Goal: Task Accomplishment & Management: Manage account settings

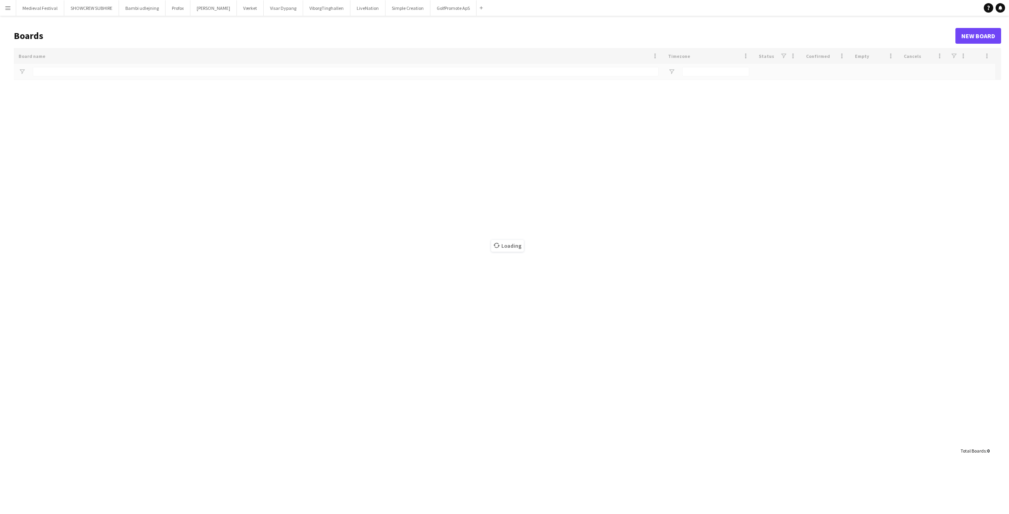
type input "****"
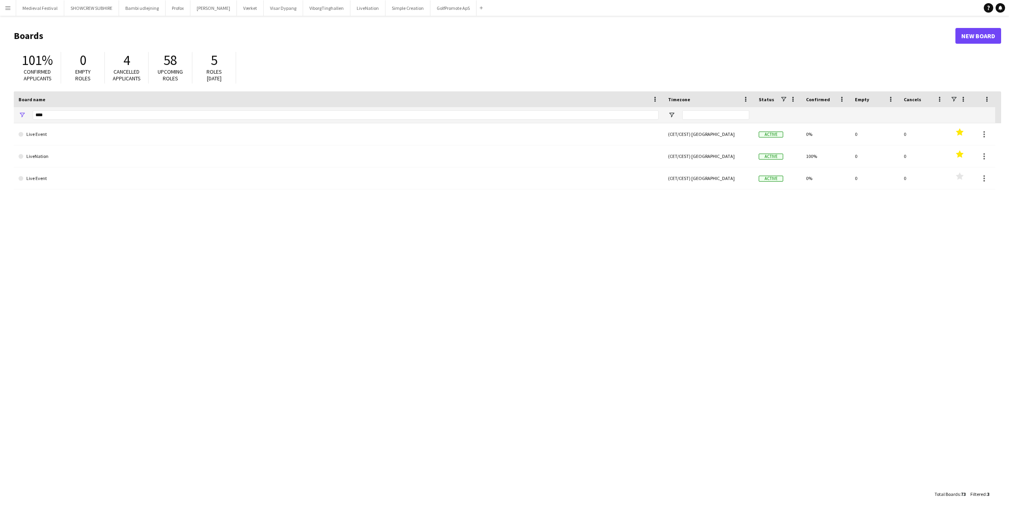
click at [9, 4] on button "Menu" at bounding box center [8, 8] width 16 height 16
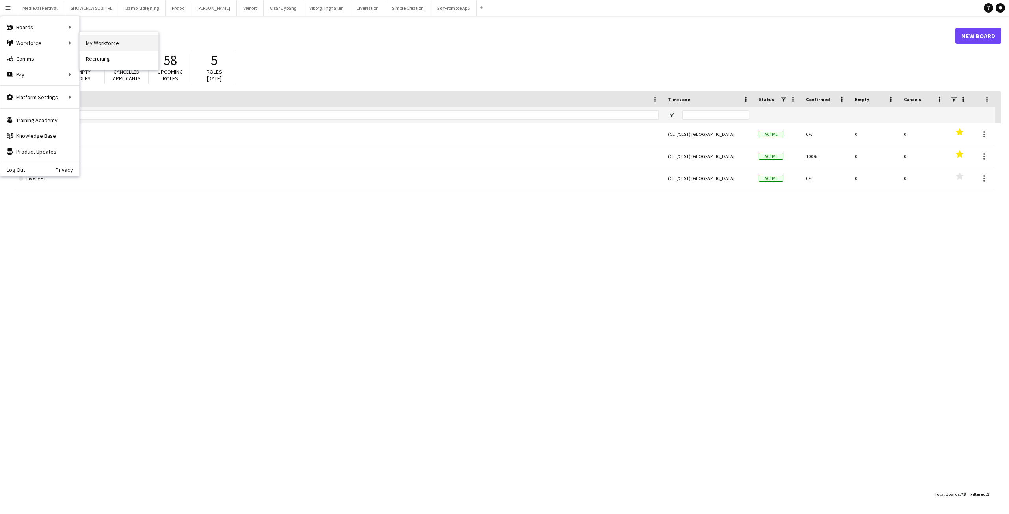
click at [82, 41] on link "My Workforce" at bounding box center [119, 43] width 79 height 16
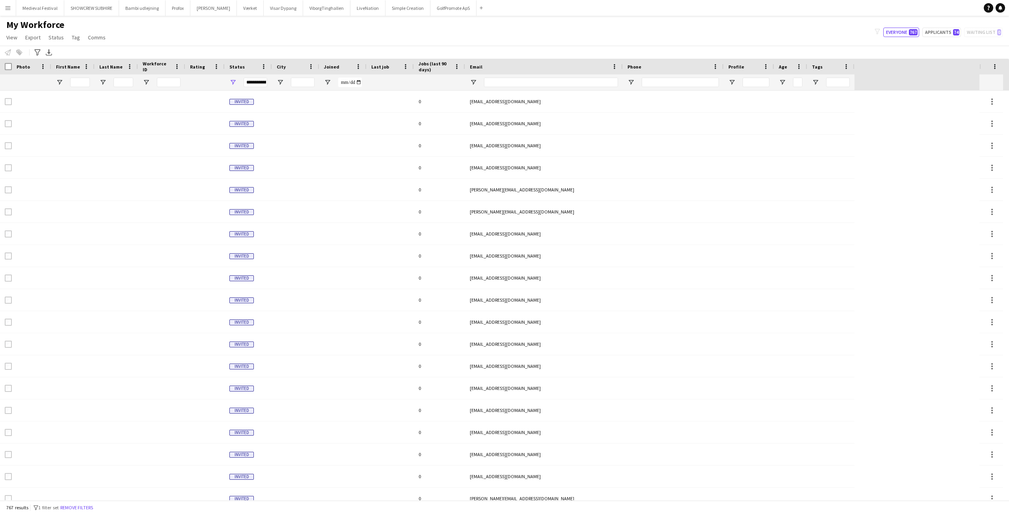
click at [7, 10] on app-icon "Menu" at bounding box center [8, 8] width 6 height 6
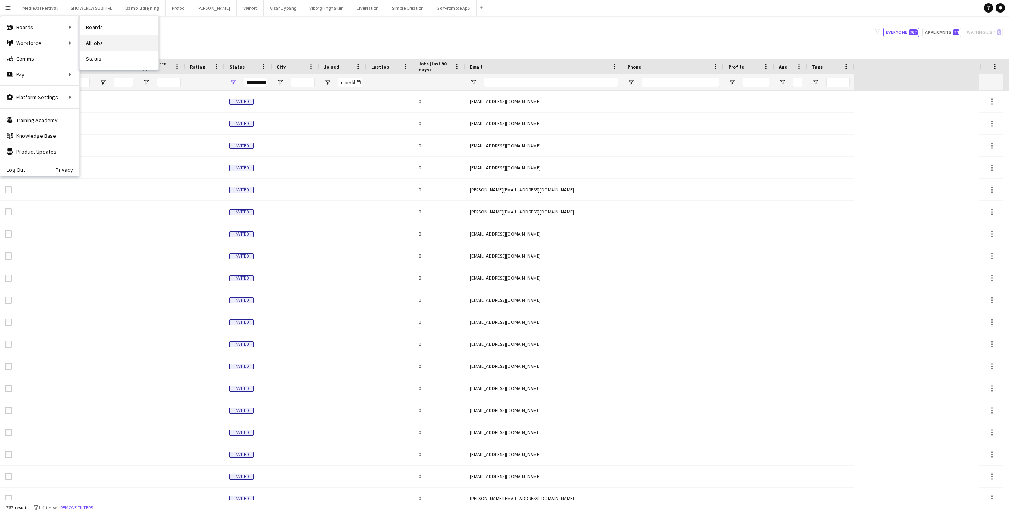
click at [104, 39] on link "All jobs" at bounding box center [119, 43] width 79 height 16
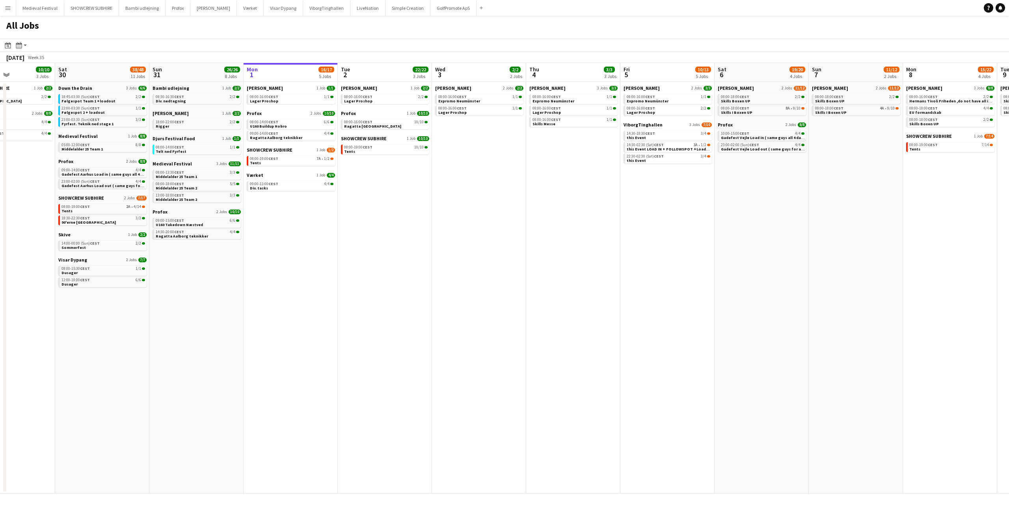
drag, startPoint x: 192, startPoint y: 214, endPoint x: 375, endPoint y: 224, distance: 183.9
click at [375, 224] on app-calendar-viewport "Wed 27 17/19 4 Jobs Thu 28 17/18 5 Jobs Fri 29 10/10 3 Jobs Sat 30 38/48 11 Job…" at bounding box center [504, 278] width 1009 height 431
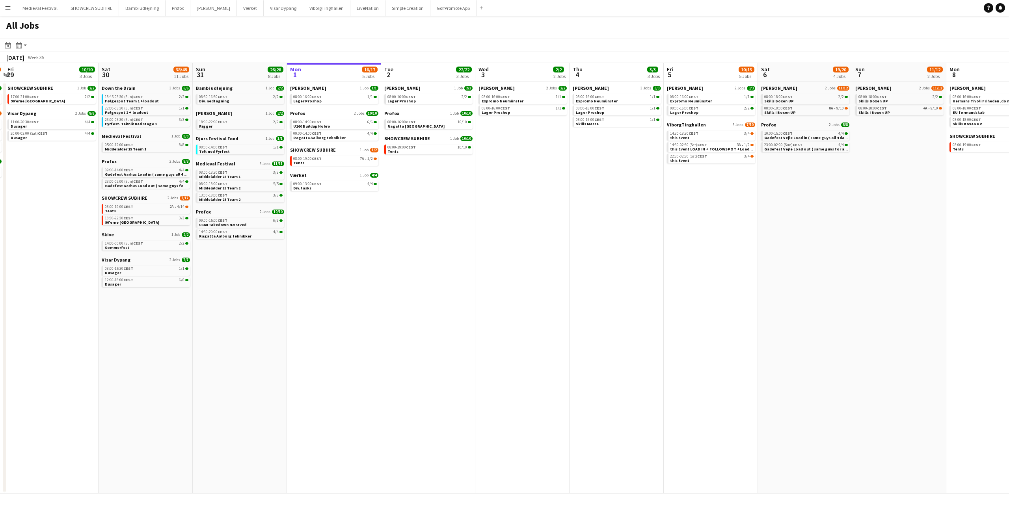
click at [1, 12] on button "Menu" at bounding box center [8, 8] width 16 height 16
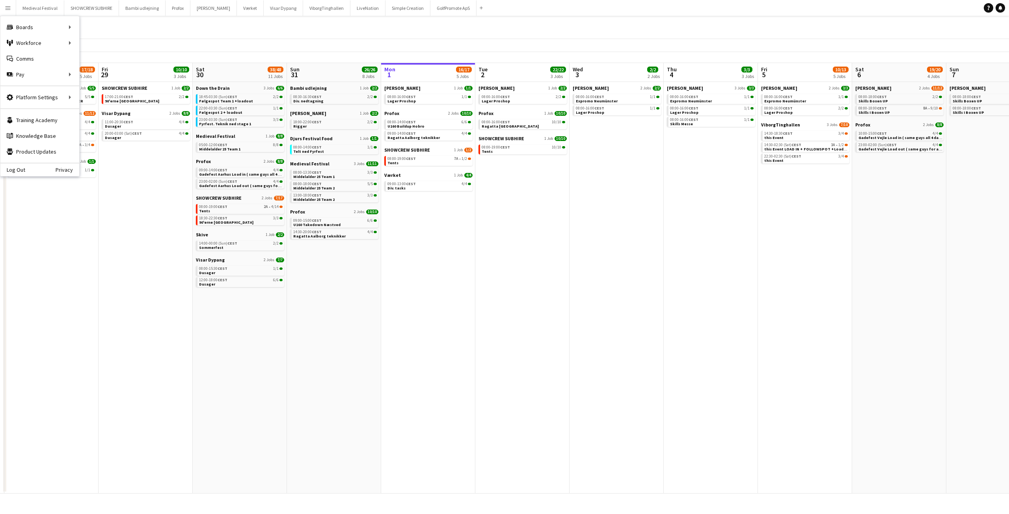
scroll to position [0, 279]
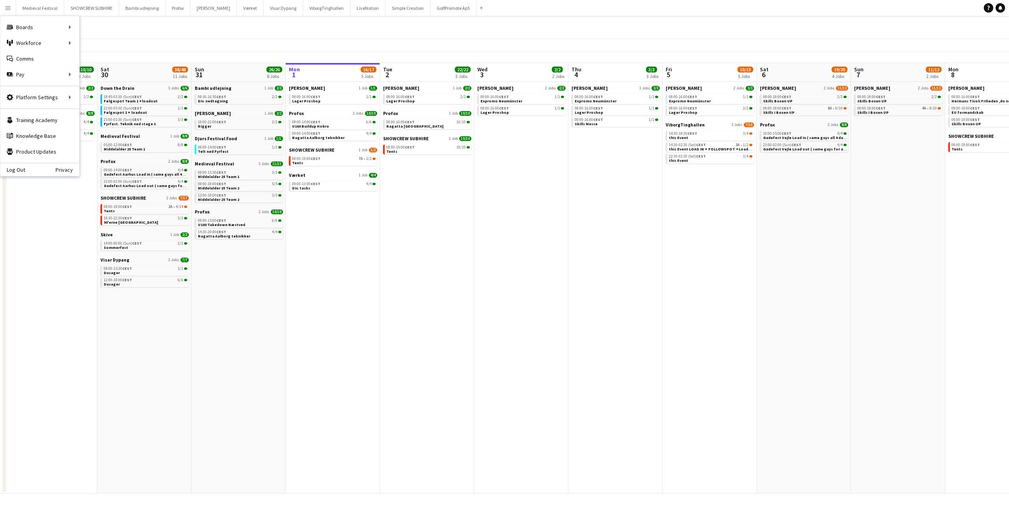
click at [537, 262] on app-all-jobs "All Jobs Date picker SEP 2025 SEP 2025 Monday M Tuesday T Wednesday W Thursday …" at bounding box center [504, 255] width 1009 height 478
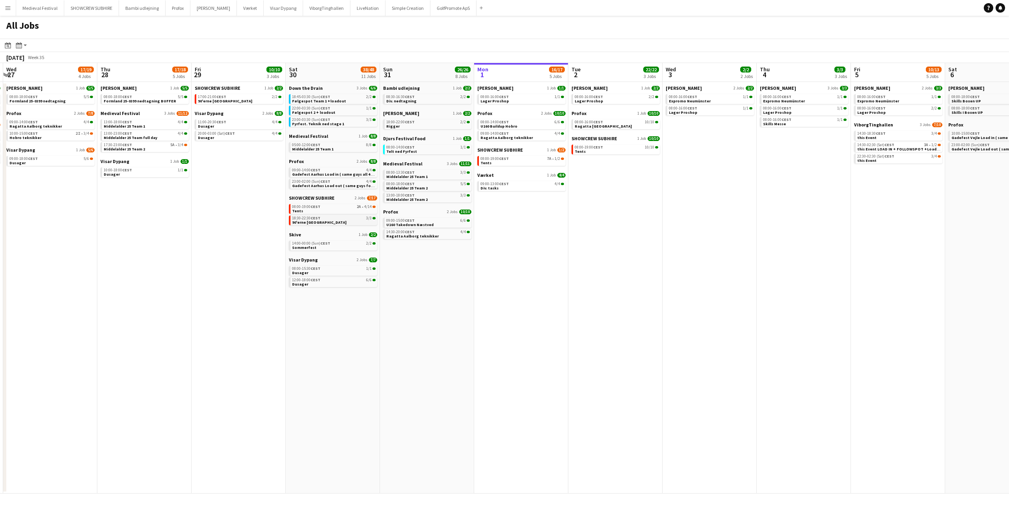
click at [318, 217] on span "CEST" at bounding box center [315, 218] width 10 height 5
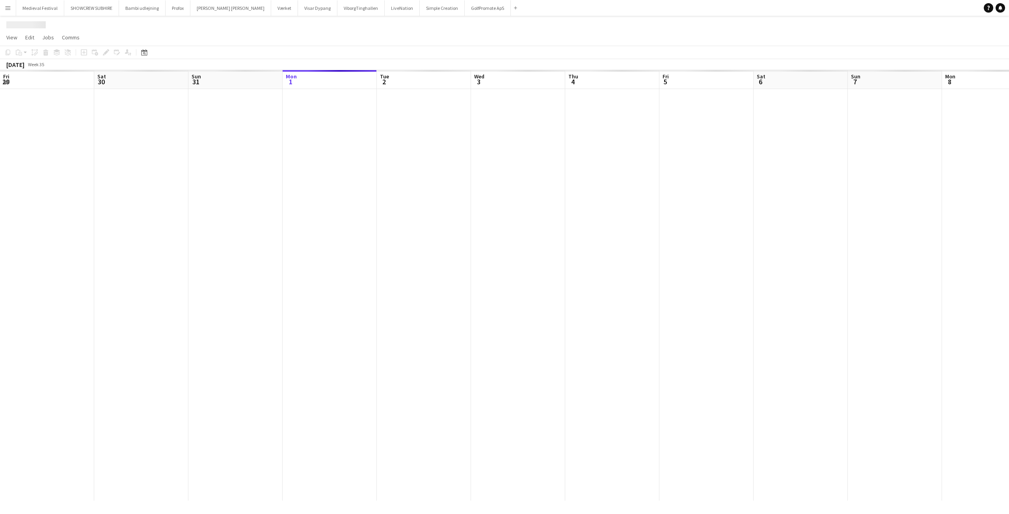
scroll to position [0, 188]
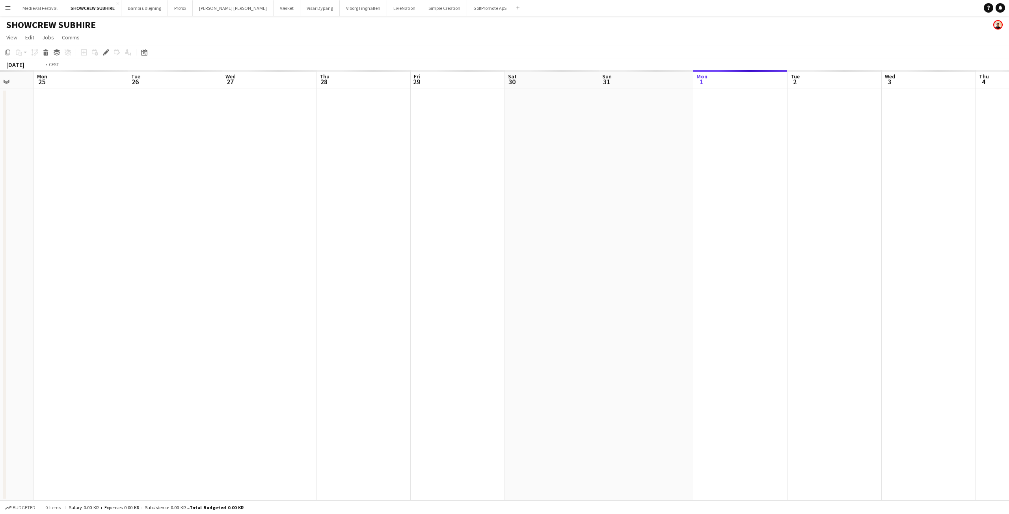
drag, startPoint x: 221, startPoint y: 221, endPoint x: 594, endPoint y: 231, distance: 372.9
click at [587, 230] on app-calendar-viewport "Sat 23 Sun 24 Mon 25 Tue 26 Wed 27 Thu 28 Fri 29 Sat 30 Sun 31 Mon 1 Tue 2 Wed …" at bounding box center [504, 285] width 1009 height 431
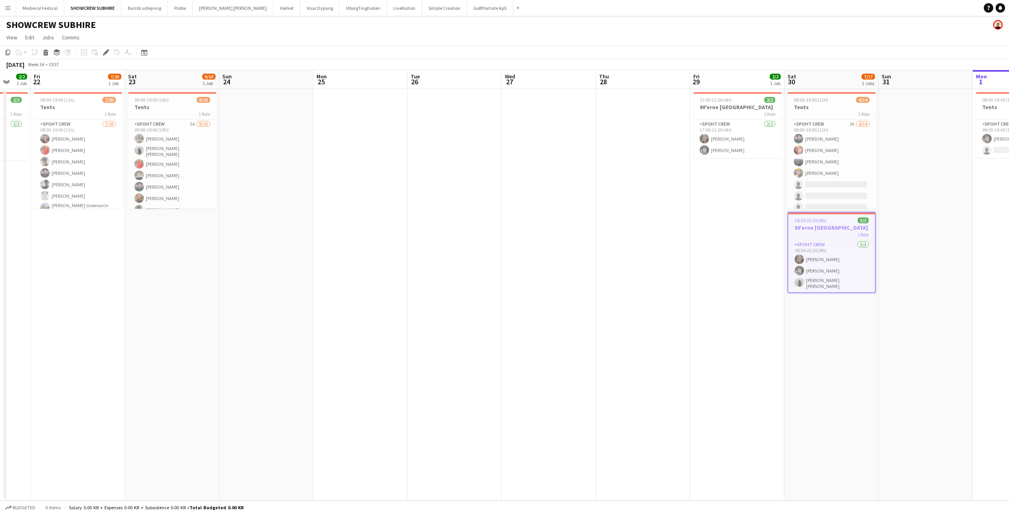
scroll to position [0, 199]
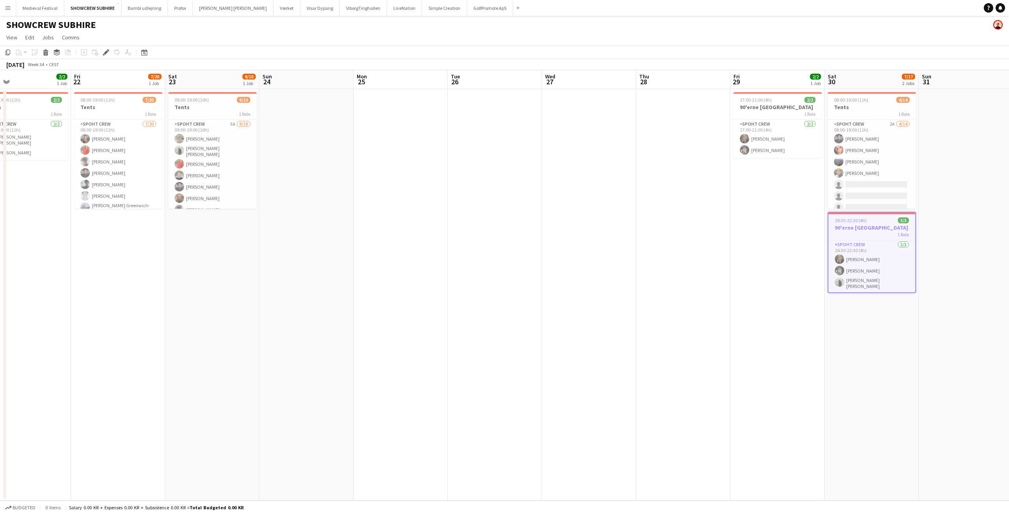
drag, startPoint x: 267, startPoint y: 235, endPoint x: 592, endPoint y: 261, distance: 325.7
click at [596, 260] on app-calendar-viewport "Tue 19 Wed 20 2/2 1 Job Thu 21 2/2 1 Job Fri 22 7/20 1 Job Sat 23 9/10 1 Job Su…" at bounding box center [504, 285] width 1009 height 431
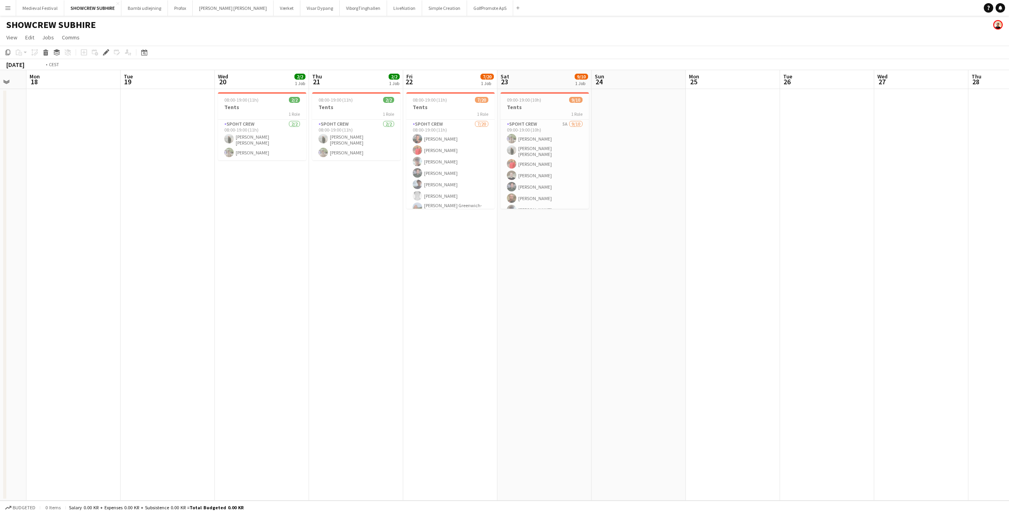
drag, startPoint x: 355, startPoint y: 237, endPoint x: 604, endPoint y: 253, distance: 249.2
click at [604, 253] on app-calendar-viewport "Sat 16 Sun 17 Mon 18 Tue 19 Wed 20 2/2 1 Job Thu 21 2/2 1 Job Fri 22 7/20 1 Job…" at bounding box center [504, 285] width 1009 height 431
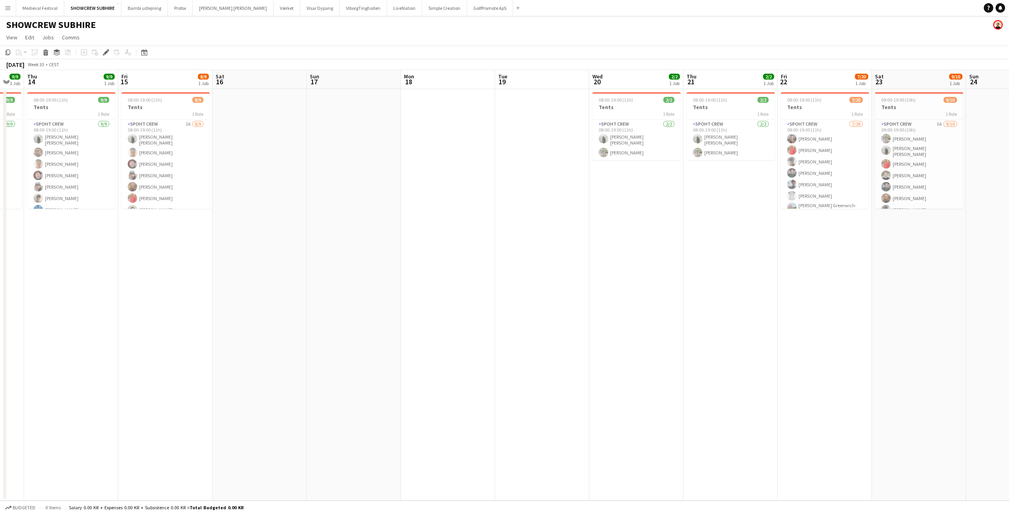
drag, startPoint x: 216, startPoint y: 249, endPoint x: 563, endPoint y: 286, distance: 348.7
click at [558, 286] on app-calendar-viewport "Tue 12 Wed 13 9/9 1 Job Thu 14 9/9 1 Job Fri 15 8/9 1 Job Sat 16 Sun 17 Mon 18 …" at bounding box center [504, 285] width 1009 height 431
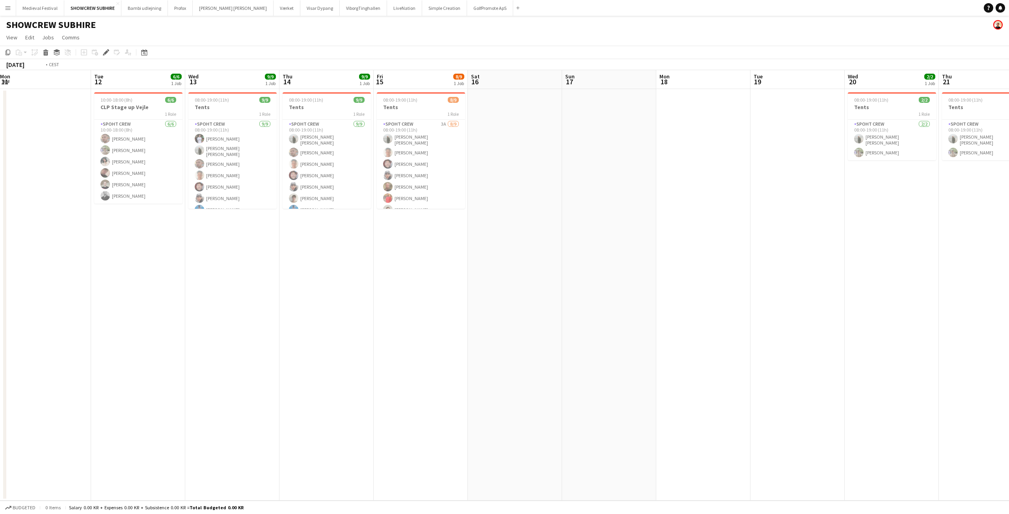
drag, startPoint x: 337, startPoint y: 254, endPoint x: 567, endPoint y: 266, distance: 230.0
click at [567, 266] on app-calendar-viewport "Sat 9 Sun 10 Mon 11 Tue 12 6/6 1 Job Wed 13 9/9 1 Job Thu 14 9/9 1 Job Fri 15 8…" at bounding box center [504, 285] width 1009 height 431
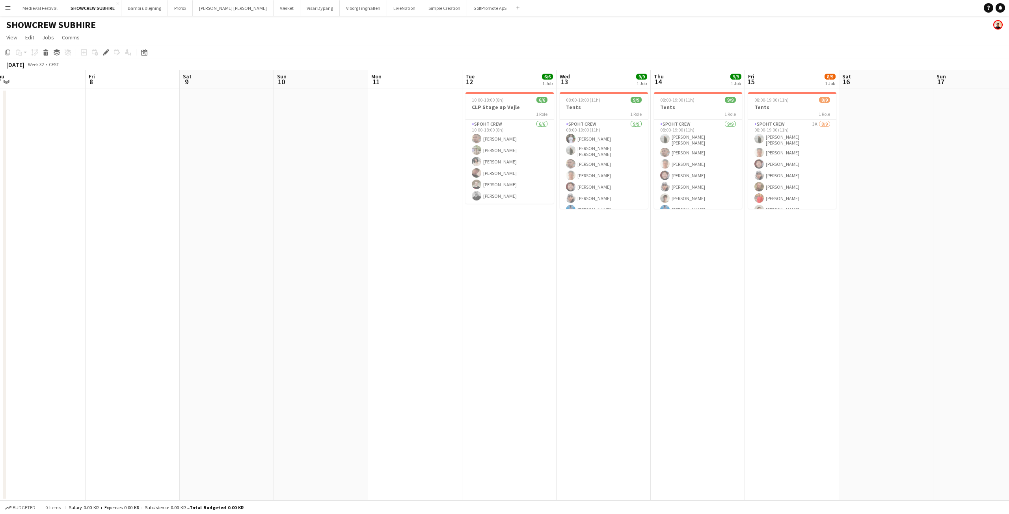
drag, startPoint x: 422, startPoint y: 248, endPoint x: 708, endPoint y: 269, distance: 287.3
click at [745, 271] on app-calendar-viewport "Wed 6 Thu 7 Fri 8 Sat 9 Sun 10 Mon 11 Tue 12 6/6 1 Job Wed 13 9/9 1 Job Thu 14 …" at bounding box center [504, 285] width 1009 height 431
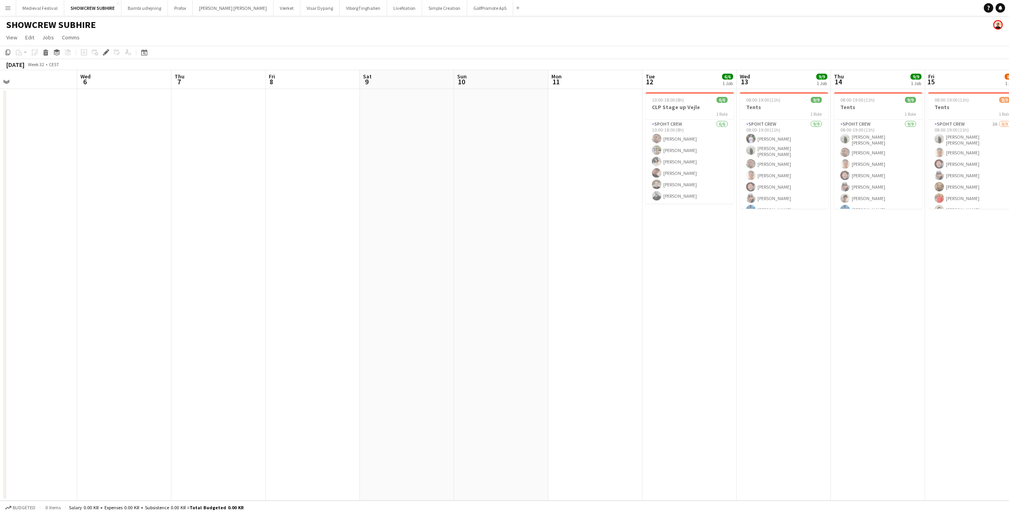
drag, startPoint x: 615, startPoint y: 226, endPoint x: 416, endPoint y: 226, distance: 199.0
click at [416, 226] on app-calendar-viewport "Sat 2 Sun 3 Mon 4 Tue 5 Wed 6 Thu 7 Fri 8 Sat 9 Sun 10 Mon 11 Tue 12 6/6 1 Job …" at bounding box center [504, 285] width 1009 height 431
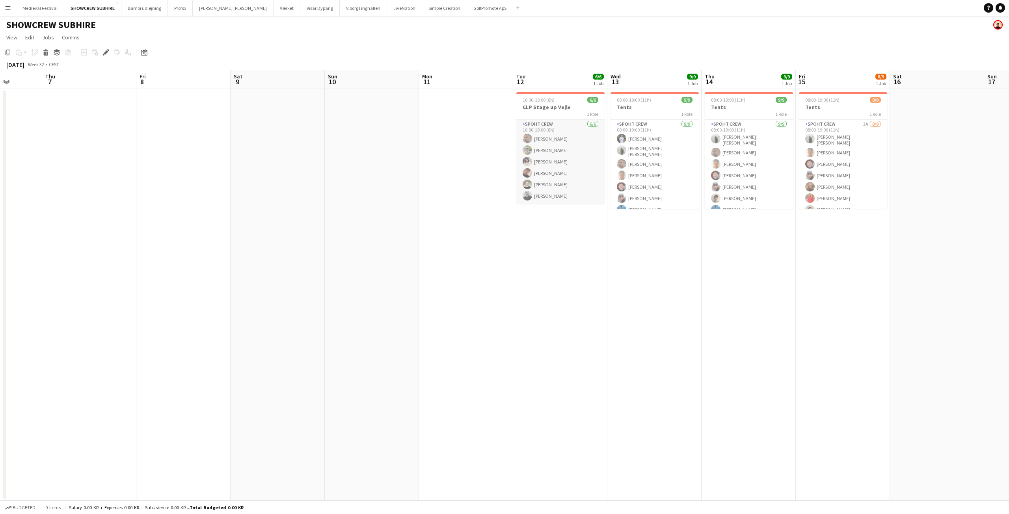
click at [563, 175] on app-card-role "Spoht Crew 6/6 10:00-18:00 (8h) Tomas Ambarcumianas Arthur Daval-Markussen Maya…" at bounding box center [560, 162] width 88 height 84
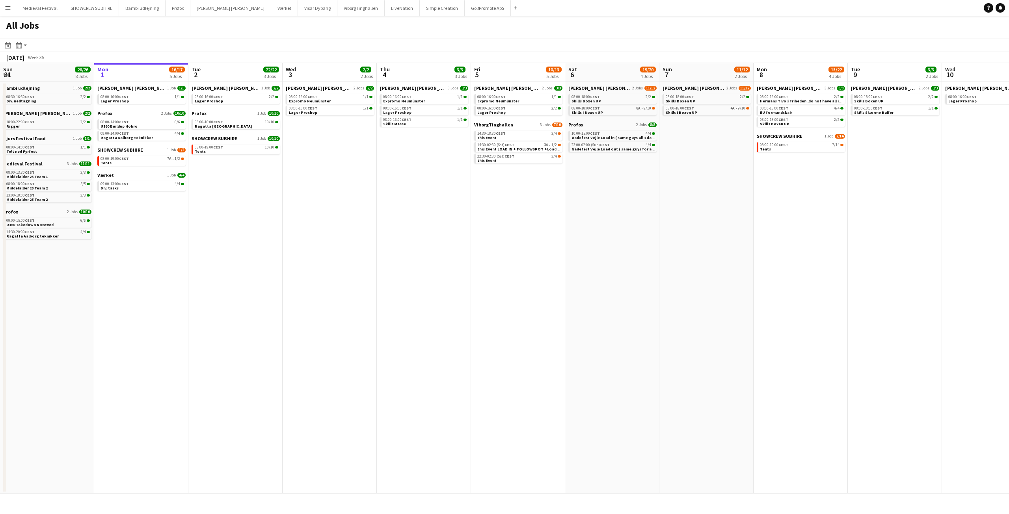
scroll to position [0, 160]
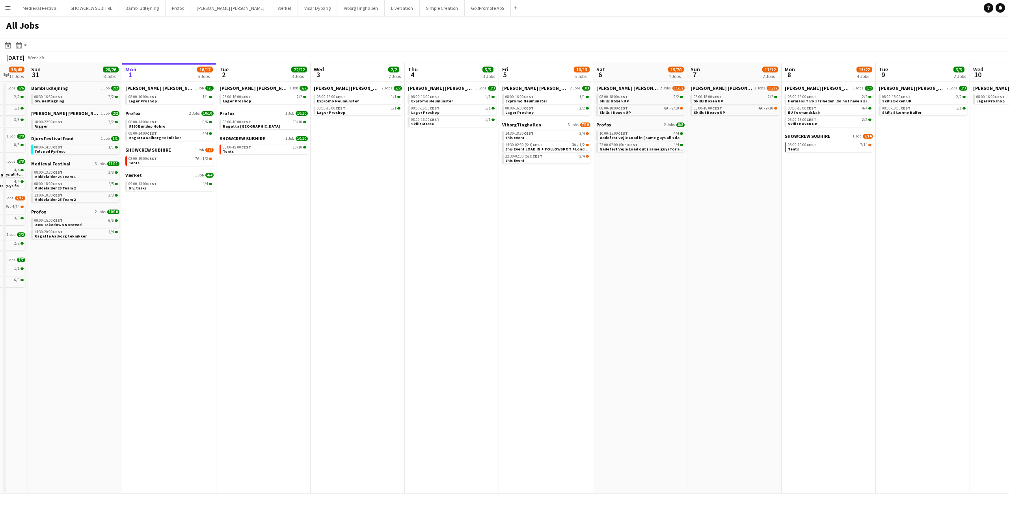
drag, startPoint x: 407, startPoint y: 244, endPoint x: 626, endPoint y: 242, distance: 219.1
click at [626, 242] on app-calendar-viewport "Fri 29 10/10 3 Jobs Sat 30 38/48 11 Jobs Sun 31 26/26 8 Jobs Mon 1 16/17 5 Jobs…" at bounding box center [504, 278] width 1009 height 431
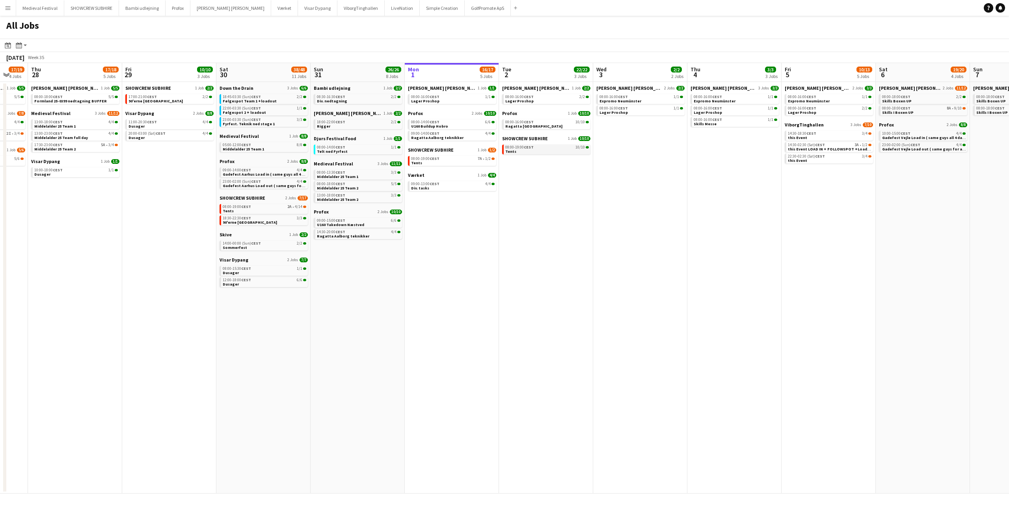
click at [558, 148] on div "08:00-19:00 CEST 10/10" at bounding box center [547, 147] width 84 height 4
click at [142, 97] on span "17:00-21:00 CEST" at bounding box center [142, 97] width 28 height 4
click at [584, 151] on link "08:00-19:00 CEST 10/10 Tents" at bounding box center [547, 149] width 84 height 9
click at [7, 2] on button "Menu" at bounding box center [8, 8] width 16 height 16
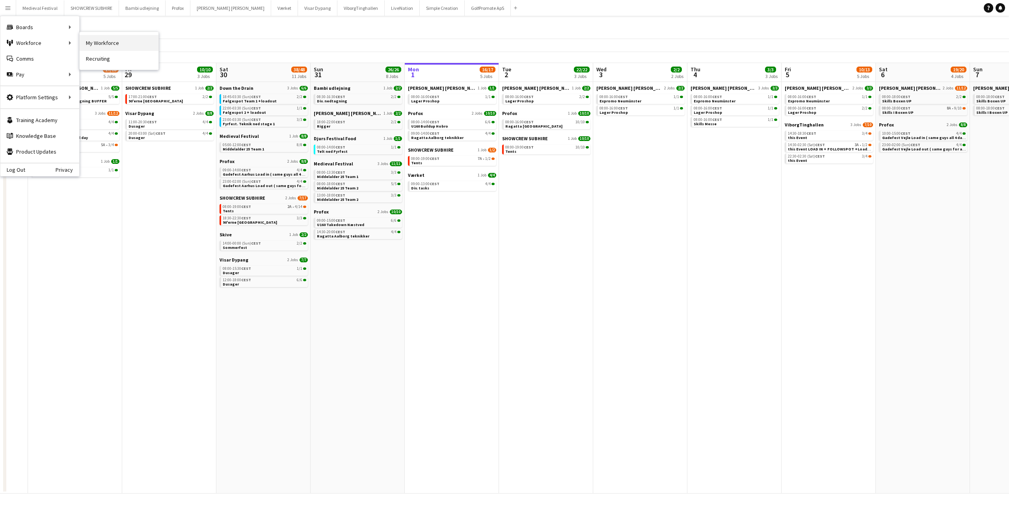
click at [88, 39] on link "My Workforce" at bounding box center [119, 43] width 79 height 16
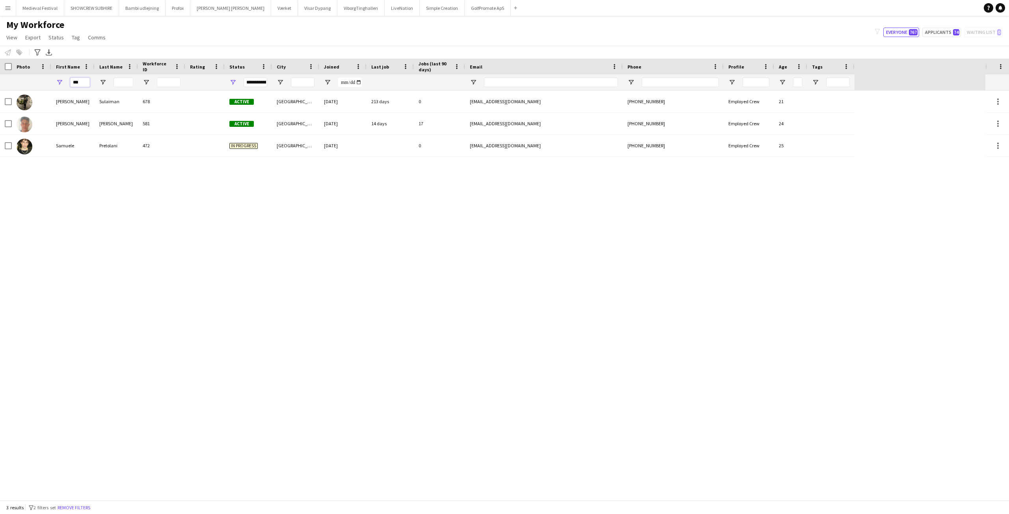
drag, startPoint x: 81, startPoint y: 82, endPoint x: 29, endPoint y: 82, distance: 51.6
click at [38, 82] on div "***" at bounding box center [427, 82] width 854 height 16
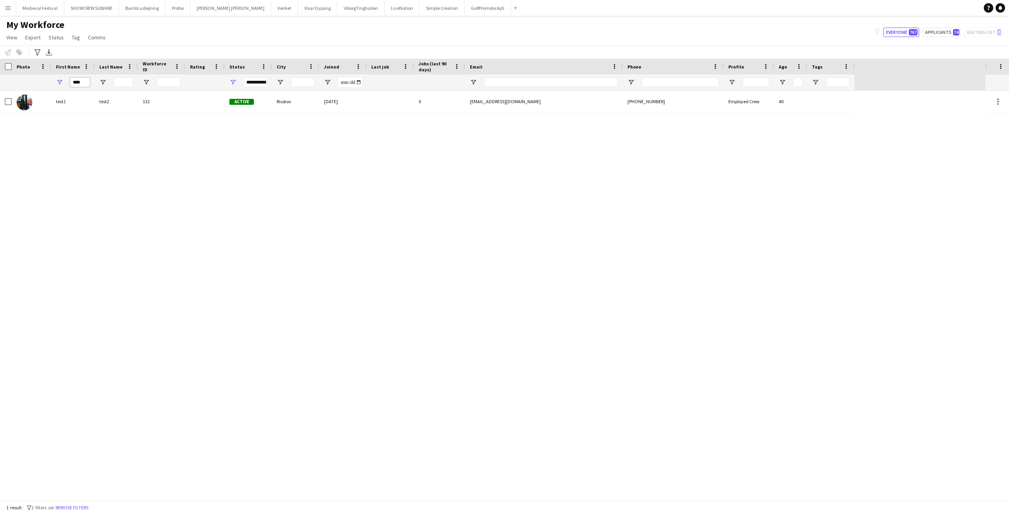
drag, startPoint x: 84, startPoint y: 80, endPoint x: 31, endPoint y: 80, distance: 53.2
click at [31, 80] on div "****" at bounding box center [427, 82] width 854 height 16
type input "****"
click at [4, 7] on button "Menu" at bounding box center [8, 8] width 16 height 16
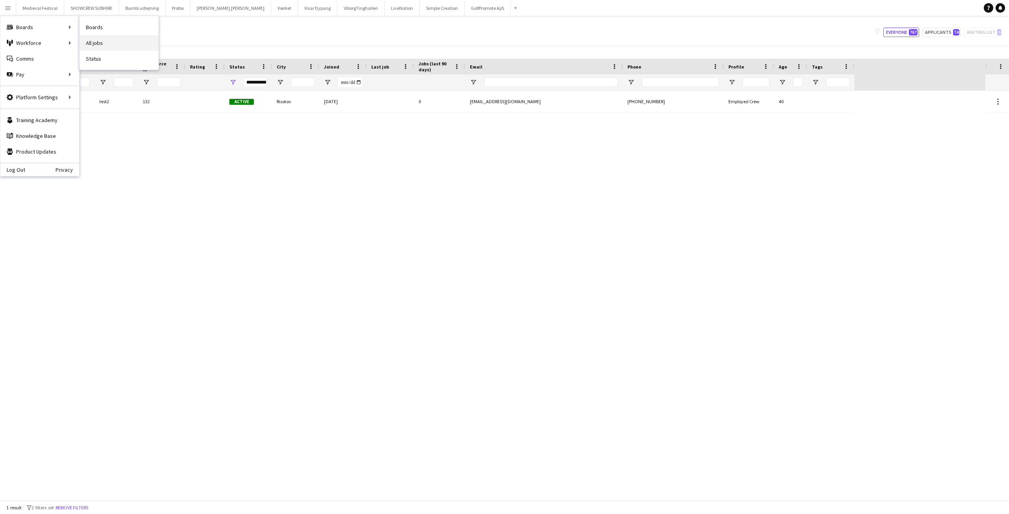
click at [94, 36] on link "All jobs" at bounding box center [119, 43] width 79 height 16
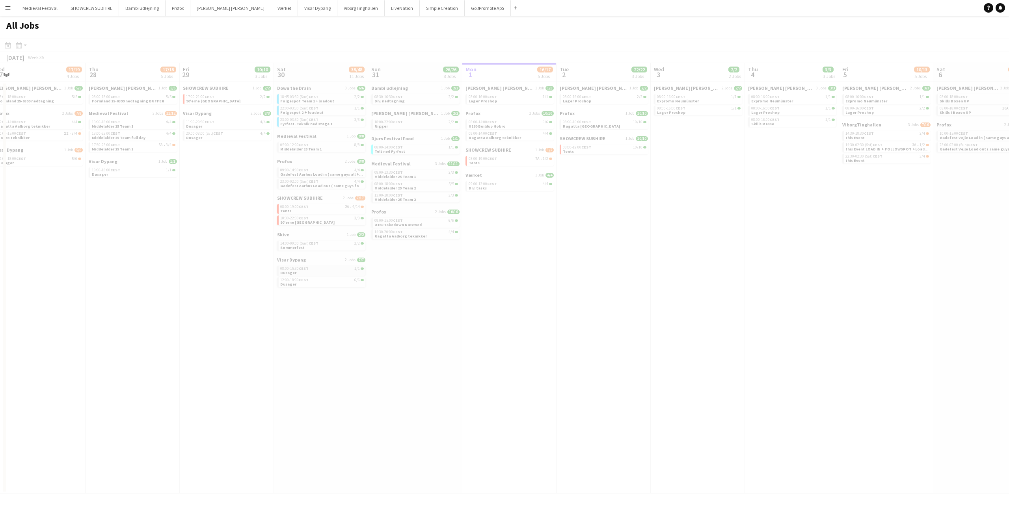
drag, startPoint x: 502, startPoint y: 281, endPoint x: 311, endPoint y: 274, distance: 190.8
click at [562, 283] on app-all-jobs "All Jobs Date picker SEP 2025 SEP 2025 Monday M Tuesday T Wednesday W Thursday …" at bounding box center [504, 255] width 1009 height 478
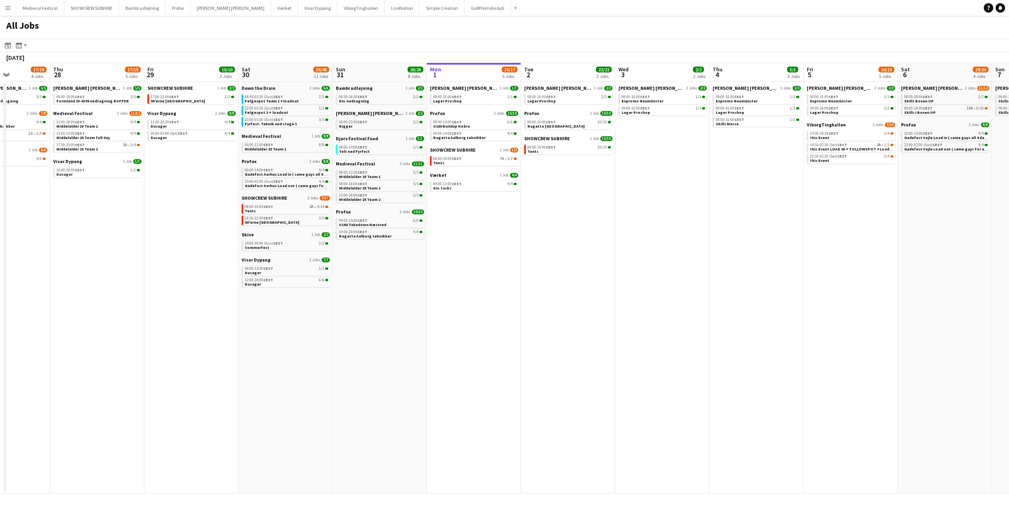
drag, startPoint x: 161, startPoint y: 270, endPoint x: 382, endPoint y: 282, distance: 221.4
click at [429, 284] on app-calendar-viewport "Mon 25 16/16 3 Jobs Tue 26 10/14 5 Jobs Wed 27 17/19 4 Jobs Thu 28 17/18 5 Jobs…" at bounding box center [504, 278] width 1009 height 431
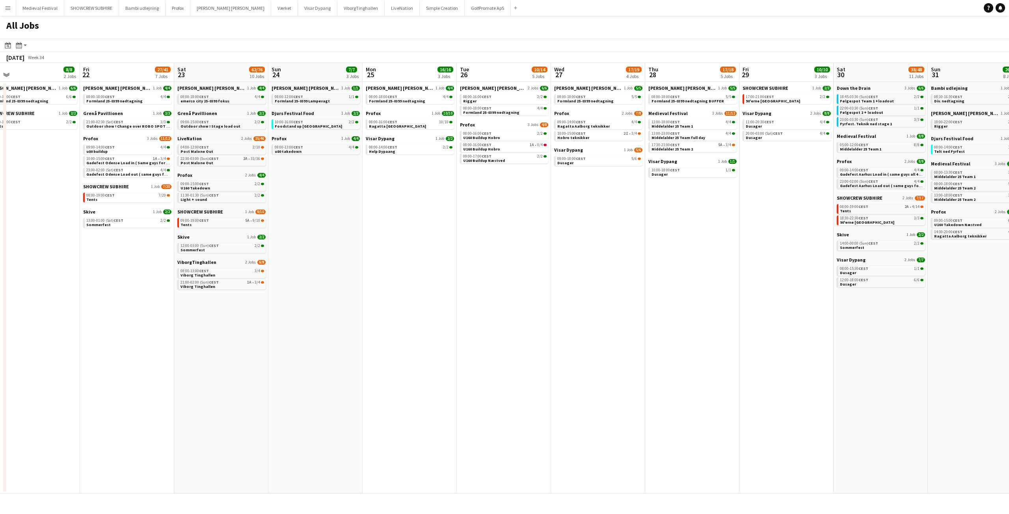
drag, startPoint x: 191, startPoint y: 268, endPoint x: 460, endPoint y: 296, distance: 270.9
click at [460, 296] on app-calendar-viewport "Tue 19 6/6 3 Jobs Wed 20 11/15 5 Jobs Thu 21 8/8 2 Jobs Fri 22 27/41 7 Jobs Sat…" at bounding box center [504, 278] width 1009 height 431
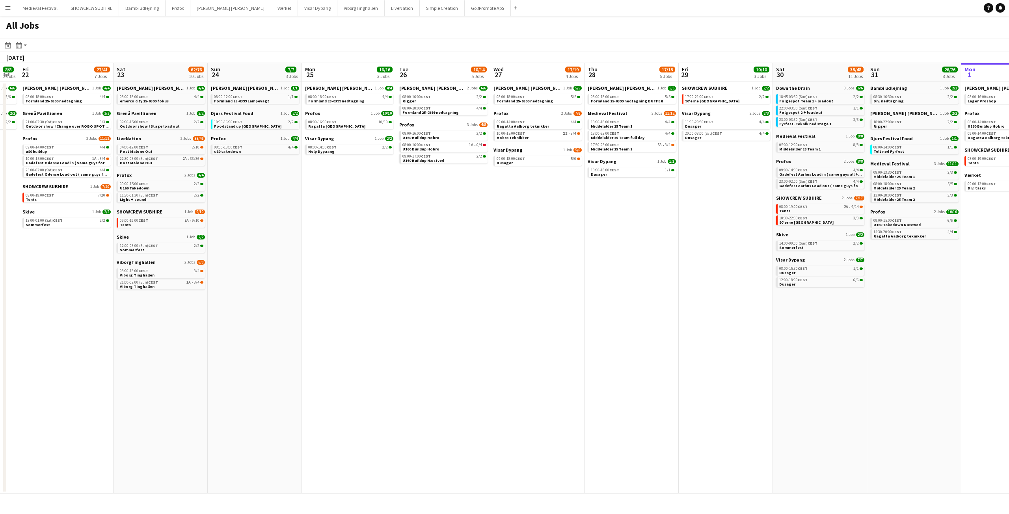
drag, startPoint x: 164, startPoint y: 267, endPoint x: 466, endPoint y: 302, distance: 303.8
click at [465, 302] on app-calendar-viewport "Tue 19 6/6 3 Jobs Wed 20 11/15 5 Jobs Thu 21 8/8 2 Jobs Fri 22 27/41 7 Jobs Sat…" at bounding box center [504, 278] width 1009 height 431
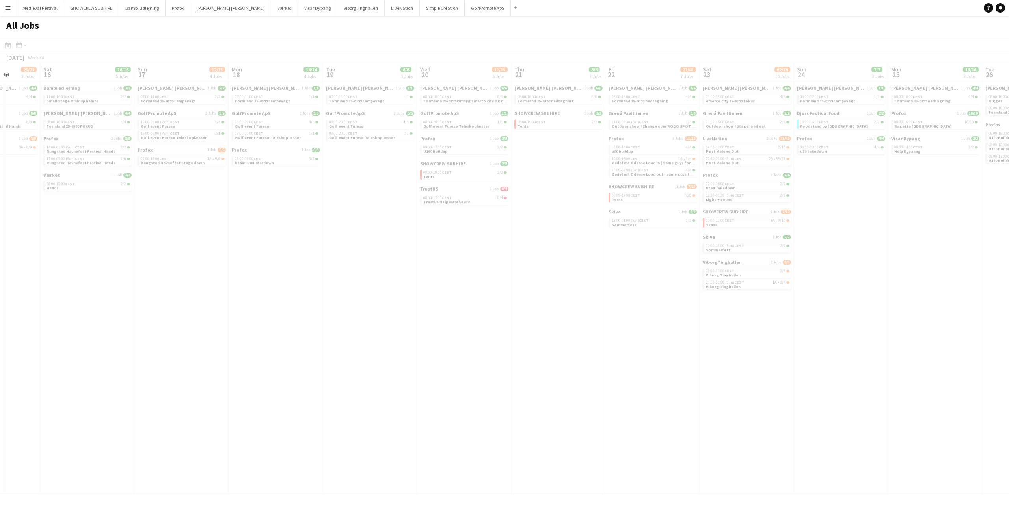
drag, startPoint x: 146, startPoint y: 266, endPoint x: 425, endPoint y: 302, distance: 281.2
click at [426, 302] on app-calendar-viewport "Wed 13 Thu 14 19/19 4 Jobs Fri 15 20/21 3 Jobs Sat 16 16/16 5 Jobs Sun 17 12/13…" at bounding box center [504, 278] width 1009 height 431
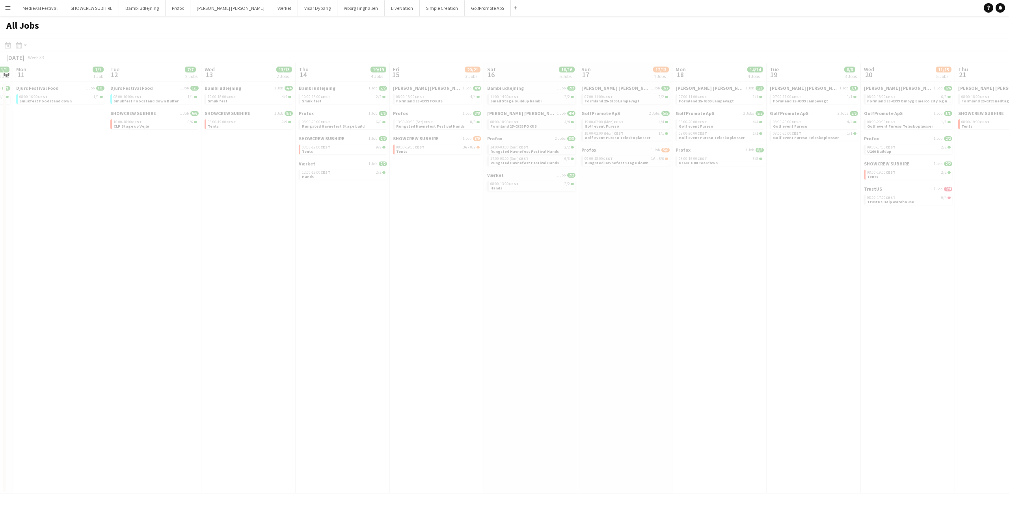
drag, startPoint x: 184, startPoint y: 257, endPoint x: 553, endPoint y: 281, distance: 370.3
click at [558, 281] on app-all-jobs "All Jobs Date picker SEP 2025 SEP 2025 Monday M Tuesday T Wednesday W Thursday …" at bounding box center [504, 255] width 1009 height 478
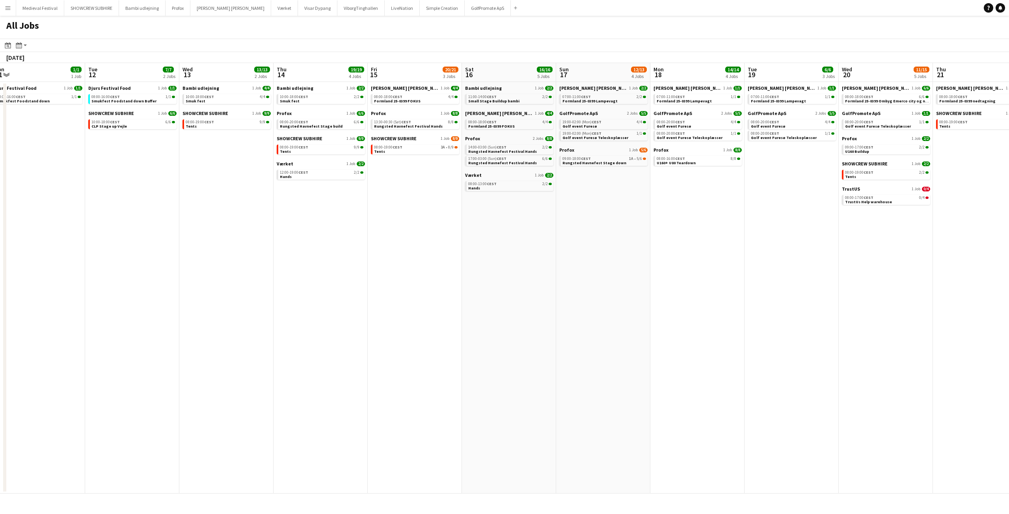
drag, startPoint x: 210, startPoint y: 265, endPoint x: 408, endPoint y: 281, distance: 198.8
click at [443, 289] on app-calendar-viewport "Sat 9 6/6 1 Job Sun 10 1/1 1 Job Mon 11 1/1 1 Job Tue 12 7/7 2 Jobs Wed 13 13/1…" at bounding box center [504, 278] width 1009 height 431
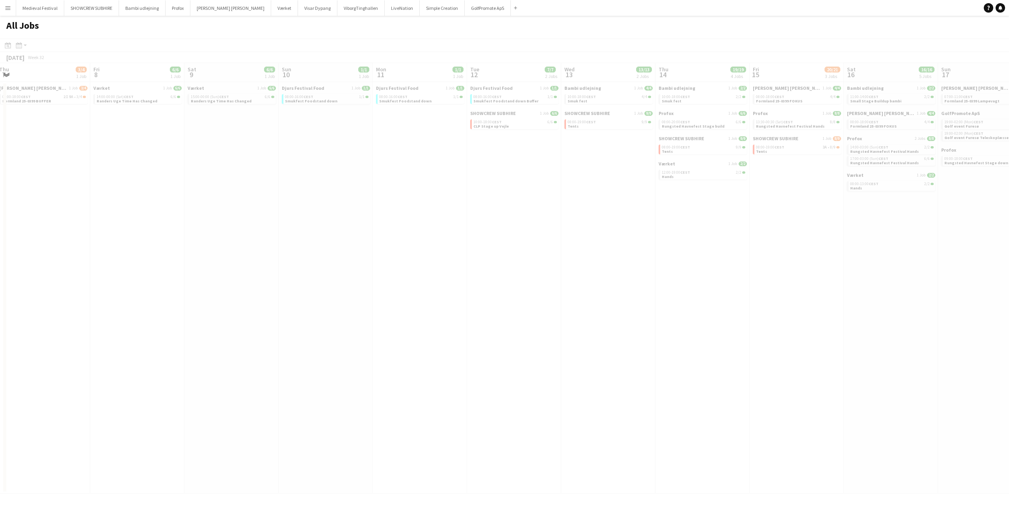
drag, startPoint x: 222, startPoint y: 207, endPoint x: 619, endPoint y: 247, distance: 398.8
click at [619, 247] on app-calendar-viewport "Tue 5 Wed 6 6/6 3 Jobs Thu 7 3/4 1 Job Fri 8 6/6 1 Job Sat 9 6/6 1 Job Sun 10 1…" at bounding box center [504, 278] width 1009 height 431
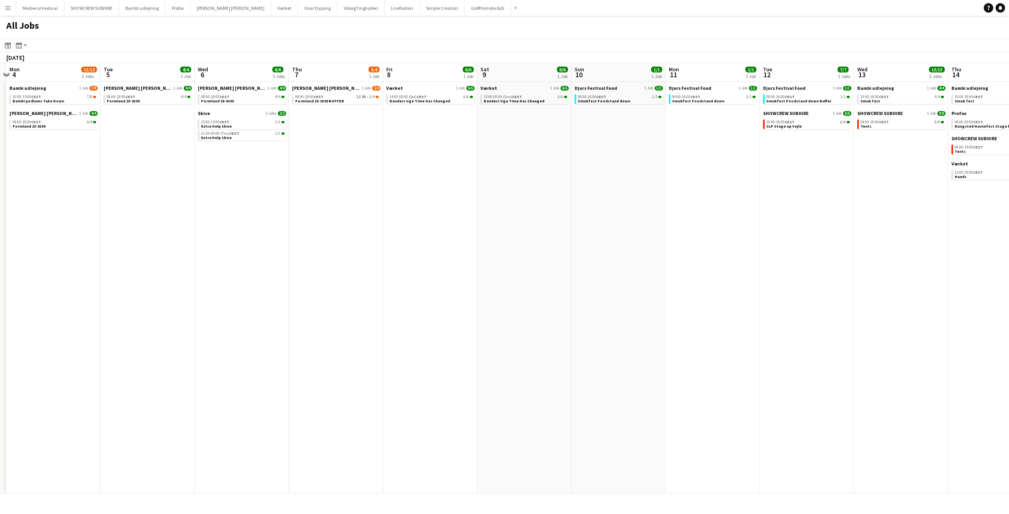
click at [451, 235] on app-all-jobs "All Jobs Date picker SEP 2025 SEP 2025 Monday M Tuesday T Wednesday W Thursday …" at bounding box center [504, 255] width 1009 height 478
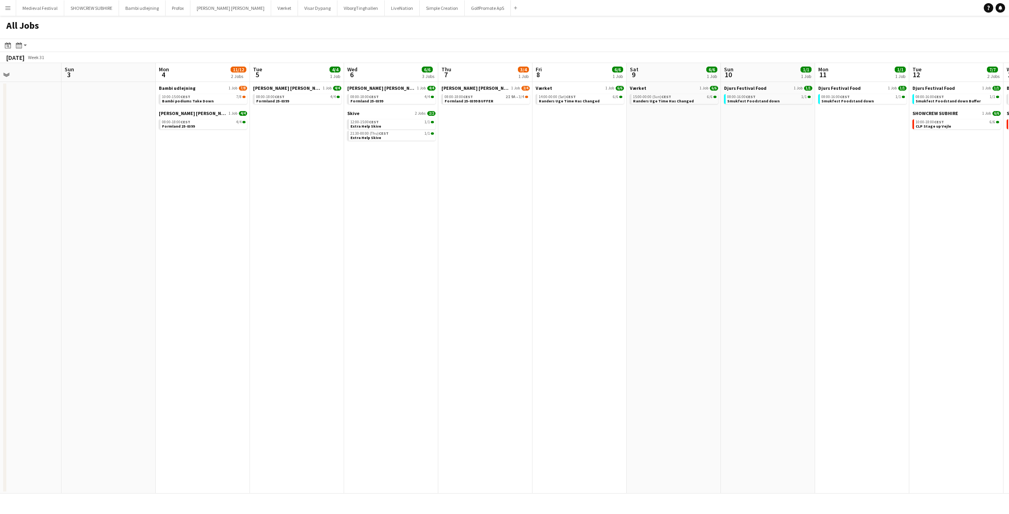
drag, startPoint x: 246, startPoint y: 173, endPoint x: 375, endPoint y: 192, distance: 130.6
click at [375, 192] on app-calendar-viewport "Thu 31 1/1 1 Job Fri 1 10/10 1 Job Sat 2 Sun 3 Mon 4 11/12 2 Jobs Tue 5 4/4 1 J…" at bounding box center [504, 278] width 1009 height 431
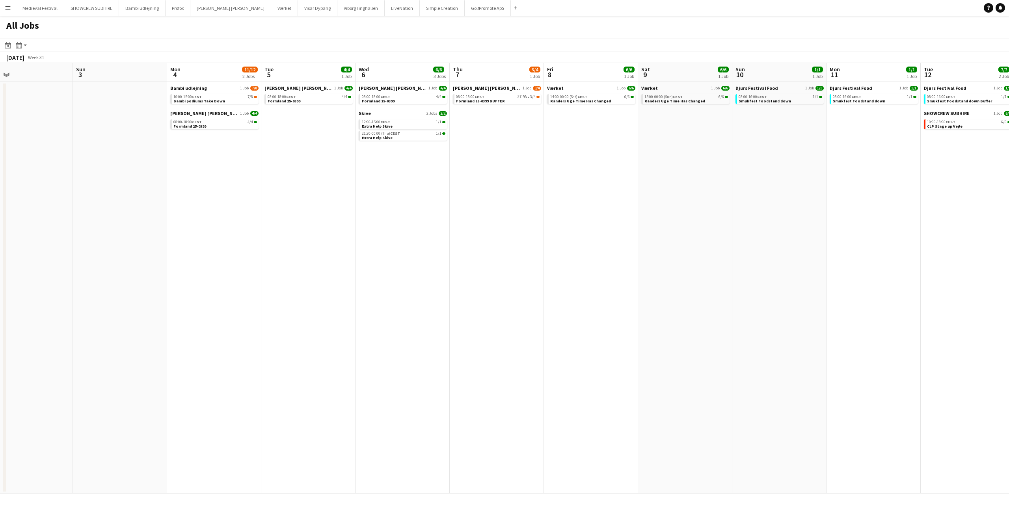
scroll to position [0, 257]
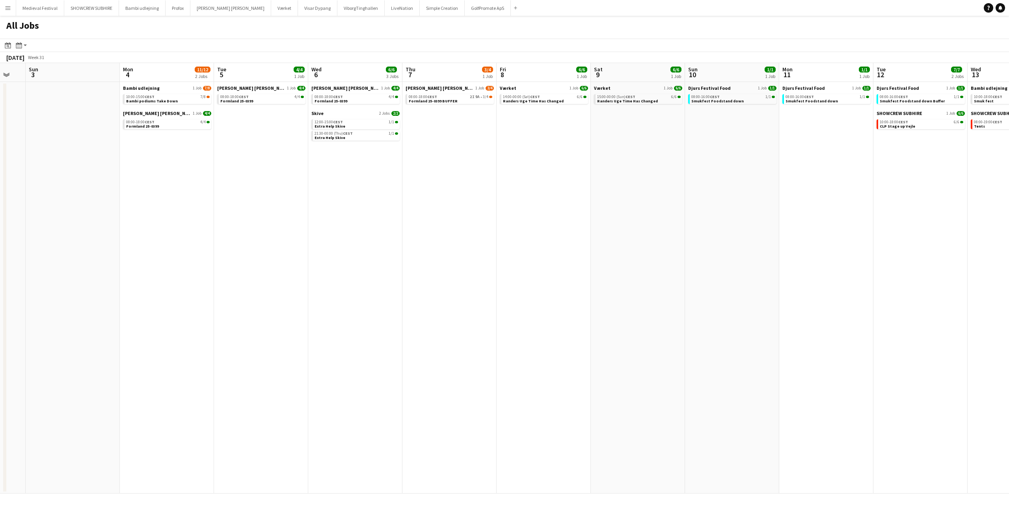
click at [422, 205] on app-all-jobs "All Jobs Date picker SEP 2025 SEP 2025 Monday M Tuesday T Wednesday W Thursday …" at bounding box center [504, 255] width 1009 height 478
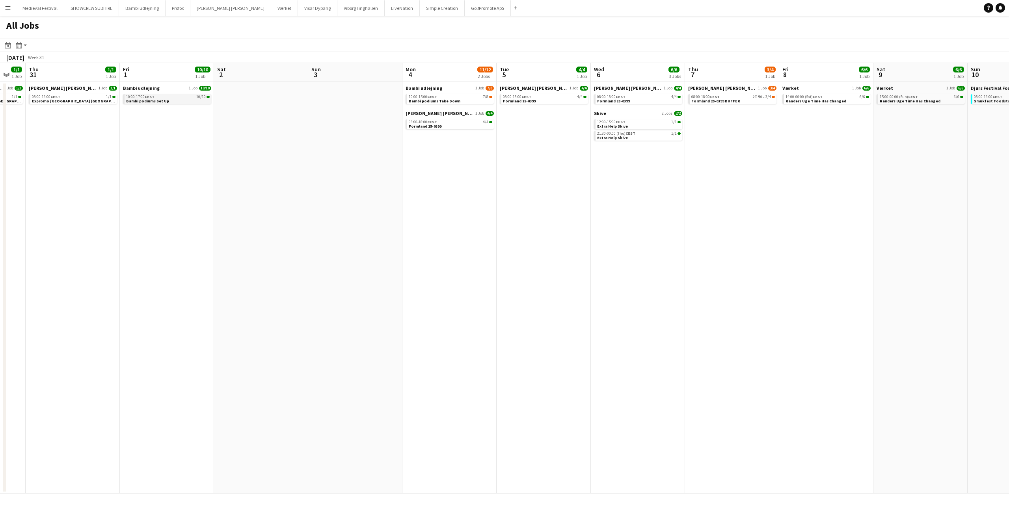
click at [198, 98] on span "10/10" at bounding box center [200, 97] width 9 height 4
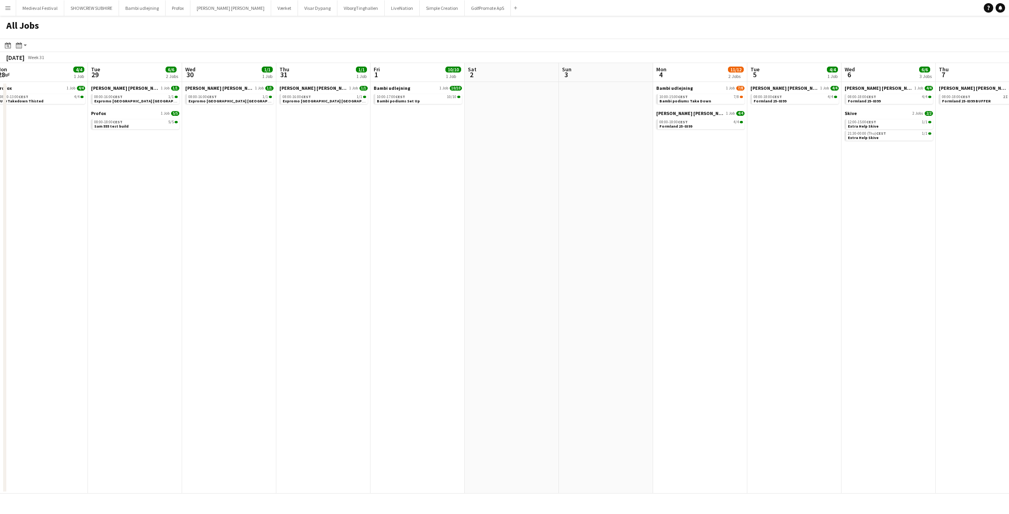
scroll to position [0, 221]
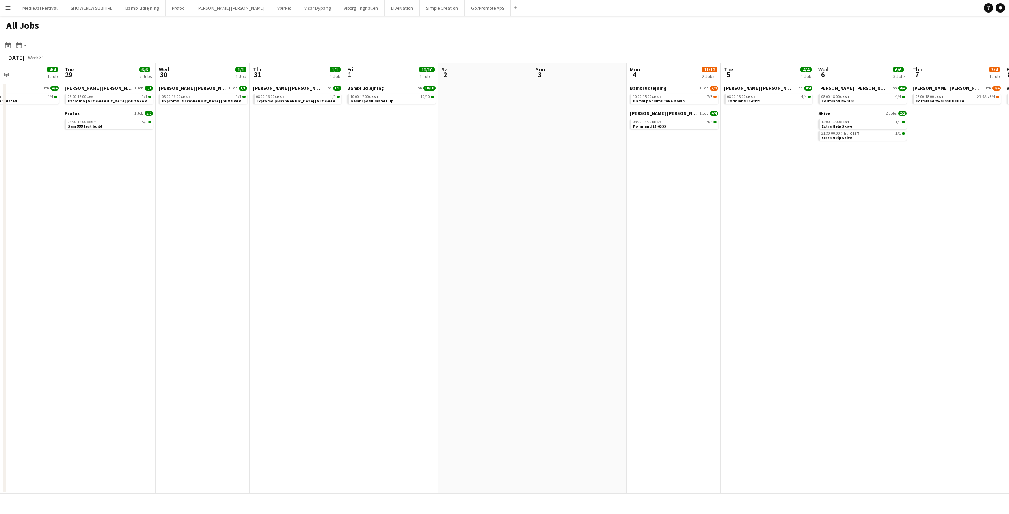
drag, startPoint x: 205, startPoint y: 164, endPoint x: 353, endPoint y: 189, distance: 150.2
click at [353, 189] on app-calendar-viewport "Sat 26 Sun 27 3/5 1 Job Mon 28 4/4 1 Job Tue 29 6/6 2 Jobs Wed 30 1/1 1 Job Thu…" at bounding box center [504, 278] width 1009 height 431
drag, startPoint x: 194, startPoint y: 125, endPoint x: 300, endPoint y: 148, distance: 108.5
click at [300, 148] on app-calendar-viewport "Sat 26 Sun 27 3/5 1 Job Mon 28 4/4 1 Job Tue 29 6/6 2 Jobs Wed 30 1/1 1 Job Thu…" at bounding box center [504, 278] width 1009 height 431
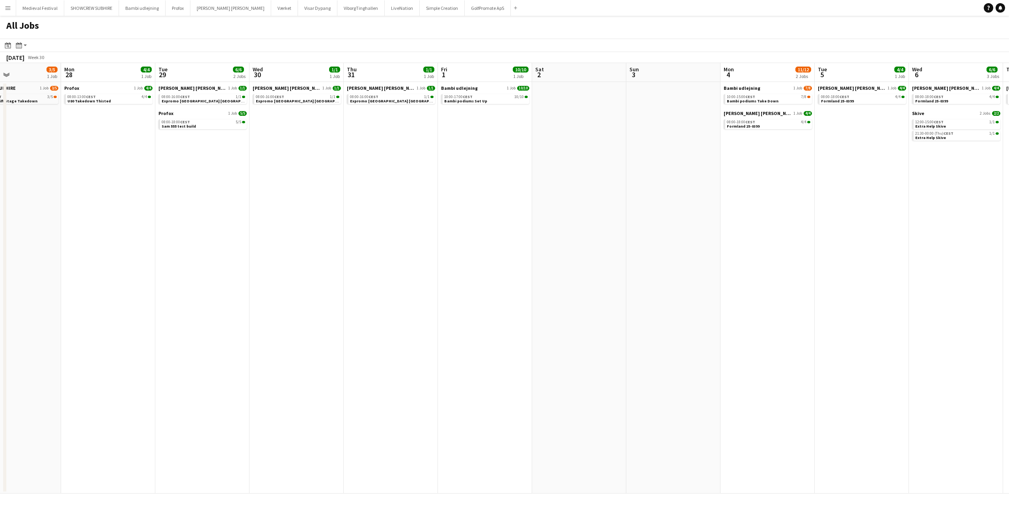
scroll to position [0, 209]
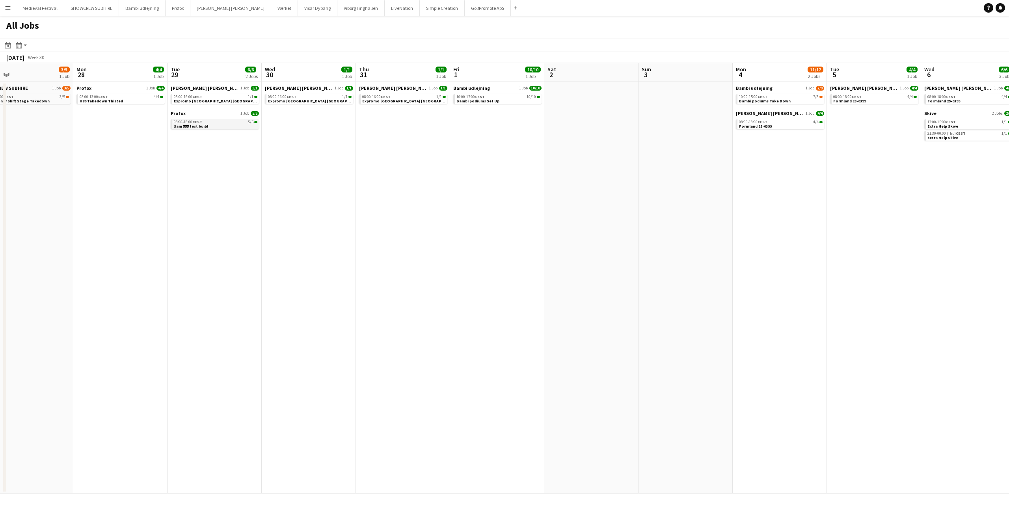
click at [232, 124] on div "08:00-18:00 CEST 5/5" at bounding box center [216, 122] width 84 height 4
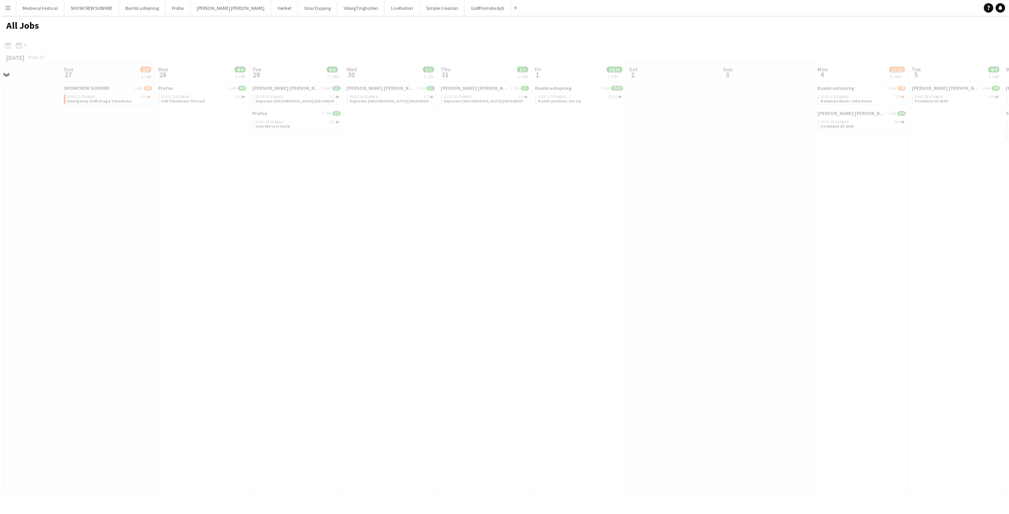
drag, startPoint x: 227, startPoint y: 234, endPoint x: 636, endPoint y: 261, distance: 409.8
click at [635, 261] on app-all-jobs "All Jobs Date picker SEP 2025 SEP 2025 Monday M Tuesday T Wednesday W Thursday …" at bounding box center [504, 255] width 1009 height 478
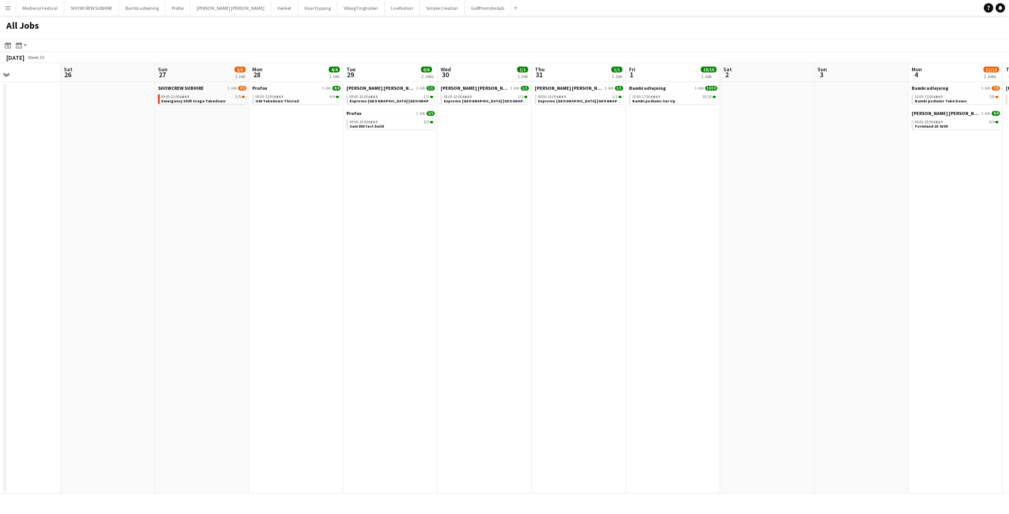
scroll to position [0, 246]
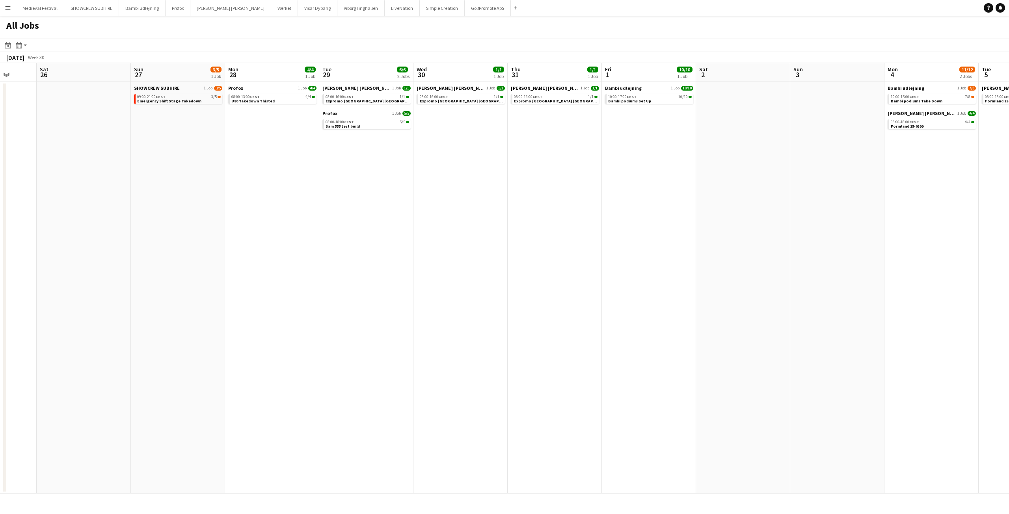
click at [508, 176] on app-all-jobs "All Jobs Date picker SEP 2025 SEP 2025 Monday M Tuesday T Wednesday W Thursday …" at bounding box center [504, 255] width 1009 height 478
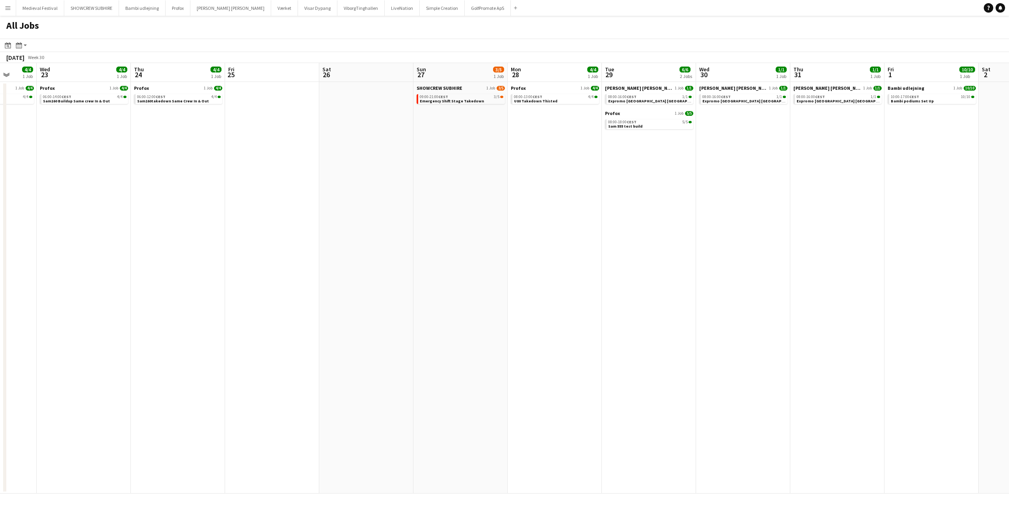
drag, startPoint x: 96, startPoint y: 130, endPoint x: 435, endPoint y: 173, distance: 341.9
click at [7, 6] on app-icon "Menu" at bounding box center [8, 8] width 6 height 6
click at [96, 37] on link "All jobs" at bounding box center [119, 43] width 79 height 16
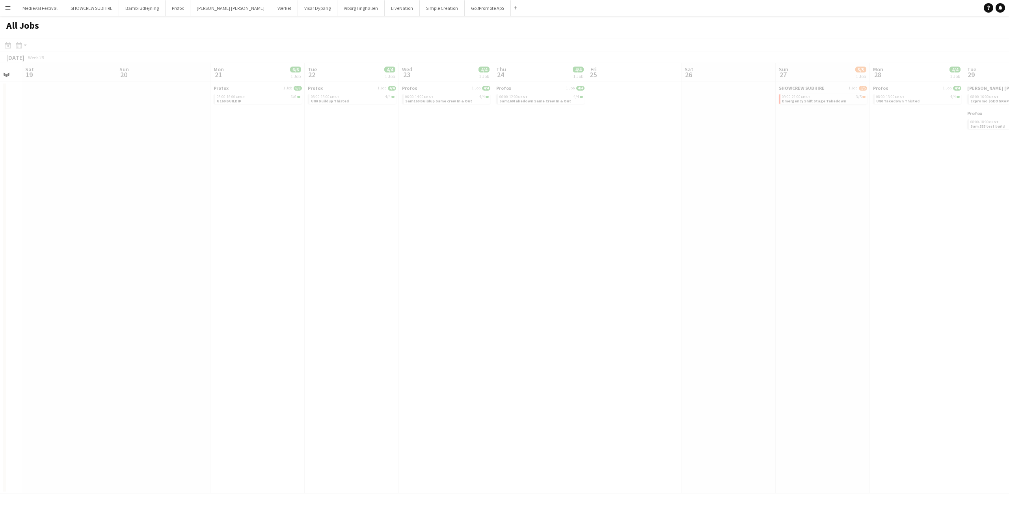
drag, startPoint x: 346, startPoint y: 205, endPoint x: 662, endPoint y: 226, distance: 317.5
click at [727, 232] on app-all-jobs "All Jobs Date picker SEP 2025 SEP 2025 Monday M Tuesday T Wednesday W Thursday …" at bounding box center [504, 255] width 1009 height 478
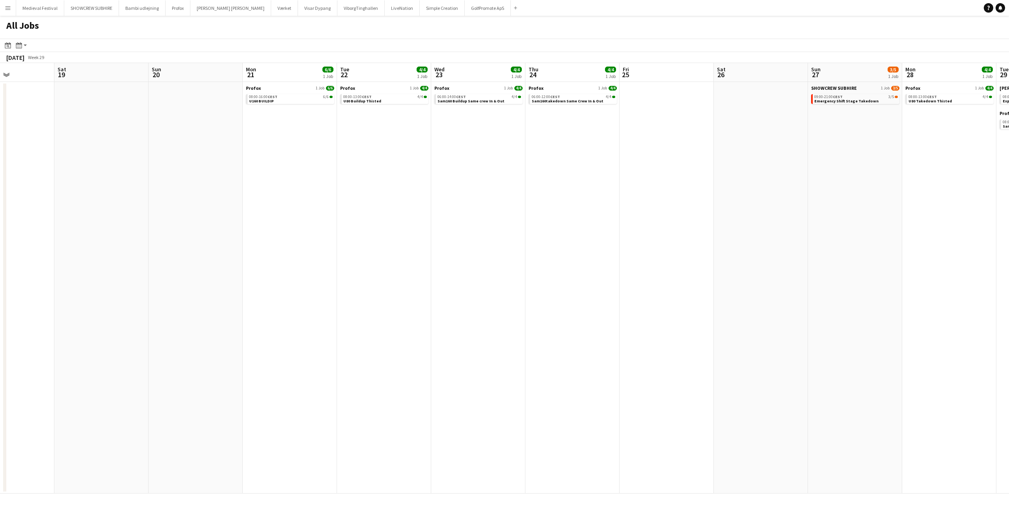
click at [788, 201] on app-all-jobs "All Jobs Date picker SEP 2025 SEP 2025 Monday M Tuesday T Wednesday W Thursday …" at bounding box center [504, 255] width 1009 height 478
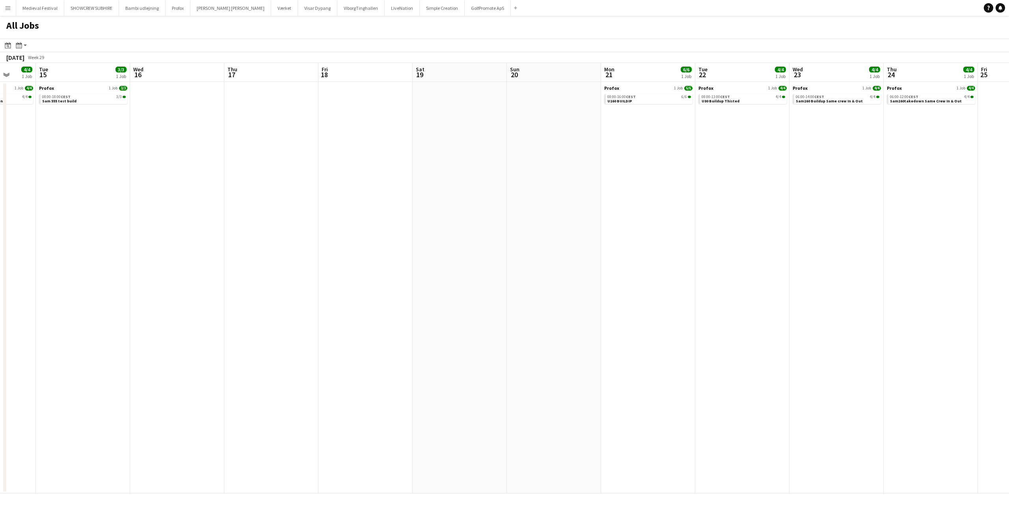
click at [621, 176] on app-calendar-viewport "Sat 12 Sun 13 6/6 2 Jobs Mon 14 4/4 1 Job Tue 15 3/3 1 Job Wed 16 Thu 17 Fri 18…" at bounding box center [504, 278] width 1009 height 431
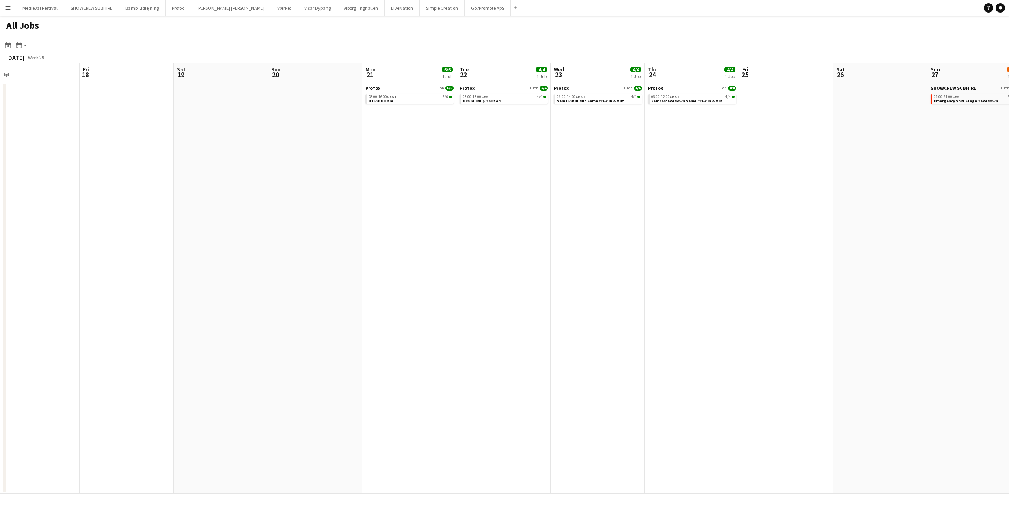
scroll to position [0, 229]
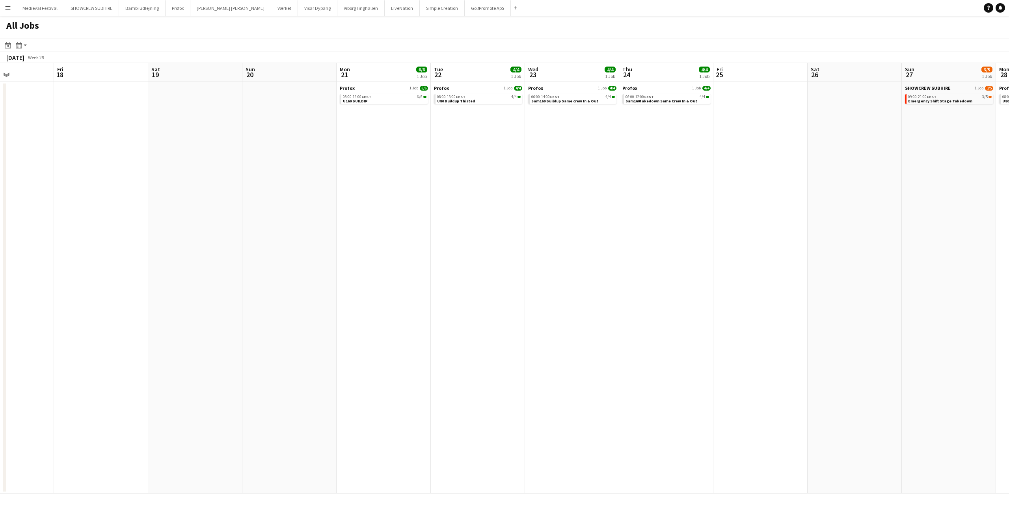
drag, startPoint x: 363, startPoint y: 166, endPoint x: 2, endPoint y: 181, distance: 361.6
click at [0, 185] on app-calendar-viewport "Tue 15 3/3 1 Job Wed 16 Thu 17 Fri 18 Sat 19 Sun 20 Mon 21 6/6 1 Job Tue 22 4/4…" at bounding box center [504, 278] width 1009 height 431
click at [13, 9] on button "Menu" at bounding box center [8, 8] width 16 height 16
click at [100, 42] on link "All jobs" at bounding box center [119, 43] width 79 height 16
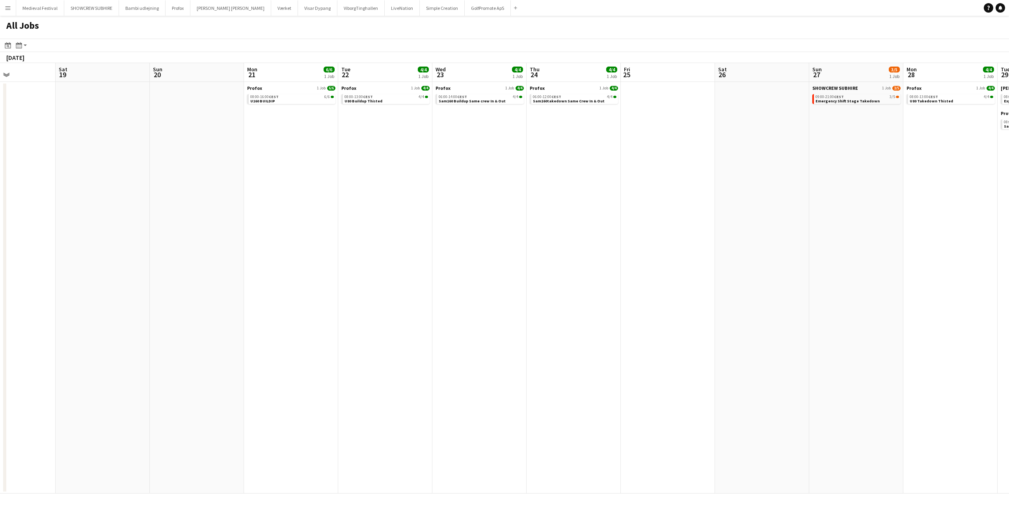
drag, startPoint x: 781, startPoint y: 192, endPoint x: 1, endPoint y: 205, distance: 779.8
click at [0, 205] on app-calendar-viewport "Tue 15 3/3 1 Job Wed 16 Thu 17 Fri 18 Sat 19 Sun 20 Mon 21 6/6 1 Job Tue 22 4/4…" at bounding box center [504, 278] width 1009 height 431
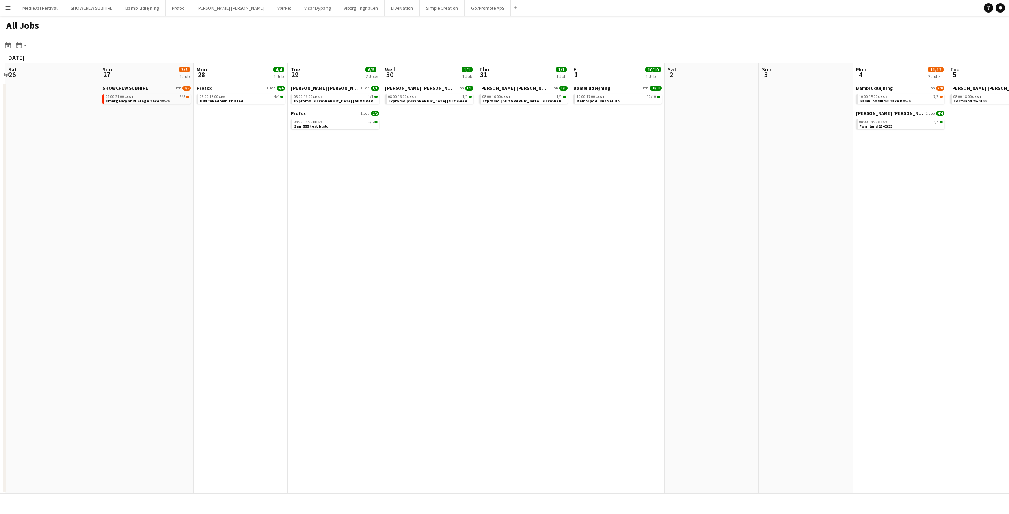
drag, startPoint x: 674, startPoint y: 206, endPoint x: 93, endPoint y: 223, distance: 581.4
click at [89, 222] on app-calendar-viewport "Wed 23 4/4 1 Job Thu 24 4/4 1 Job Fri 25 Sat 26 Sun 27 3/5 1 Job Mon 28 4/4 1 J…" at bounding box center [504, 278] width 1009 height 431
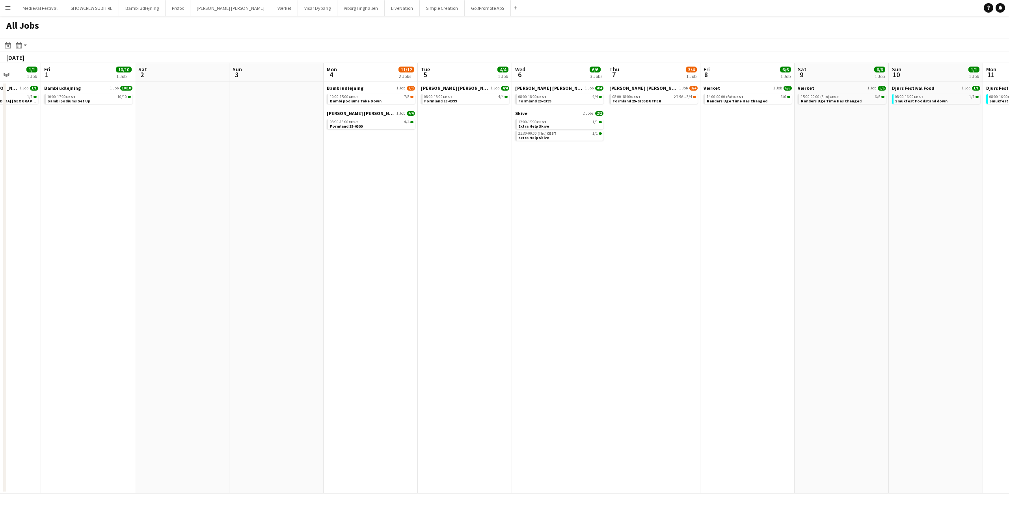
drag, startPoint x: 582, startPoint y: 218, endPoint x: 105, endPoint y: 238, distance: 478.0
click at [0, 239] on app-calendar-viewport "Tue 29 6/6 2 Jobs Wed 30 1/1 1 Job Thu 31 1/1 1 Job Fri 1 10/10 1 Job Sat 2 Sun…" at bounding box center [504, 278] width 1009 height 431
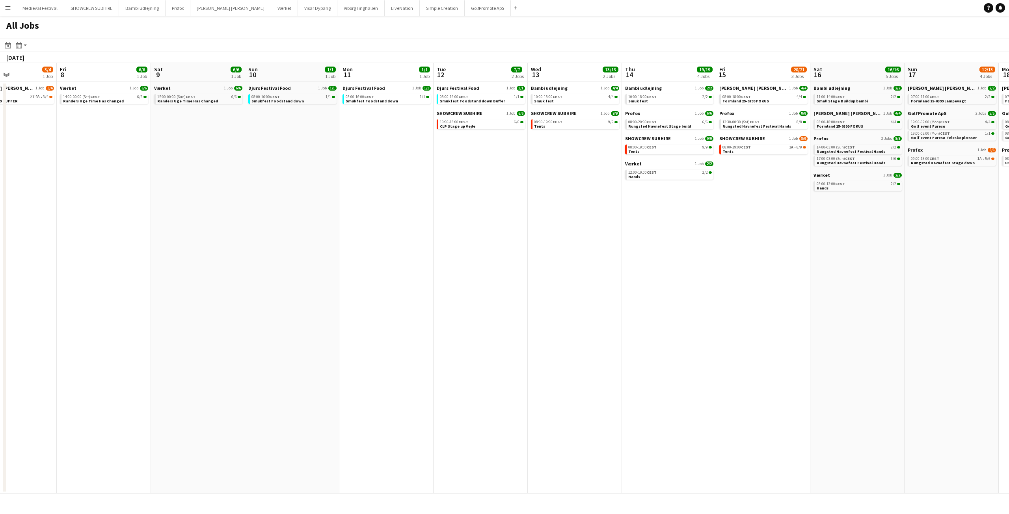
drag, startPoint x: 479, startPoint y: 249, endPoint x: 206, endPoint y: 251, distance: 273.8
click at [61, 255] on app-calendar-viewport "Tue 5 4/4 1 Job Wed 6 6/6 3 Jobs Thu 7 3/4 1 Job Fri 8 6/6 1 Job Sat 9 6/6 1 Jo…" at bounding box center [504, 278] width 1009 height 431
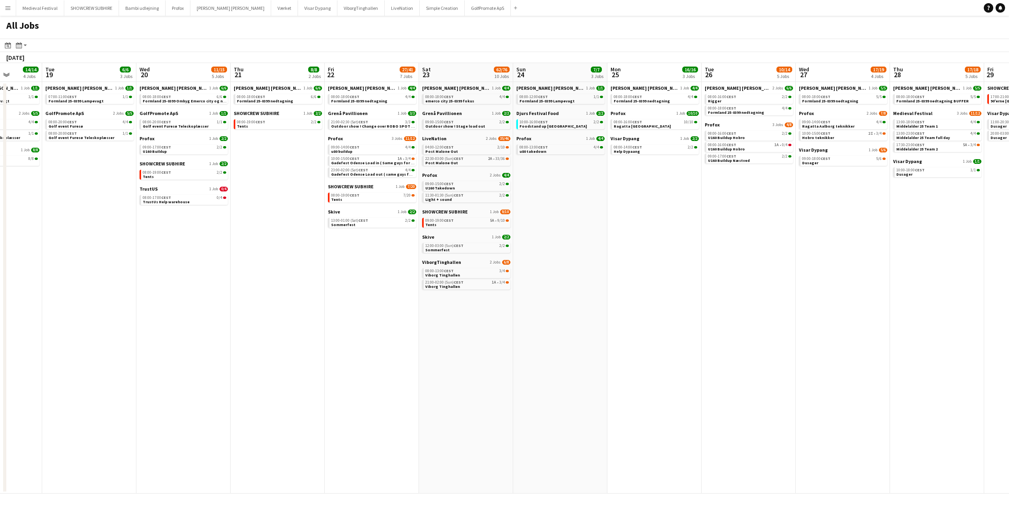
drag, startPoint x: 521, startPoint y: 266, endPoint x: 0, endPoint y: 267, distance: 520.9
click at [0, 267] on app-calendar-viewport "Fri 15 20/21 3 Jobs Sat 16 16/16 5 Jobs Sun 17 12/13 4 Jobs Mon 18 14/14 4 Jobs…" at bounding box center [504, 278] width 1009 height 431
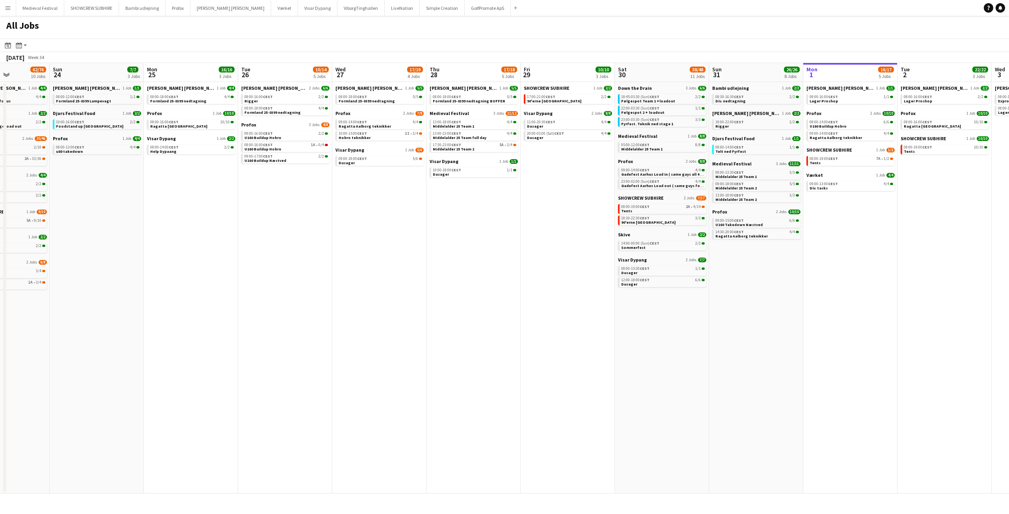
drag, startPoint x: 515, startPoint y: 295, endPoint x: 142, endPoint y: 294, distance: 372.7
click at [141, 295] on app-calendar-viewport "Wed 20 11/15 5 Jobs Thu 21 8/8 2 Jobs Fri 22 27/41 7 Jobs Sat 23 62/76 10 Jobs …" at bounding box center [504, 278] width 1009 height 431
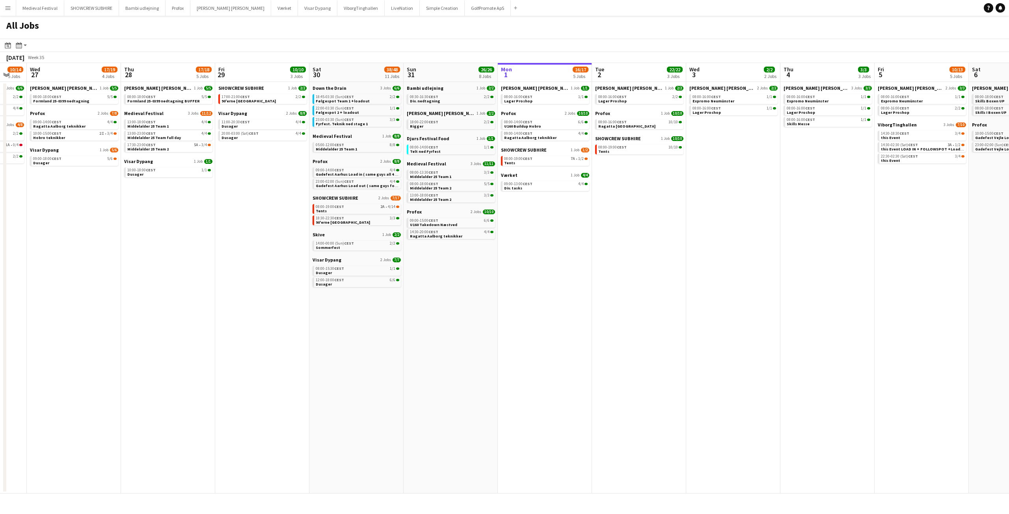
drag, startPoint x: 296, startPoint y: 332, endPoint x: 128, endPoint y: 325, distance: 168.4
click at [125, 331] on app-calendar-viewport "Sun 24 7/7 3 Jobs Mon 25 16/16 3 Jobs Tue 26 10/14 5 Jobs Wed 27 17/19 4 Jobs T…" at bounding box center [504, 278] width 1009 height 431
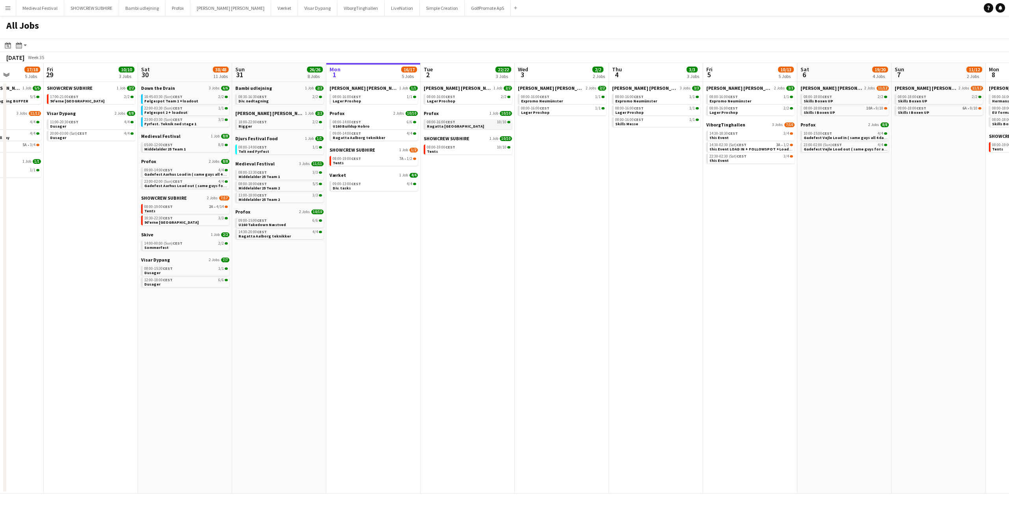
click at [472, 122] on div "08:00-16:00 CEST 10/10" at bounding box center [469, 122] width 84 height 4
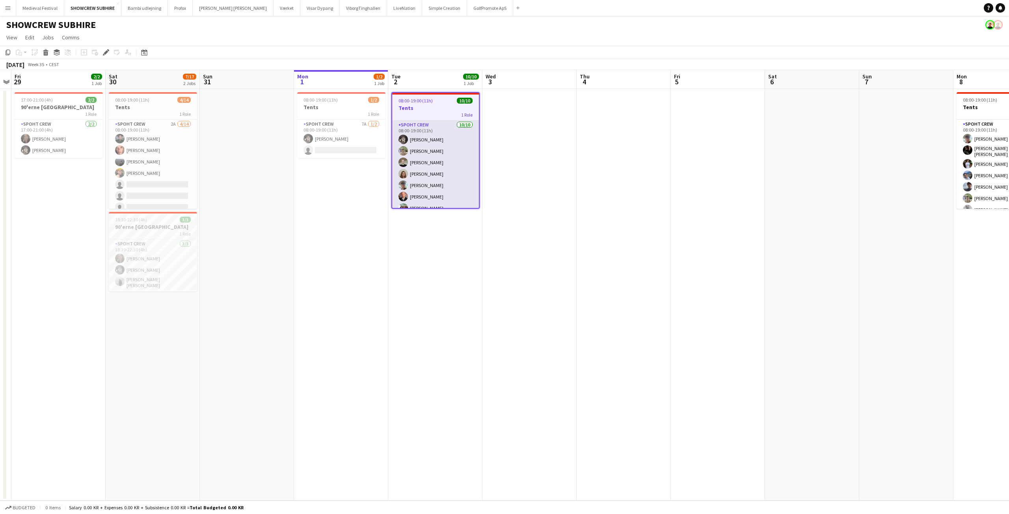
scroll to position [42, 0]
click at [426, 184] on app-card-role "Spoht Crew [DATE] 08:00-19:00 (11h) [PERSON_NAME] [PERSON_NAME] [PERSON_NAME] […" at bounding box center [435, 143] width 87 height 130
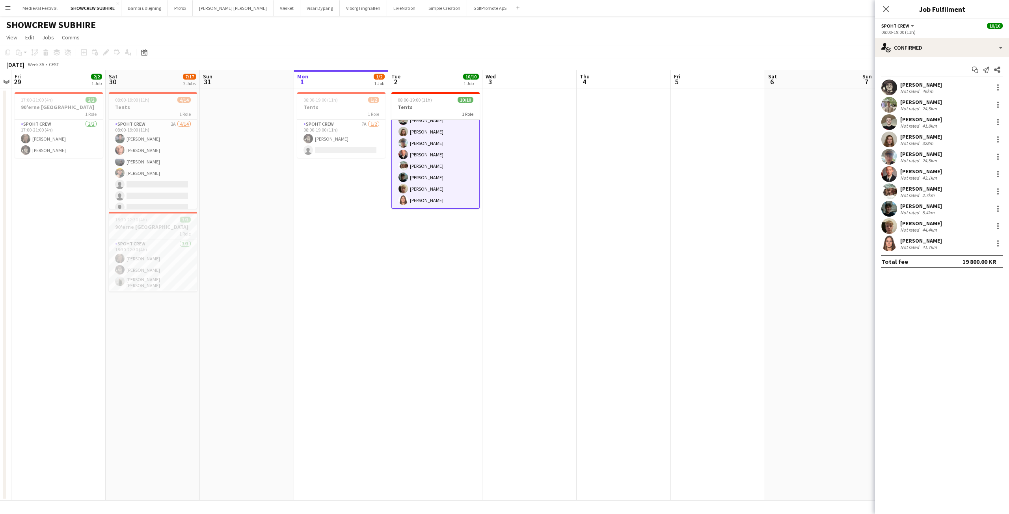
click at [927, 193] on div "2.7km" at bounding box center [927, 195] width 15 height 6
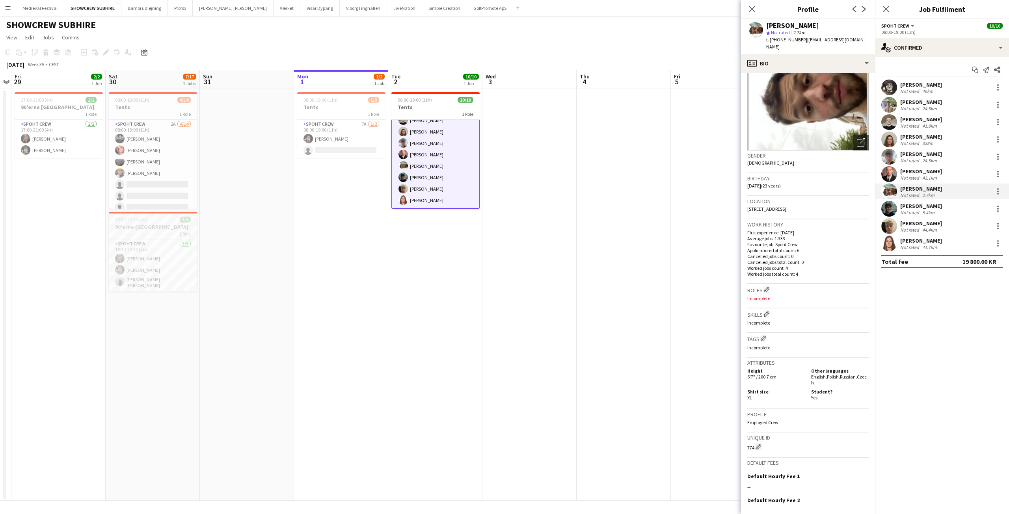
scroll to position [122, 0]
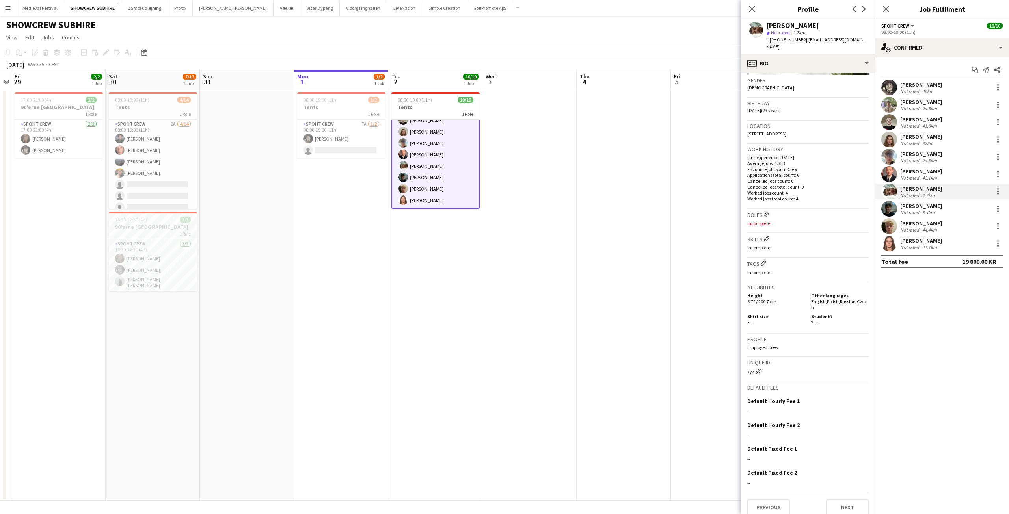
click at [918, 192] on div "Not rated" at bounding box center [910, 195] width 20 height 6
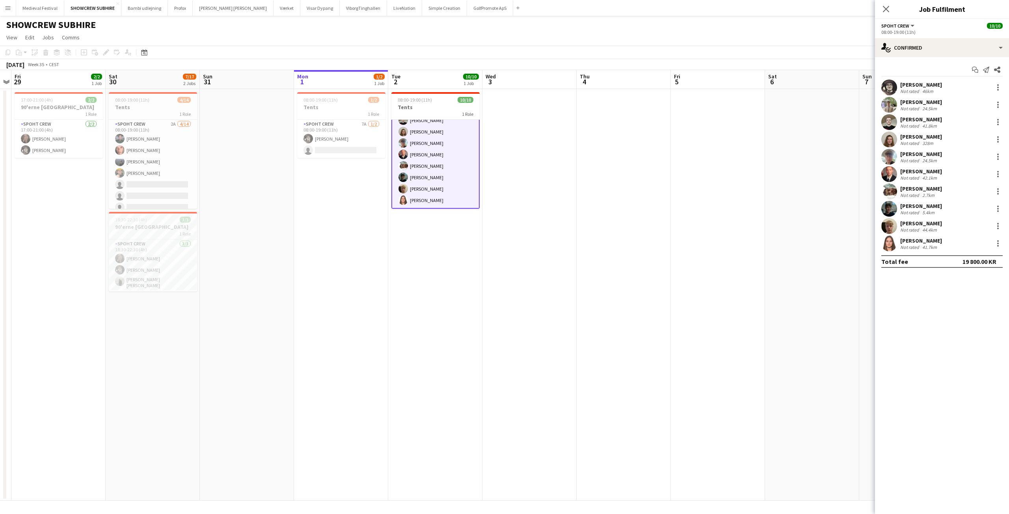
click at [918, 192] on div "Not rated" at bounding box center [910, 195] width 20 height 6
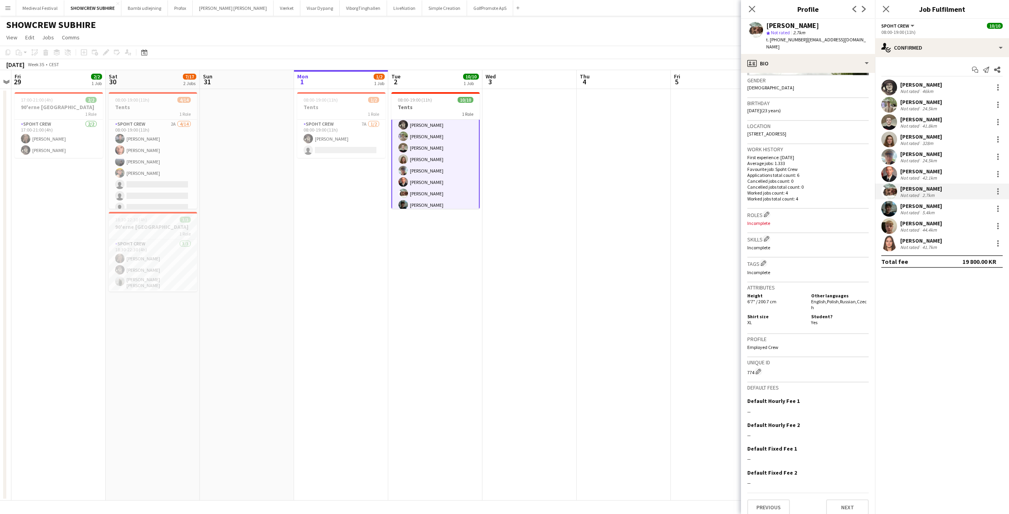
scroll to position [0, 0]
click at [502, 171] on app-date-cell at bounding box center [529, 295] width 94 height 412
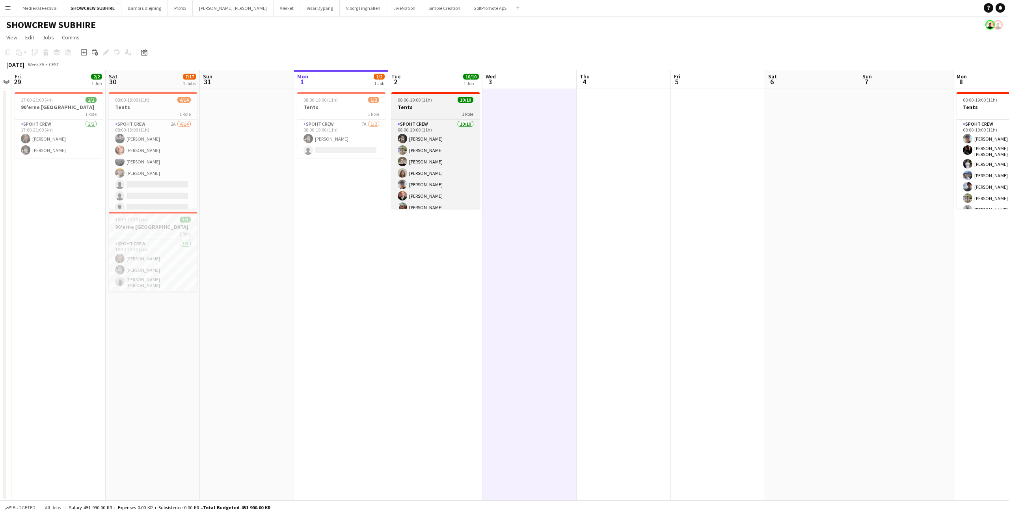
click at [418, 108] on h3 "Tents" at bounding box center [435, 107] width 88 height 7
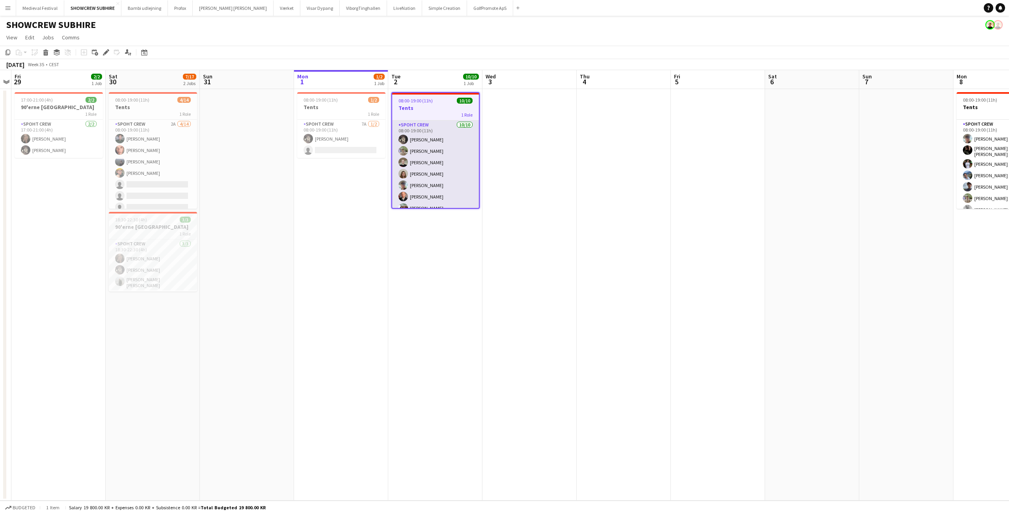
click at [430, 192] on app-card-role "Spoht Crew 10/10 08:00-19:00 (11h) Mike Kasper Williamson Arthur Daval-Markusse…" at bounding box center [435, 186] width 87 height 130
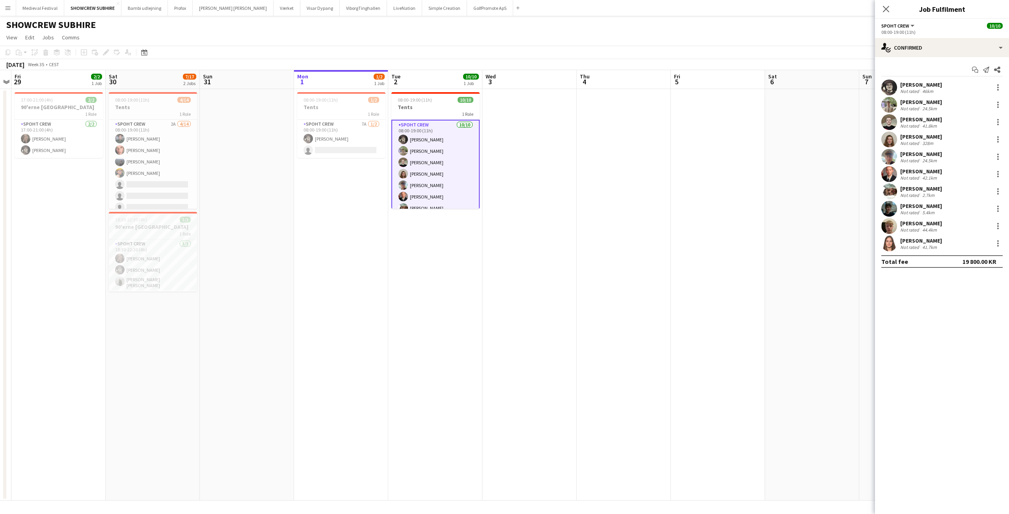
click at [956, 193] on div "Oliver Mana Not rated 2.7km" at bounding box center [942, 192] width 134 height 16
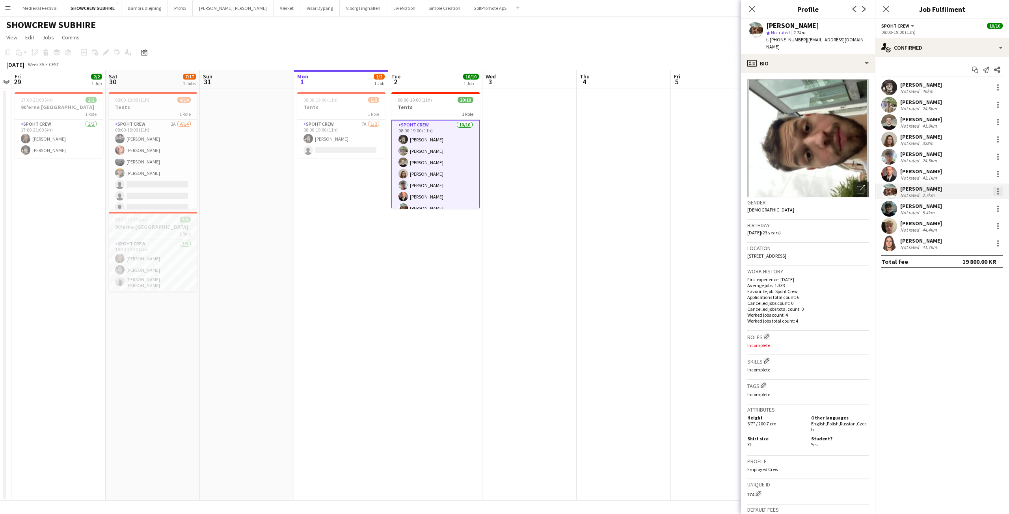
click at [997, 187] on div at bounding box center [997, 191] width 9 height 9
click at [955, 277] on button "Remove" at bounding box center [971, 281] width 61 height 19
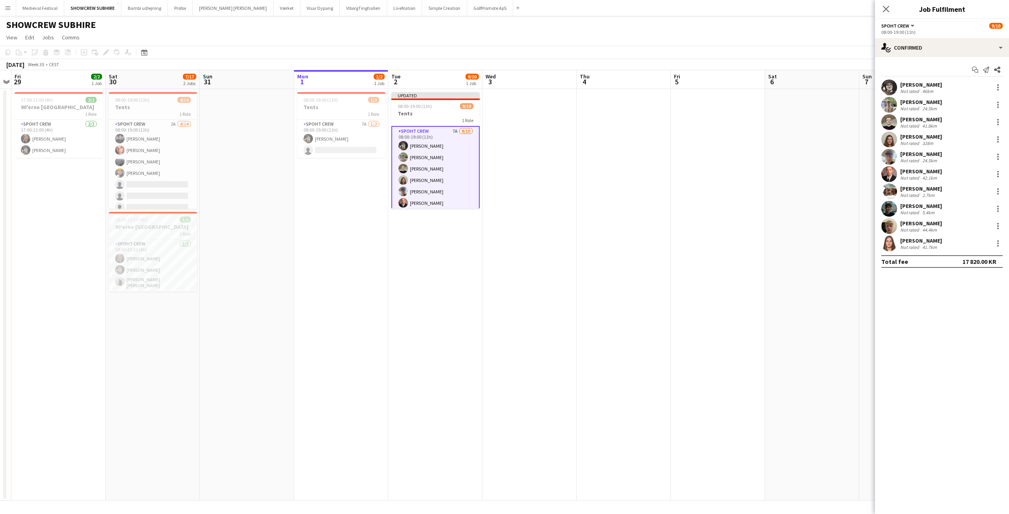
click at [686, 197] on app-date-cell at bounding box center [718, 295] width 94 height 412
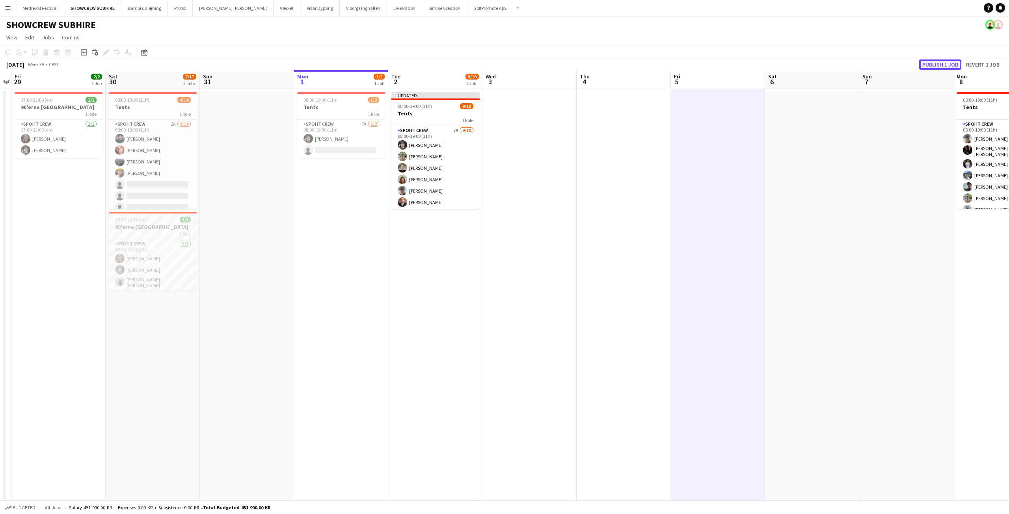
click at [923, 68] on button "Publish 1 job" at bounding box center [940, 64] width 42 height 10
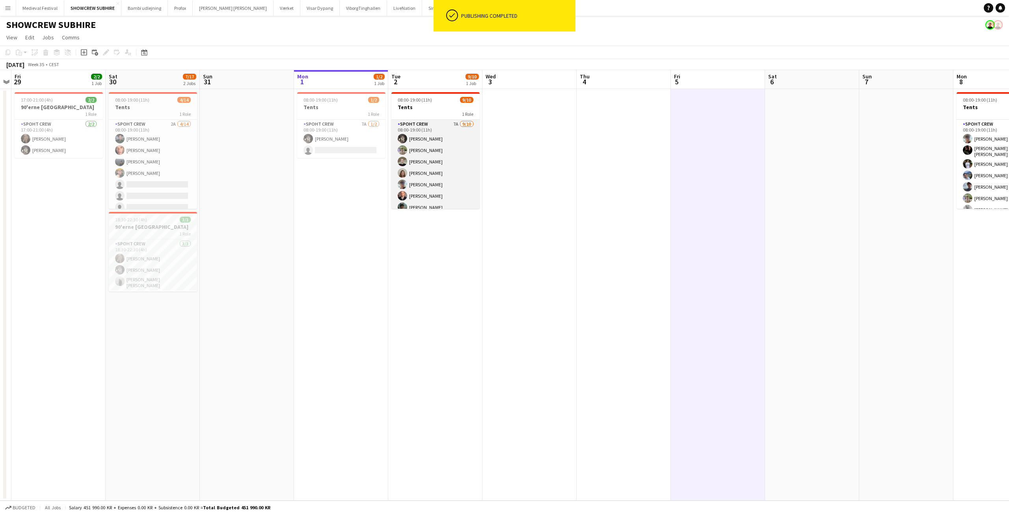
click at [436, 175] on app-card-role "Spoht Crew 7A [DATE] 08:00-19:00 (11h) [PERSON_NAME] [PERSON_NAME] [PERSON_NAME…" at bounding box center [435, 185] width 88 height 130
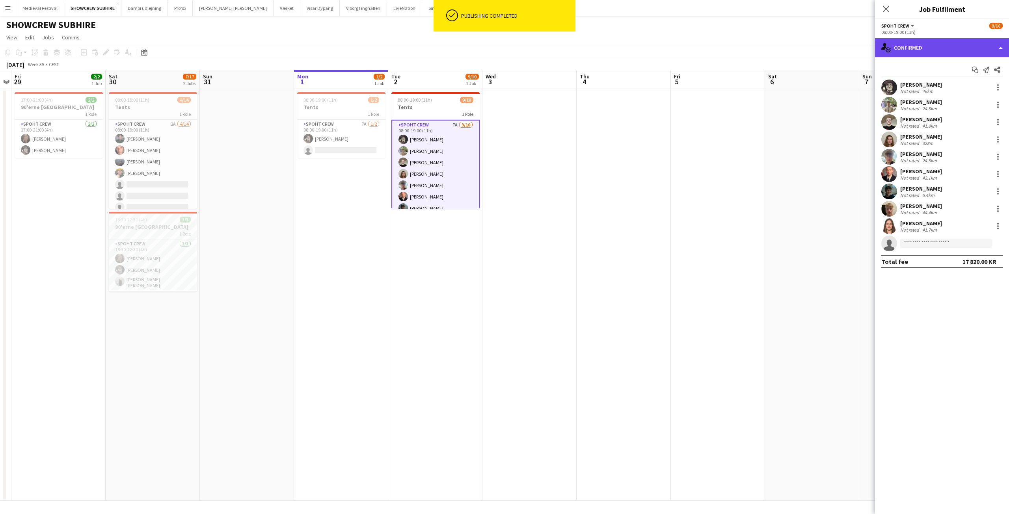
click at [930, 44] on div "single-neutral-actions-check-2 Confirmed" at bounding box center [942, 47] width 134 height 19
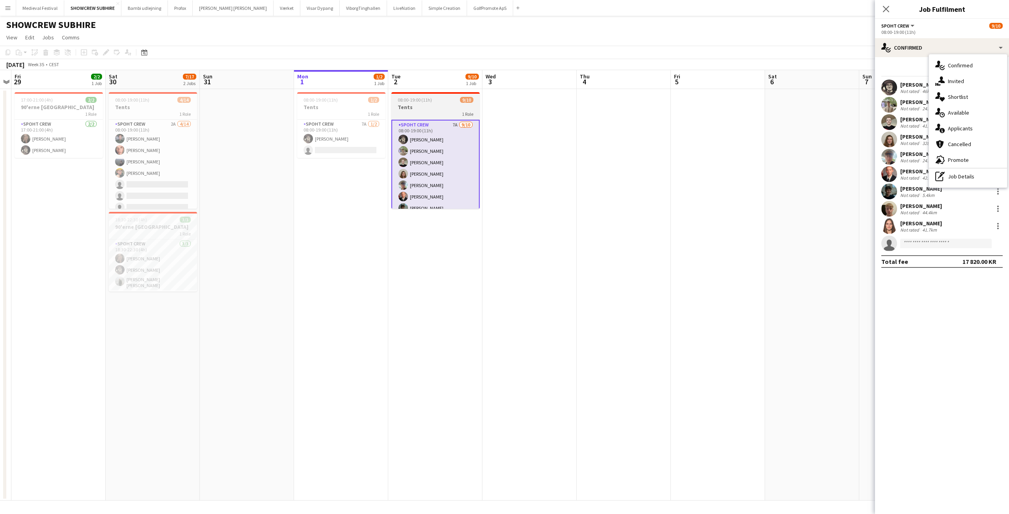
click at [414, 172] on app-card-role "Spoht Crew 7A 9/10 08:00-19:00 (11h) Mike Kasper Williamson Arthur Daval-Markus…" at bounding box center [435, 185] width 88 height 131
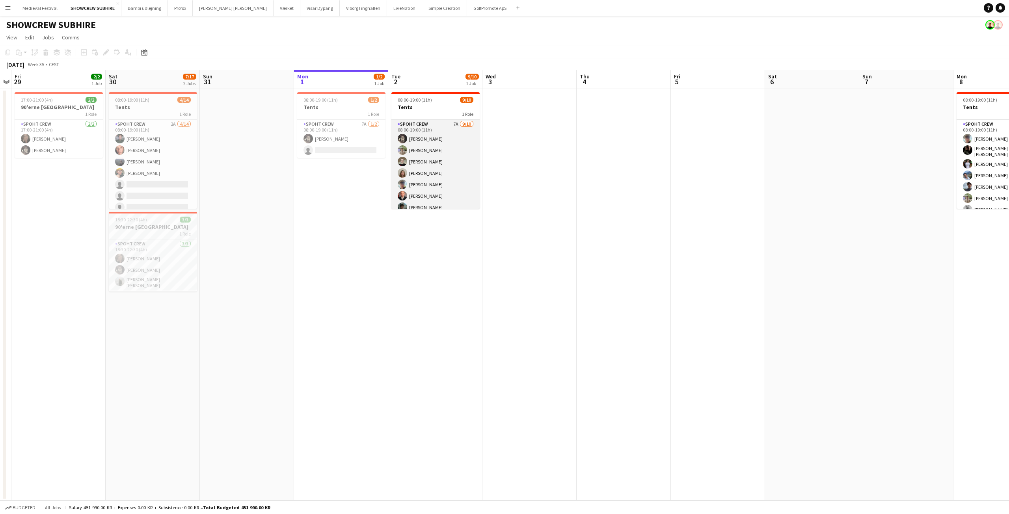
click at [413, 172] on app-card-role "Spoht Crew 7A 9/10 08:00-19:00 (11h) Mike Kasper Williamson Arthur Daval-Markus…" at bounding box center [435, 185] width 88 height 130
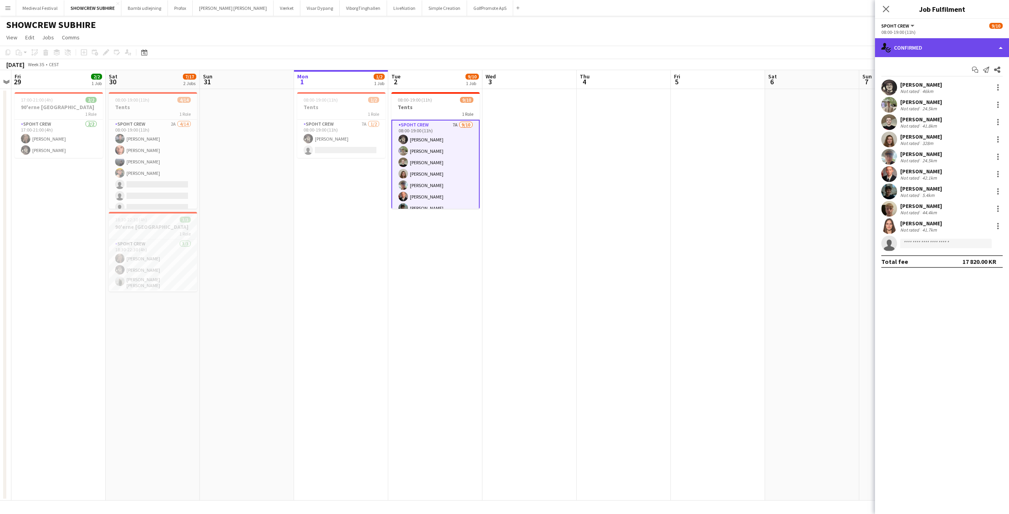
click at [978, 42] on div "single-neutral-actions-check-2 Confirmed" at bounding box center [942, 47] width 134 height 19
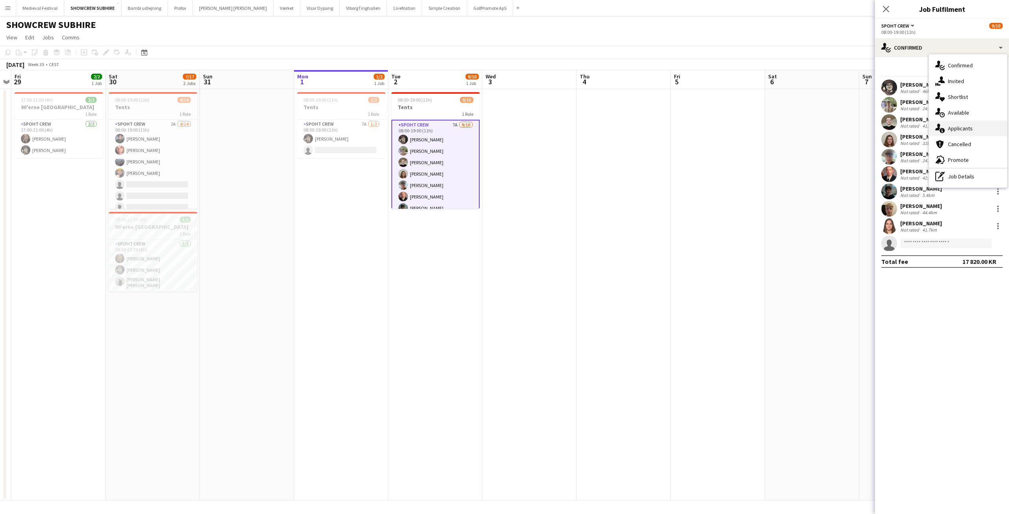
click at [958, 126] on div "single-neutral-actions-information Applicants" at bounding box center [968, 129] width 78 height 16
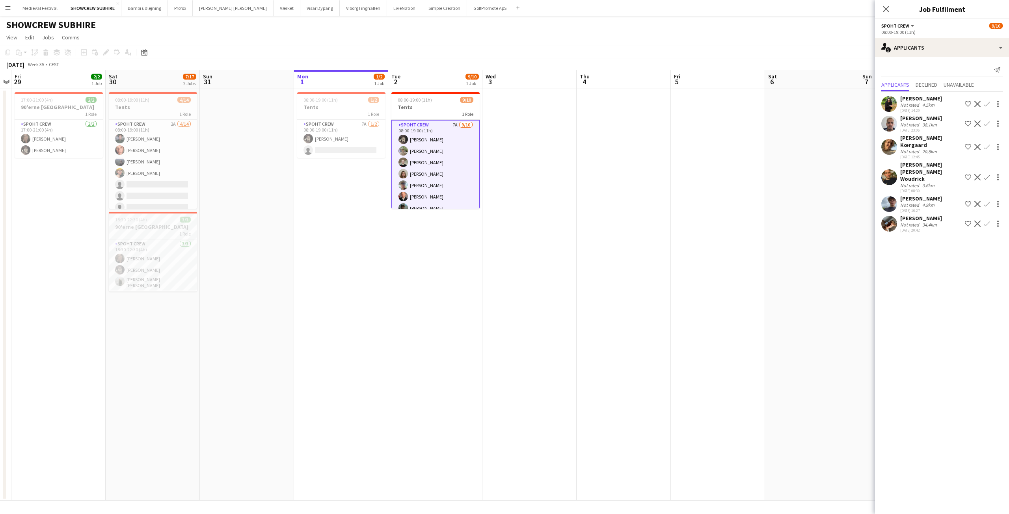
click at [814, 255] on app-date-cell at bounding box center [812, 295] width 94 height 412
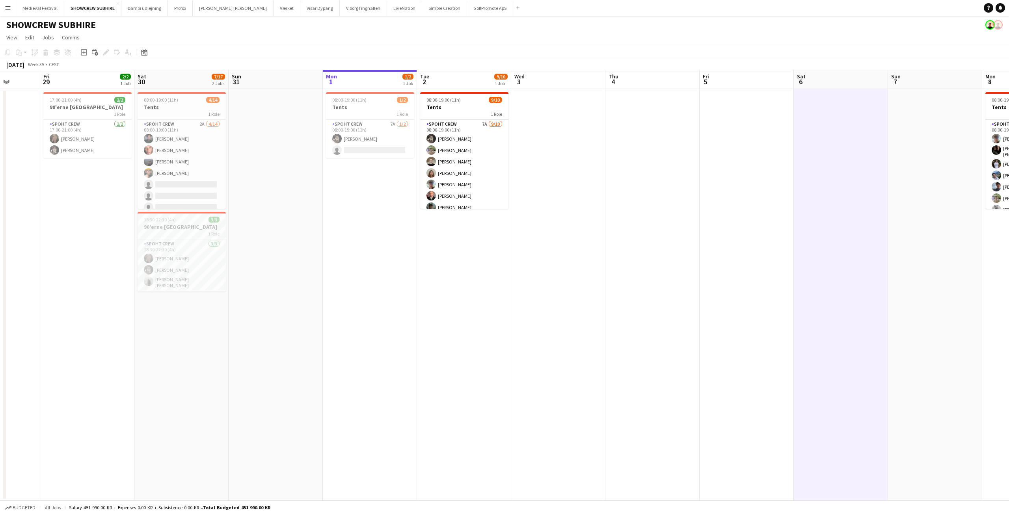
drag, startPoint x: 377, startPoint y: 318, endPoint x: 622, endPoint y: 314, distance: 244.3
click at [622, 314] on app-calendar-viewport "Tue 26 Wed 27 Thu 28 Fri 29 2/2 1 Job Sat 30 7/17 2 Jobs Sun 31 Mon 1 1/2 1 Job…" at bounding box center [504, 285] width 1009 height 431
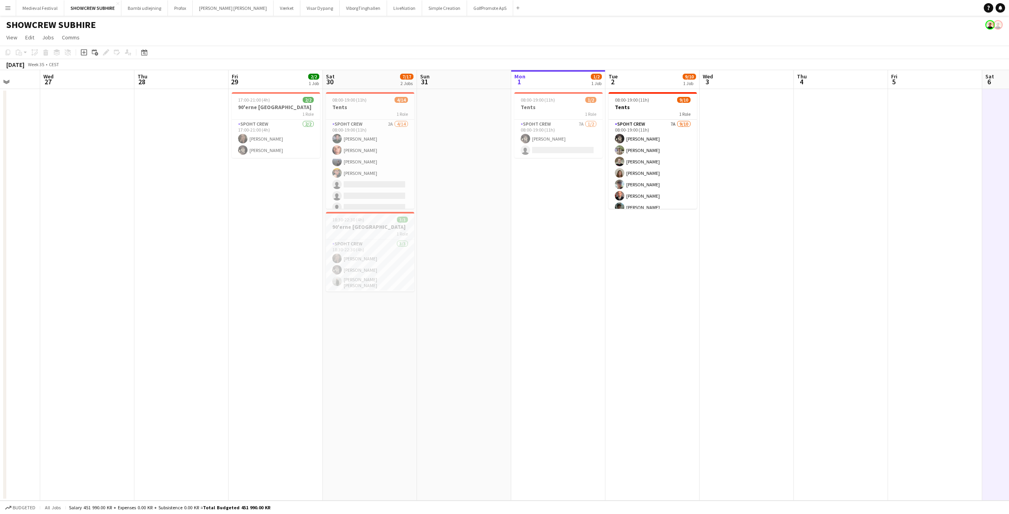
scroll to position [0, 215]
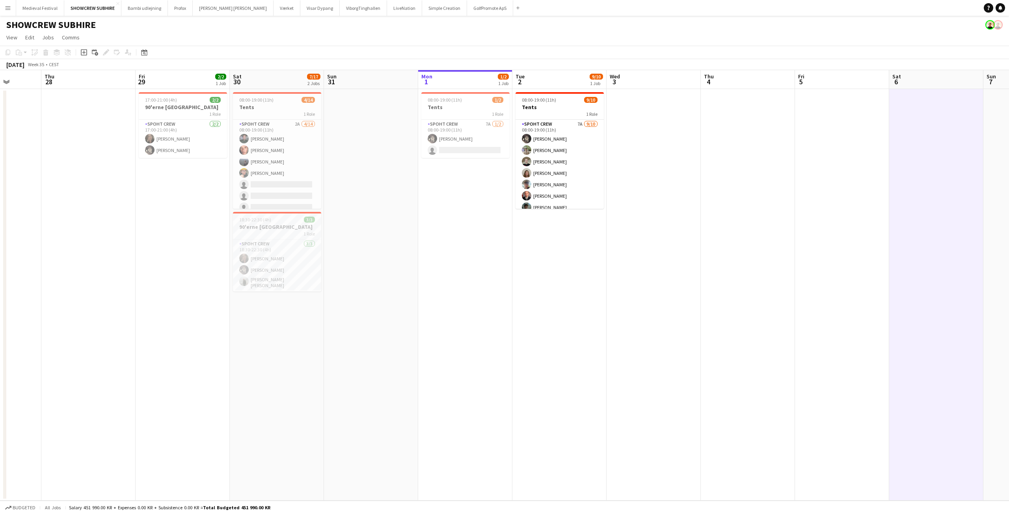
drag, startPoint x: 846, startPoint y: 297, endPoint x: 376, endPoint y: 304, distance: 470.1
click at [404, 307] on app-calendar-viewport "Sun 24 Mon 25 Tue 26 Wed 27 Thu 28 Fri 29 2/2 1 Job Sat 30 7/17 2 Jobs Sun 31 M…" at bounding box center [504, 285] width 1009 height 431
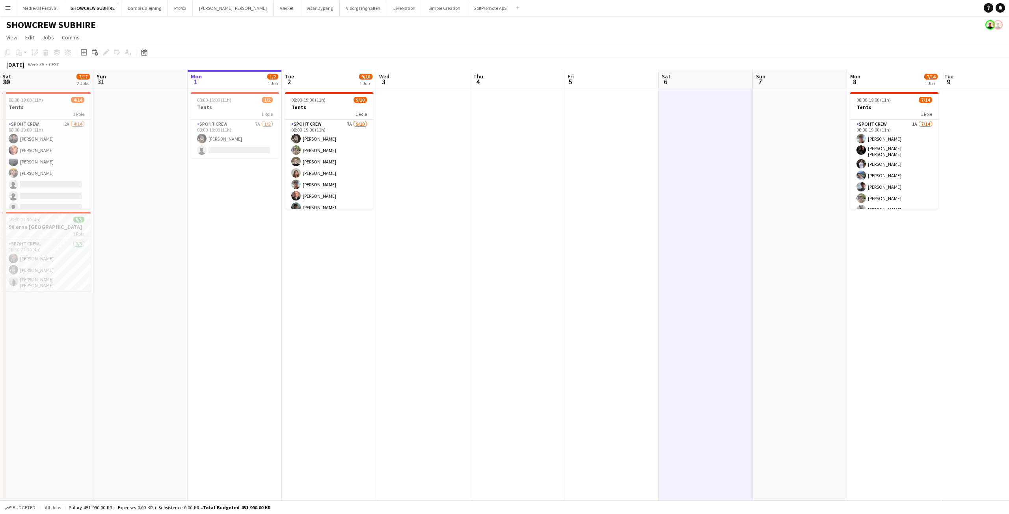
drag, startPoint x: 323, startPoint y: 296, endPoint x: 508, endPoint y: 298, distance: 185.2
click at [508, 298] on app-calendar-viewport "Thu 28 Fri 29 2/2 1 Job Sat 30 7/17 2 Jobs Sun 31 Mon 1 1/2 1 Job Tue 2 9/10 1 …" at bounding box center [504, 285] width 1009 height 431
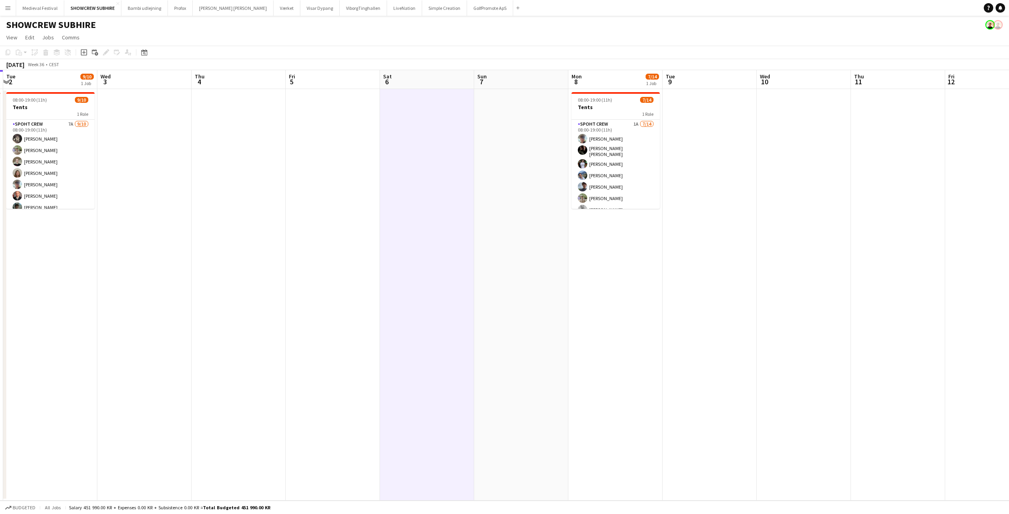
drag, startPoint x: 591, startPoint y: 304, endPoint x: 407, endPoint y: 310, distance: 184.9
click at [408, 310] on app-calendar-viewport "Sat 30 7/17 2 Jobs Sun 31 Mon 1 1/2 1 Job Tue 2 9/10 1 Job Wed 3 Thu 4 Fri 5 Sa…" at bounding box center [504, 285] width 1009 height 431
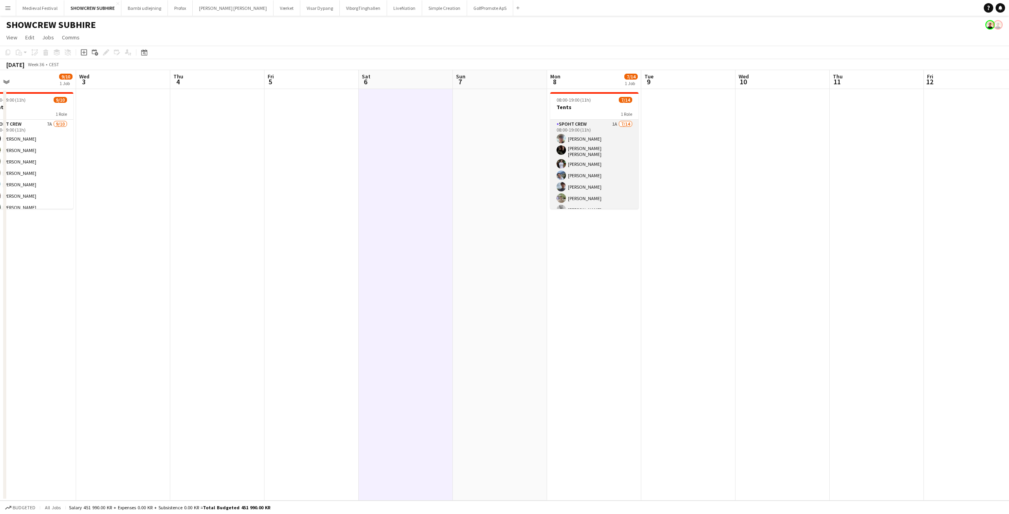
click at [596, 153] on app-card-role "Spoht Crew 1A 7/14 08:00-19:00 (11h) Andreas Eberlin Lili Gheorghe Enache Marco…" at bounding box center [594, 209] width 88 height 178
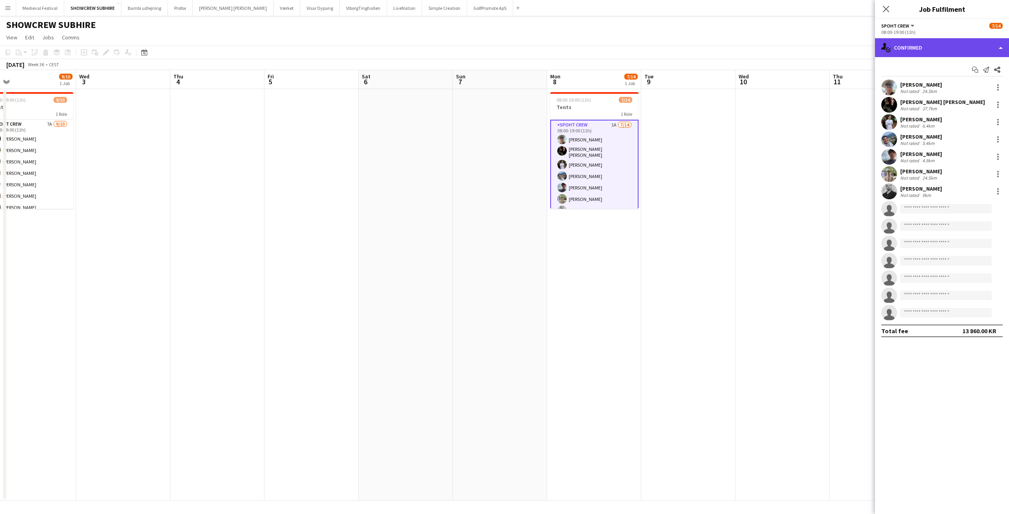
click at [963, 46] on div "single-neutral-actions-check-2 Confirmed" at bounding box center [942, 47] width 134 height 19
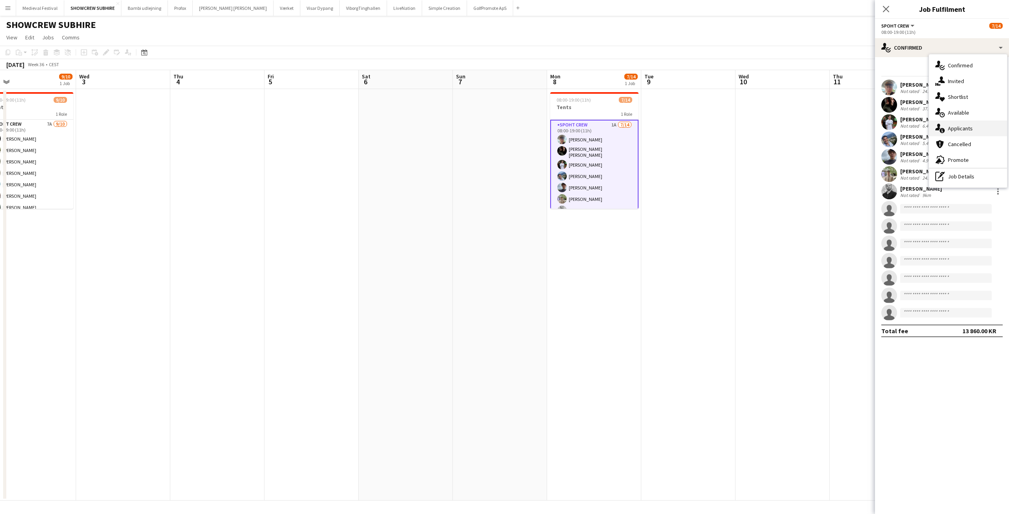
click at [951, 123] on div "single-neutral-actions-information Applicants" at bounding box center [968, 129] width 78 height 16
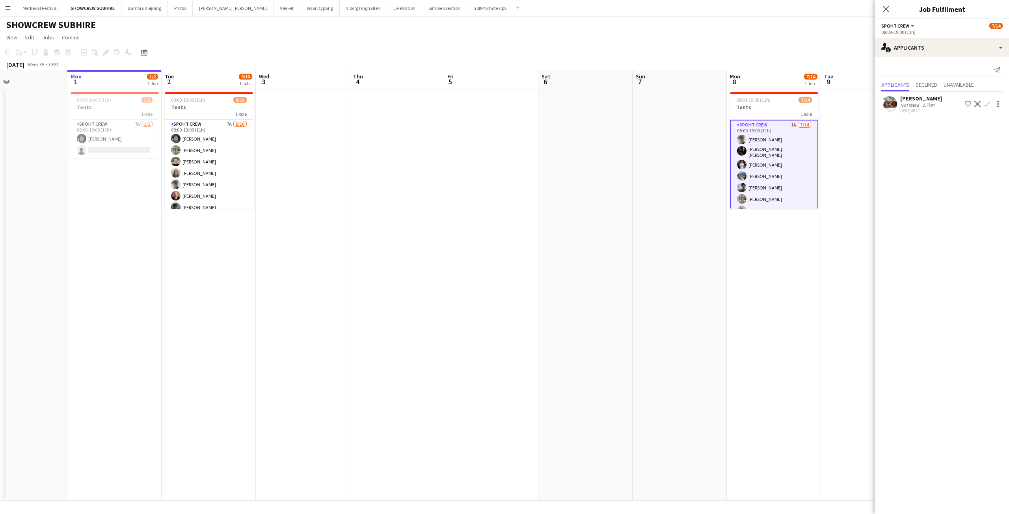
drag, startPoint x: 378, startPoint y: 301, endPoint x: 513, endPoint y: 296, distance: 134.8
click at [590, 311] on app-calendar-viewport "Fri 29 2/2 1 Job Sat 30 7/17 2 Jobs Sun 31 Mon 1 1/2 1 Job Tue 2 9/10 1 Job Wed…" at bounding box center [504, 285] width 1009 height 431
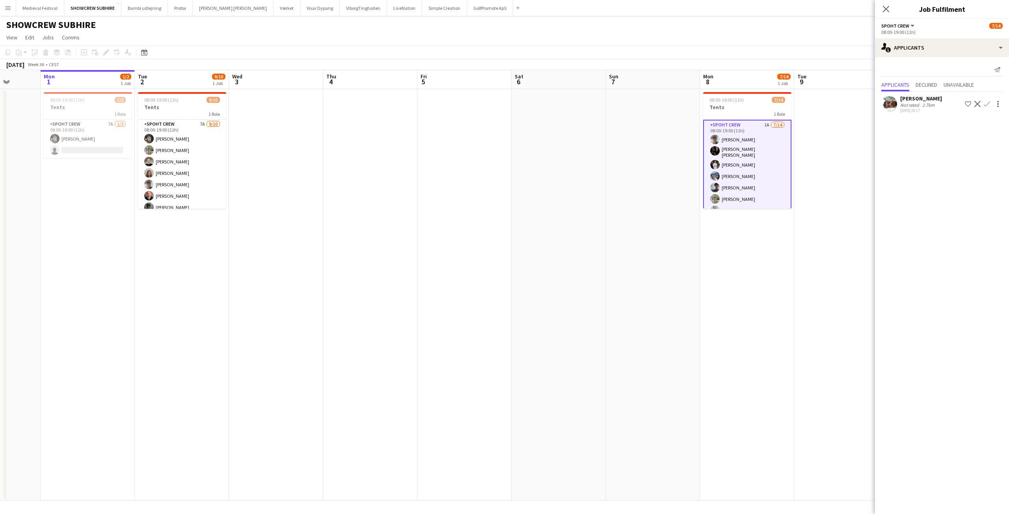
drag, startPoint x: 409, startPoint y: 282, endPoint x: 558, endPoint y: 295, distance: 150.3
click at [558, 295] on app-calendar-viewport "Fri 29 2/2 1 Job Sat 30 7/17 2 Jobs Sun 31 Mon 1 1/2 1 Job Tue 2 9/10 1 Job Wed…" at bounding box center [504, 285] width 1009 height 431
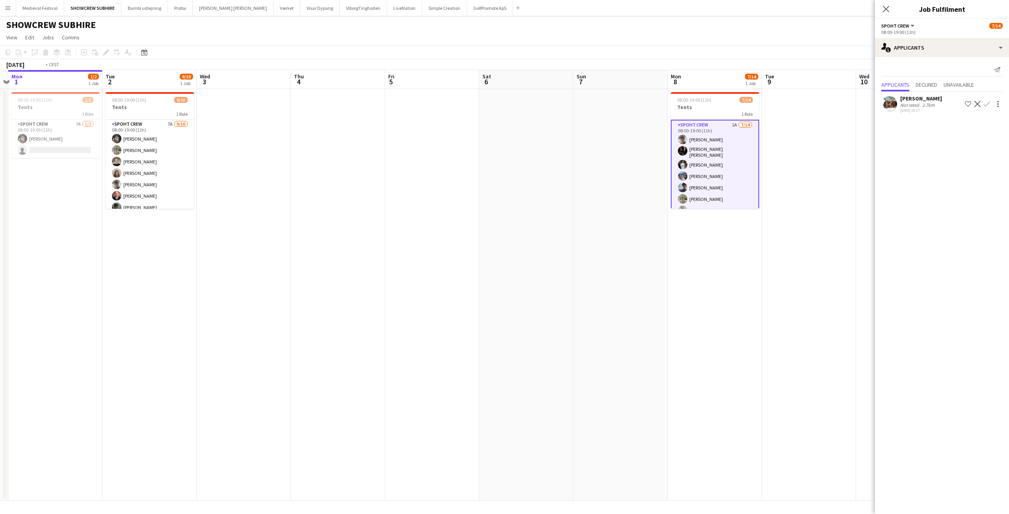
drag, startPoint x: 517, startPoint y: 283, endPoint x: 312, endPoint y: 275, distance: 204.6
click at [253, 298] on app-calendar-viewport "Fri 29 2/2 1 Job Sat 30 7/17 2 Jobs Sun 31 Mon 1 1/2 1 Job Tue 2 9/10 1 Job Wed…" at bounding box center [504, 285] width 1009 height 431
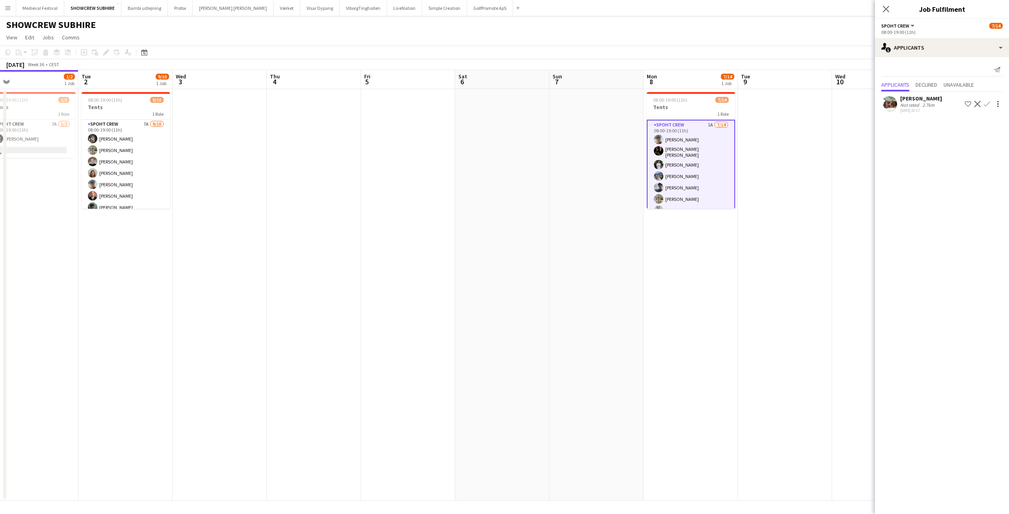
click at [663, 186] on app-user-avatar at bounding box center [658, 187] width 9 height 9
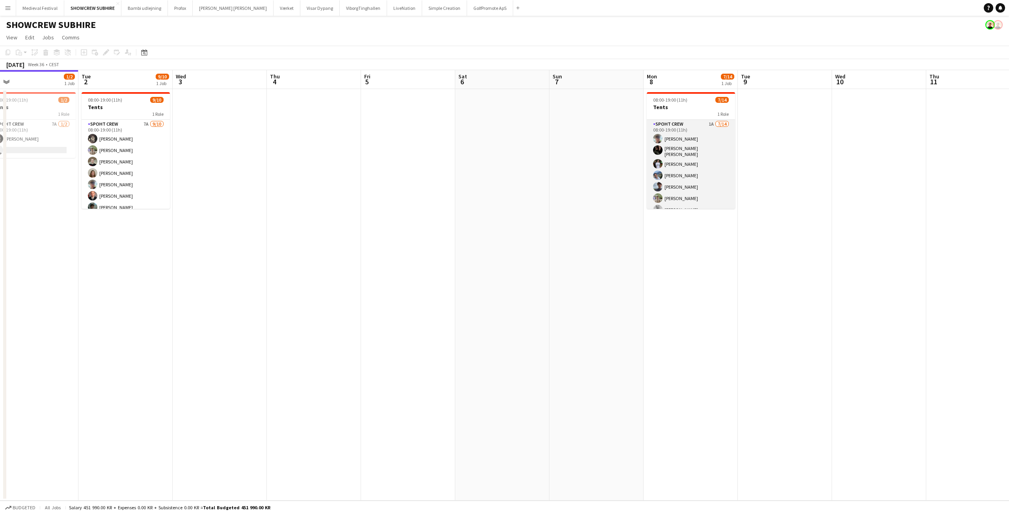
click at [663, 186] on app-card-role "Spoht Crew 1A 7/14 08:00-19:00 (11h) Andreas Eberlin Lili Gheorghe Enache Marco…" at bounding box center [691, 209] width 88 height 178
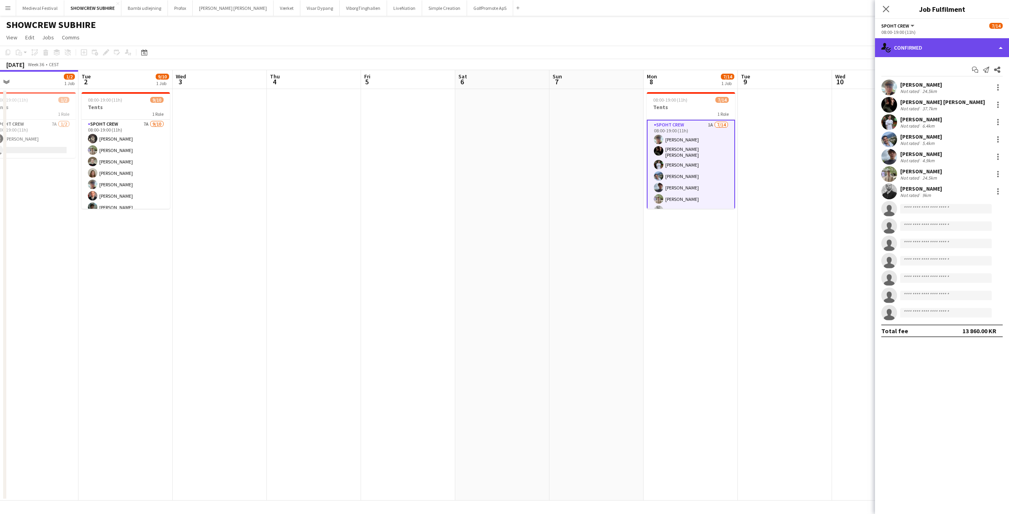
click at [972, 39] on div "single-neutral-actions-check-2 Confirmed" at bounding box center [942, 47] width 134 height 19
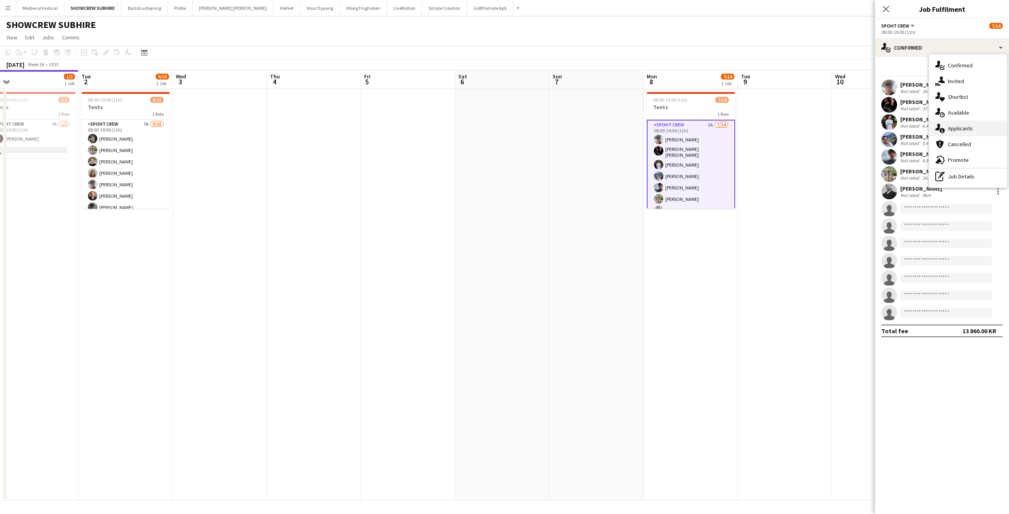
click at [953, 130] on div "single-neutral-actions-information Applicants" at bounding box center [968, 129] width 78 height 16
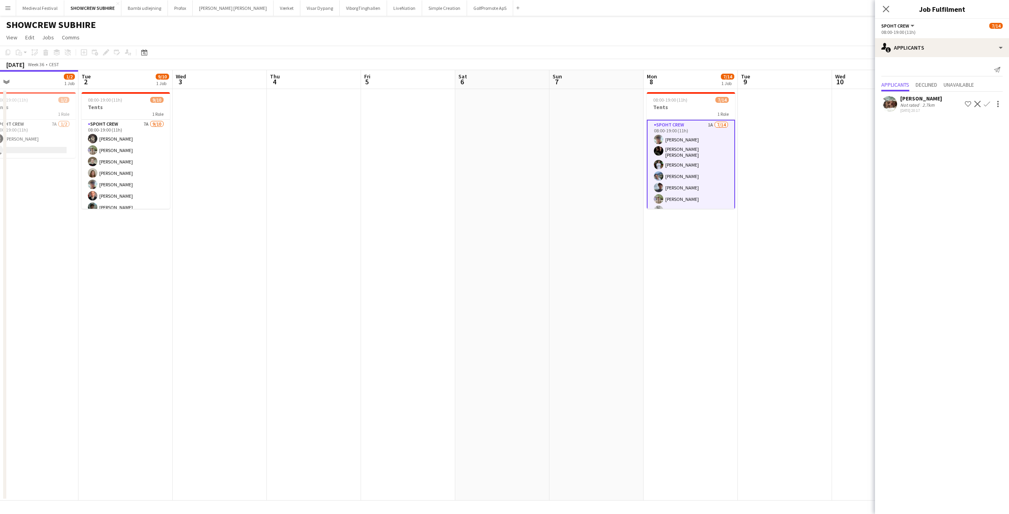
click at [985, 106] on app-icon "Confirm" at bounding box center [986, 104] width 6 height 6
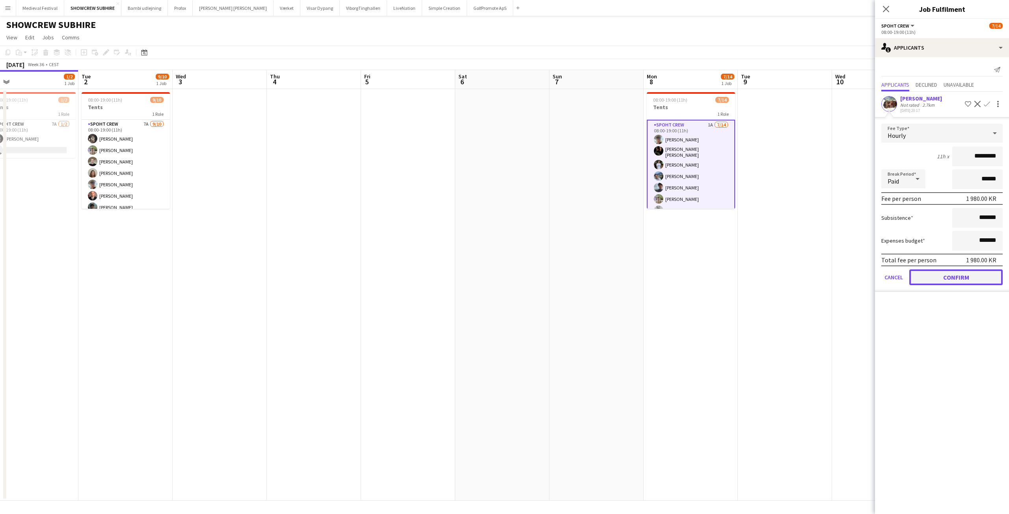
click at [942, 278] on button "Confirm" at bounding box center [955, 277] width 93 height 16
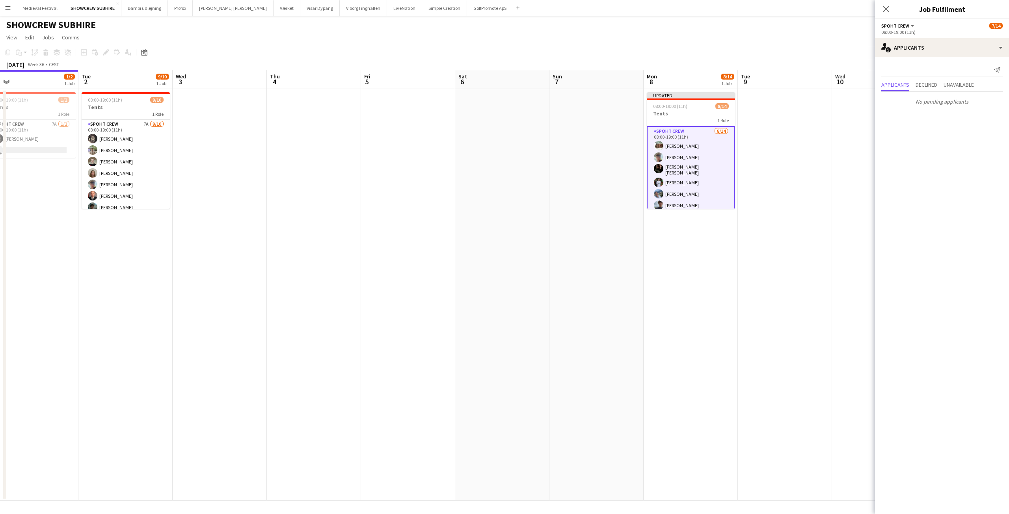
click at [652, 312] on app-date-cell "Updated 08:00-19:00 (11h) 8/14 Tents 1 Role Spoht Crew 8/14 08:00-19:00 (11h) O…" at bounding box center [690, 295] width 94 height 412
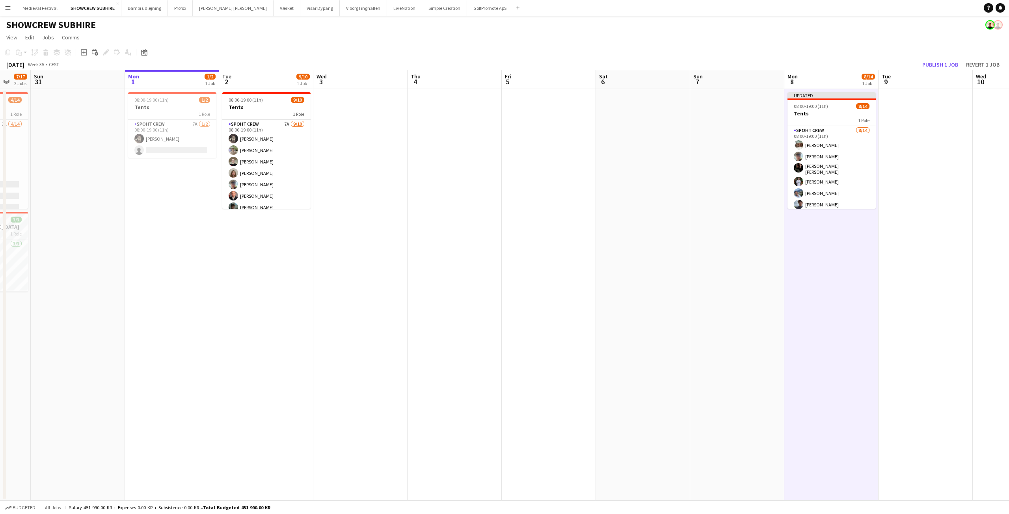
drag, startPoint x: 659, startPoint y: 311, endPoint x: 814, endPoint y: 320, distance: 155.1
click at [810, 323] on app-calendar-viewport "Thu 28 Fri 29 2/2 1 Job Sat 30 7/17 2 Jobs Sun 31 Mon 1 1/2 1 Job Tue 2 9/10 1 …" at bounding box center [504, 285] width 1009 height 431
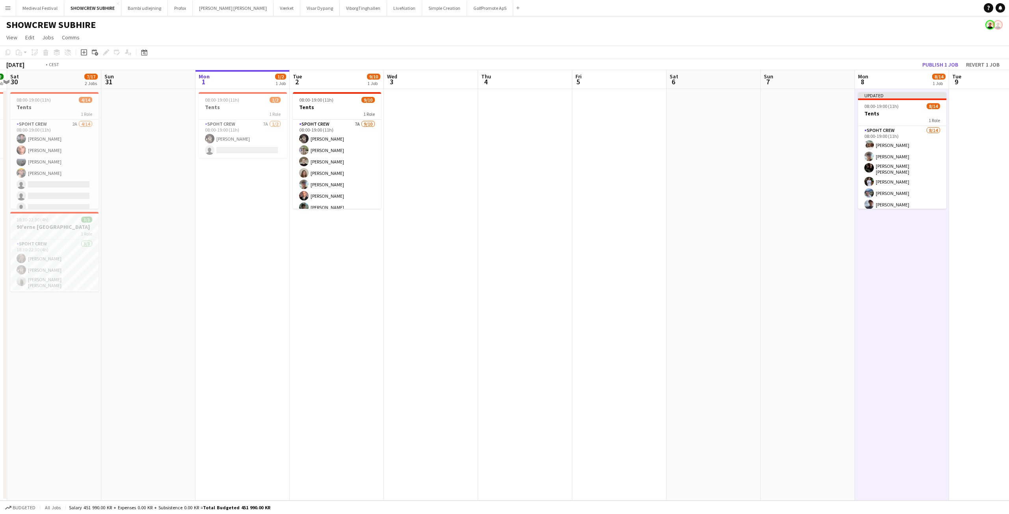
drag, startPoint x: 759, startPoint y: 234, endPoint x: 608, endPoint y: 256, distance: 153.0
click at [608, 256] on app-calendar-viewport "Wed 27 Thu 28 Fri 29 2/2 1 Job Sat 30 7/17 2 Jobs Sun 31 Mon 1 1/2 1 Job Tue 2 …" at bounding box center [504, 285] width 1009 height 431
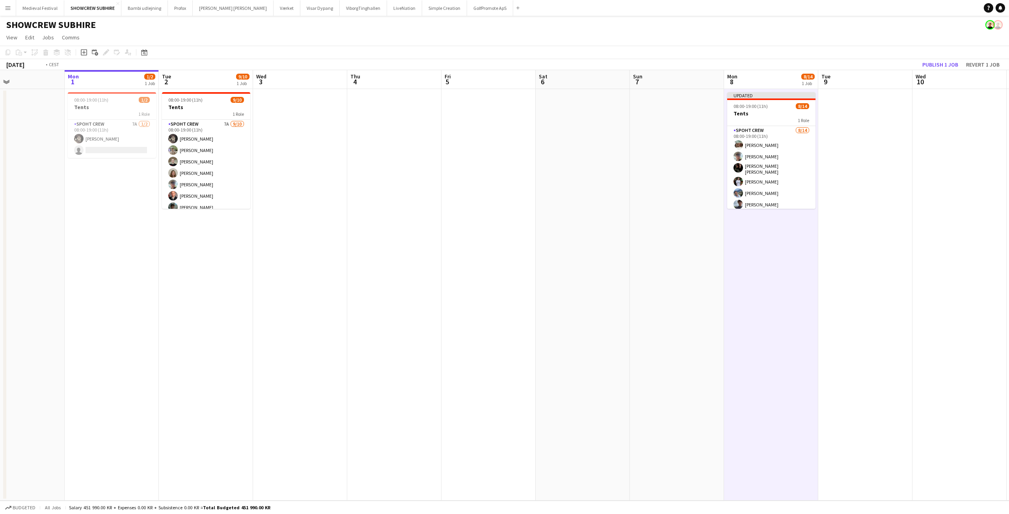
drag, startPoint x: 597, startPoint y: 256, endPoint x: 735, endPoint y: 258, distance: 137.9
click at [765, 266] on app-calendar-viewport "Fri 29 2/2 1 Job Sat 30 7/17 2 Jobs Sun 31 Mon 1 1/2 1 Job Tue 2 9/10 1 Job Wed…" at bounding box center [504, 285] width 1009 height 431
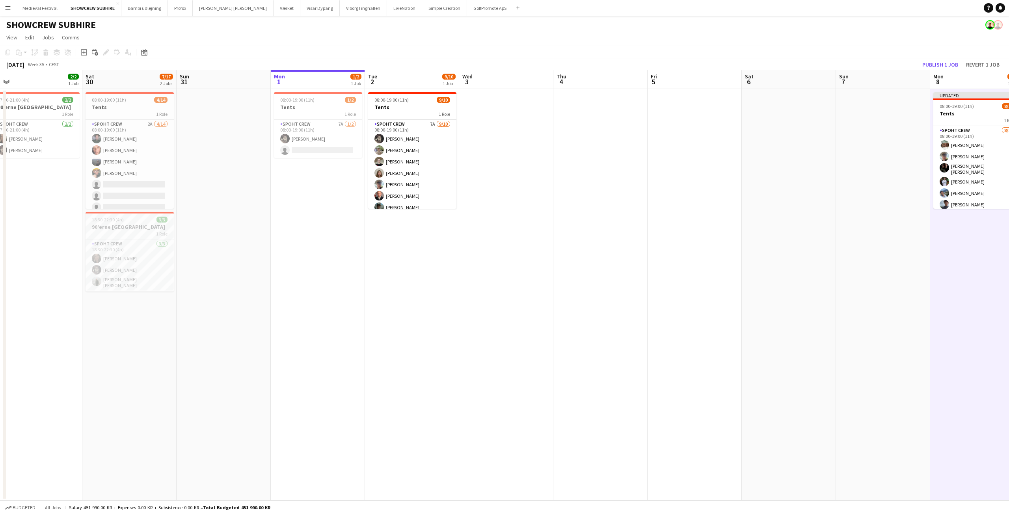
drag, startPoint x: 519, startPoint y: 217, endPoint x: 626, endPoint y: 237, distance: 108.9
click at [626, 237] on app-calendar-viewport "Wed 27 Thu 28 Fri 29 2/2 1 Job Sat 30 7/17 2 Jobs Sun 31 Mon 1 1/2 1 Job Tue 2 …" at bounding box center [504, 285] width 1009 height 431
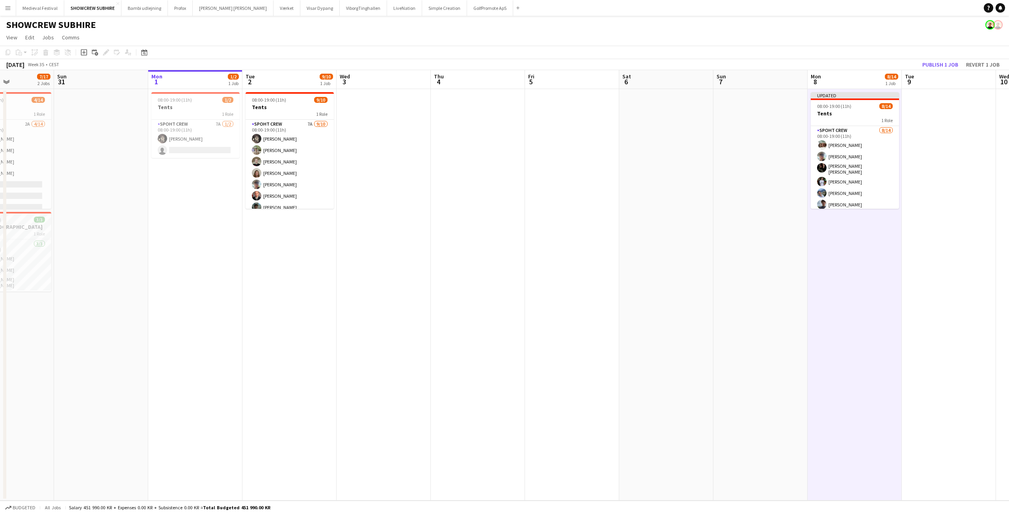
drag, startPoint x: 800, startPoint y: 155, endPoint x: 698, endPoint y: 145, distance: 102.6
click at [695, 148] on app-calendar-viewport "Wed 27 Thu 28 Fri 29 2/2 1 Job Sat 30 7/17 2 Jobs Sun 31 Mon 1 1/2 1 Job Tue 2 …" at bounding box center [504, 285] width 1009 height 431
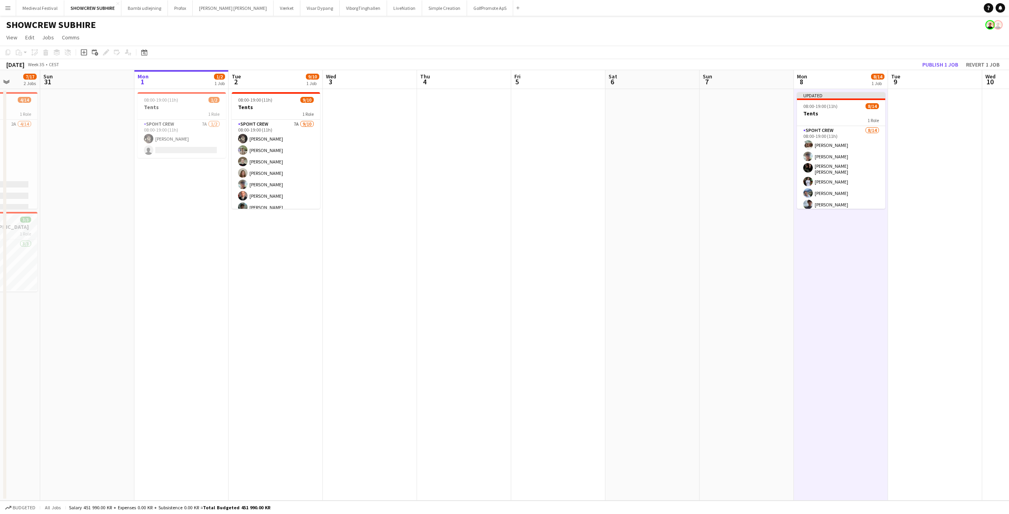
scroll to position [0, 185]
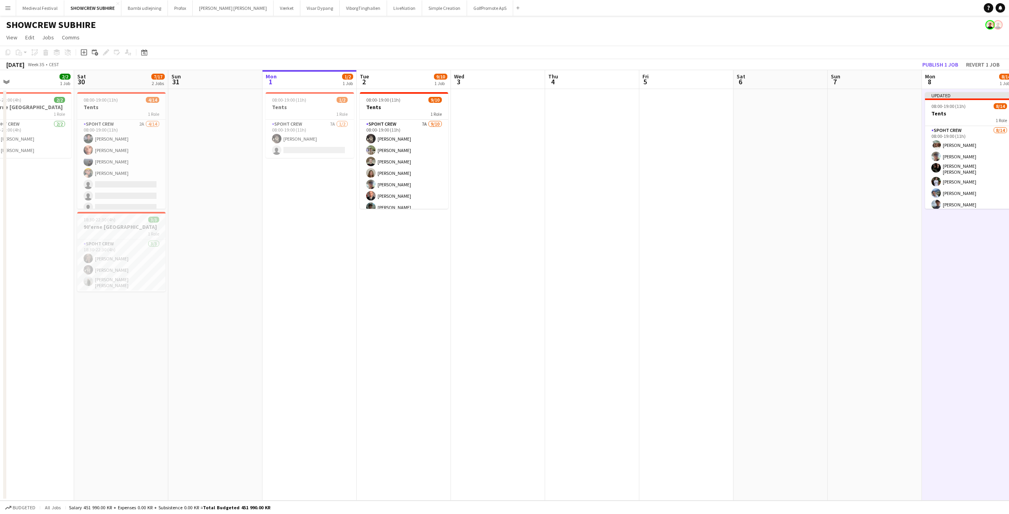
drag, startPoint x: 668, startPoint y: 174, endPoint x: 817, endPoint y: 192, distance: 150.1
click at [819, 192] on app-calendar-viewport "Wed 27 Thu 28 Fri 29 2/2 1 Job Sat 30 7/17 2 Jobs Sun 31 Mon 1 1/2 1 Job Tue 2 …" at bounding box center [504, 285] width 1009 height 431
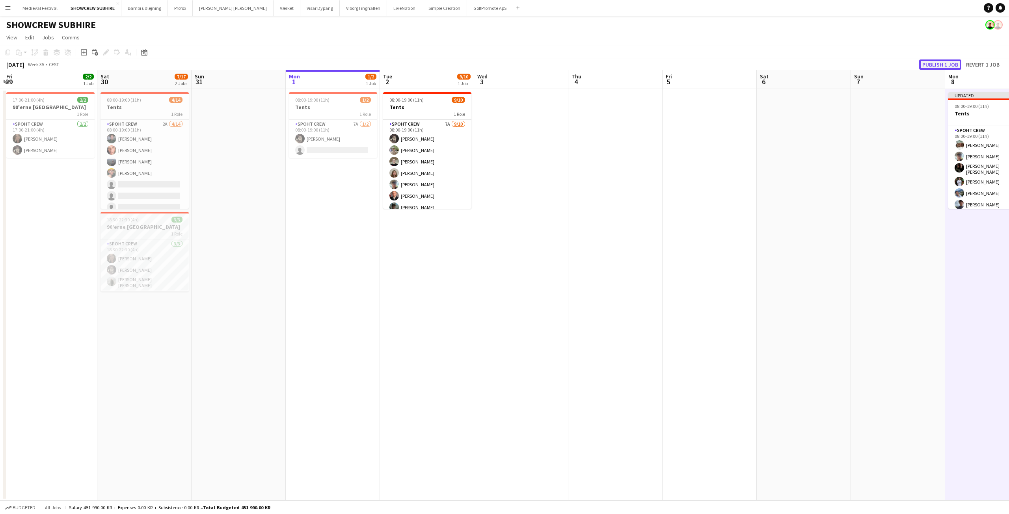
click at [937, 62] on button "Publish 1 job" at bounding box center [940, 64] width 42 height 10
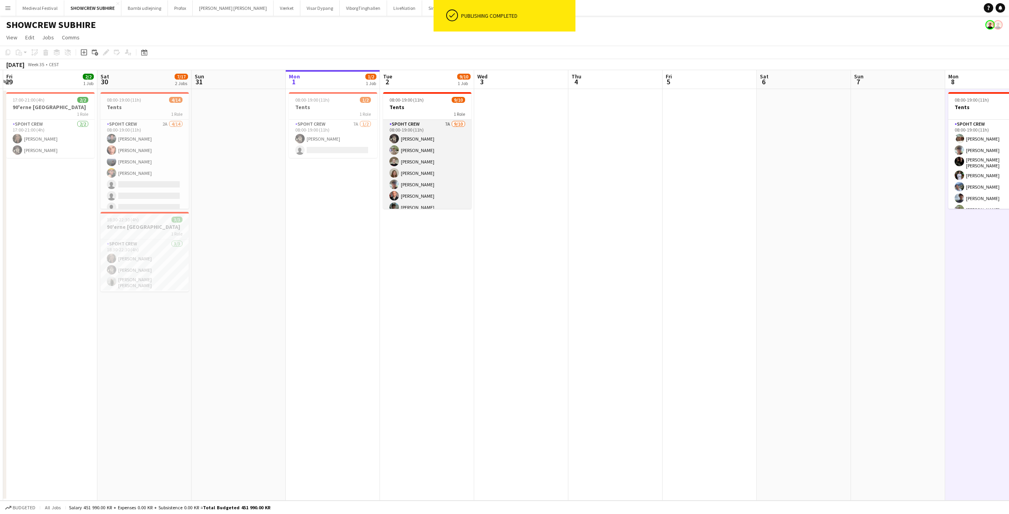
click at [430, 178] on app-card-role "Spoht Crew 7A 9/10 08:00-19:00 (11h) Mike Kasper Williamson Arthur Daval-Markus…" at bounding box center [427, 185] width 88 height 130
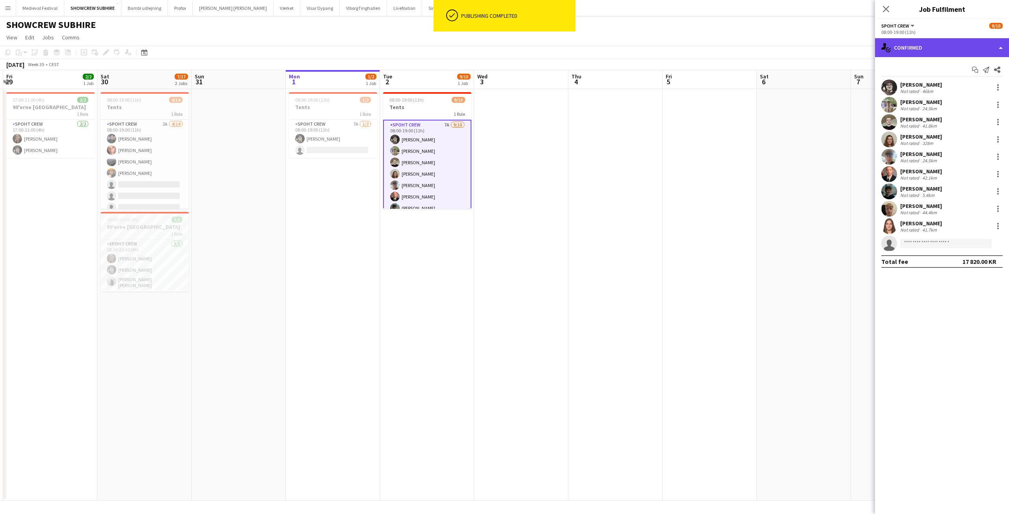
click at [956, 45] on div "single-neutral-actions-check-2 Confirmed" at bounding box center [942, 47] width 134 height 19
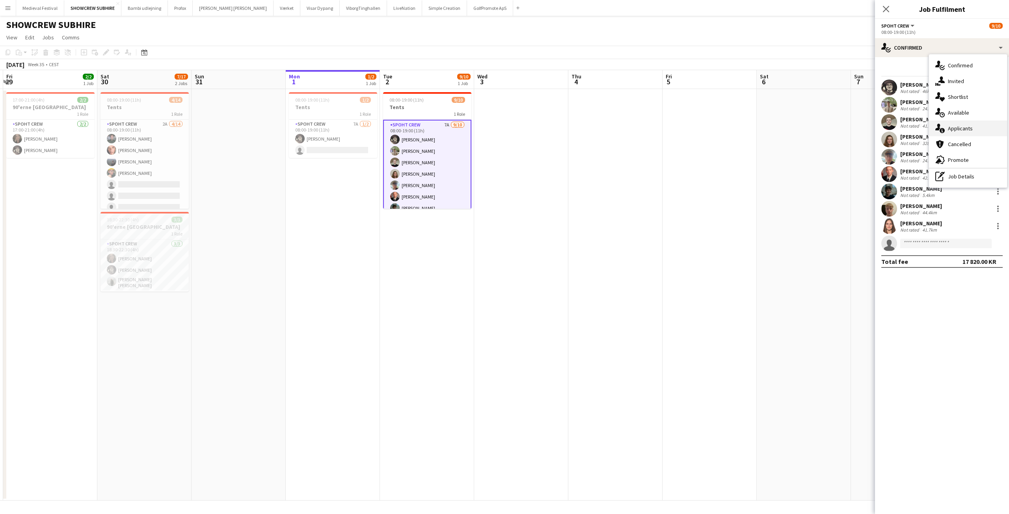
click at [958, 125] on div "single-neutral-actions-information Applicants" at bounding box center [968, 129] width 78 height 16
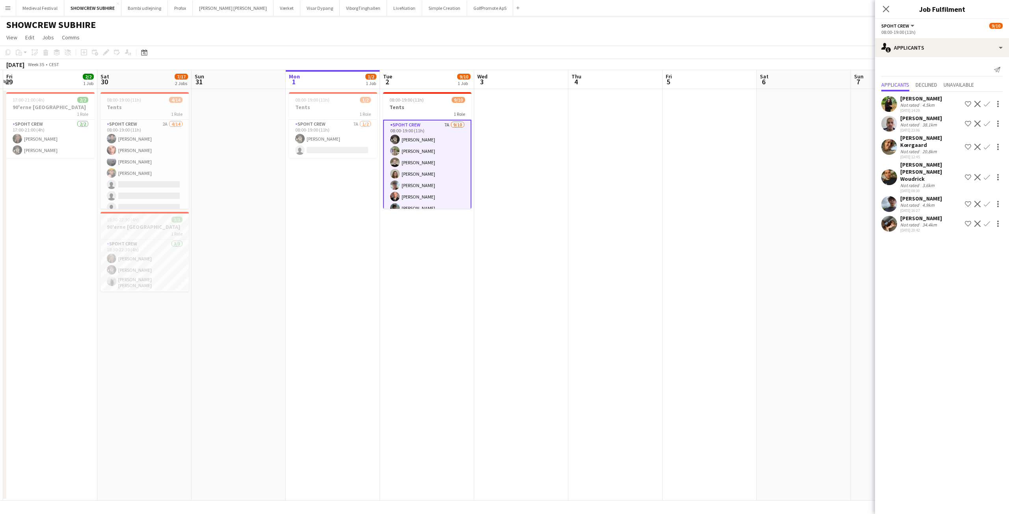
click at [894, 216] on app-user-avatar at bounding box center [889, 224] width 16 height 16
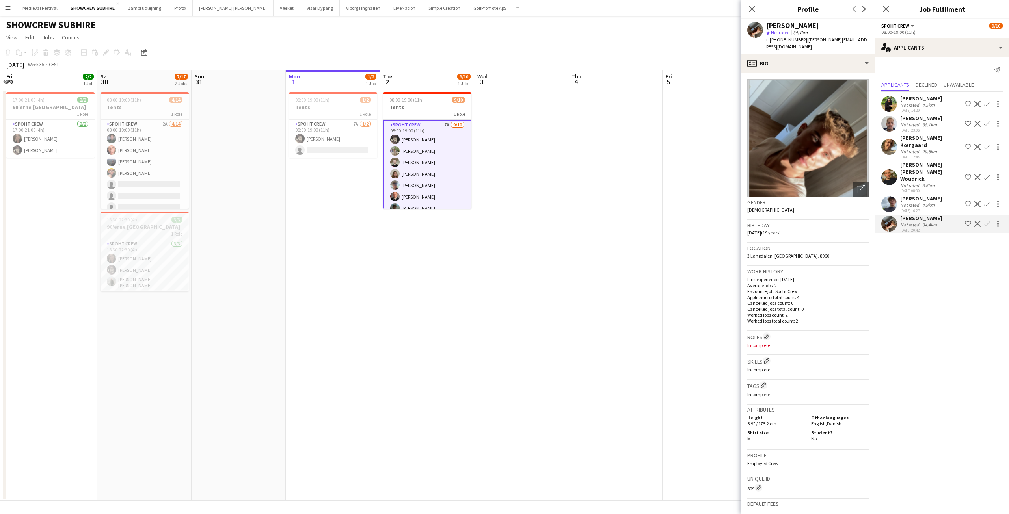
click at [4, 5] on button "Menu" at bounding box center [8, 8] width 16 height 16
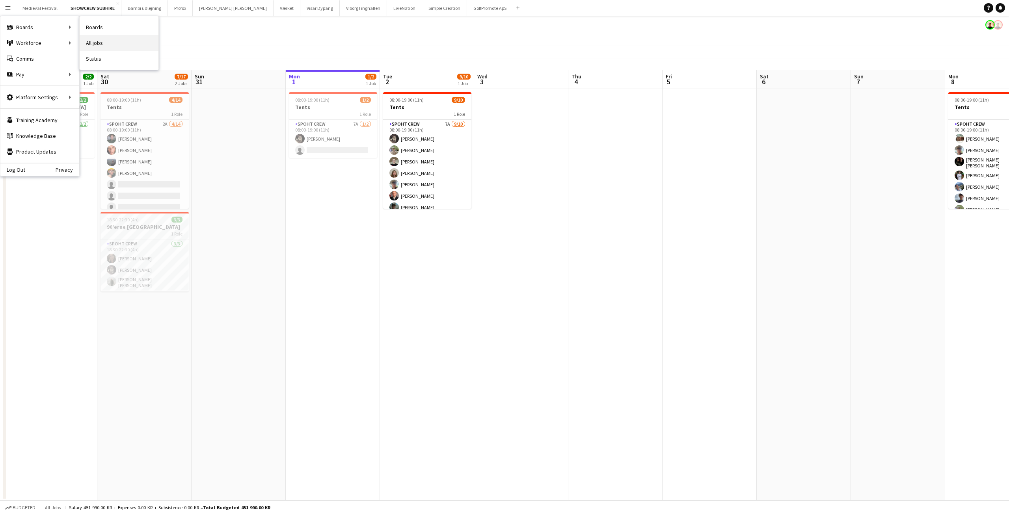
click at [89, 39] on link "All jobs" at bounding box center [119, 43] width 79 height 16
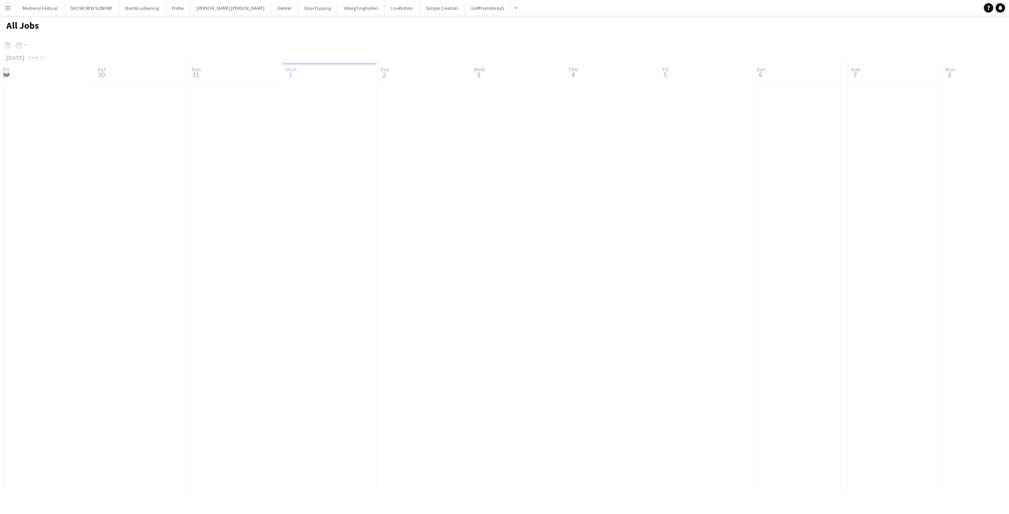
scroll to position [0, 188]
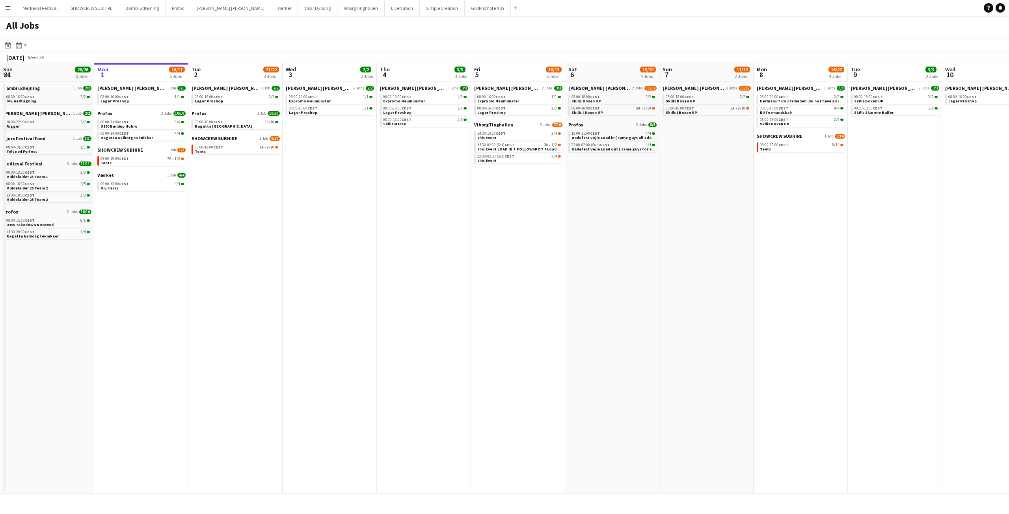
click at [7, 6] on app-icon "Menu" at bounding box center [8, 8] width 6 height 6
click at [98, 42] on link "My Workforce" at bounding box center [119, 43] width 79 height 16
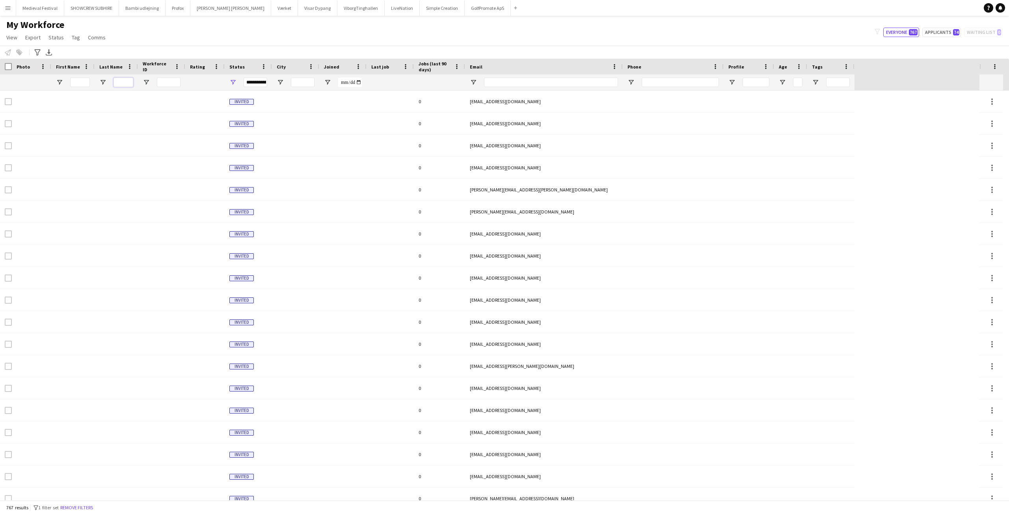
click at [126, 80] on input "Last Name Filter Input" at bounding box center [123, 82] width 20 height 9
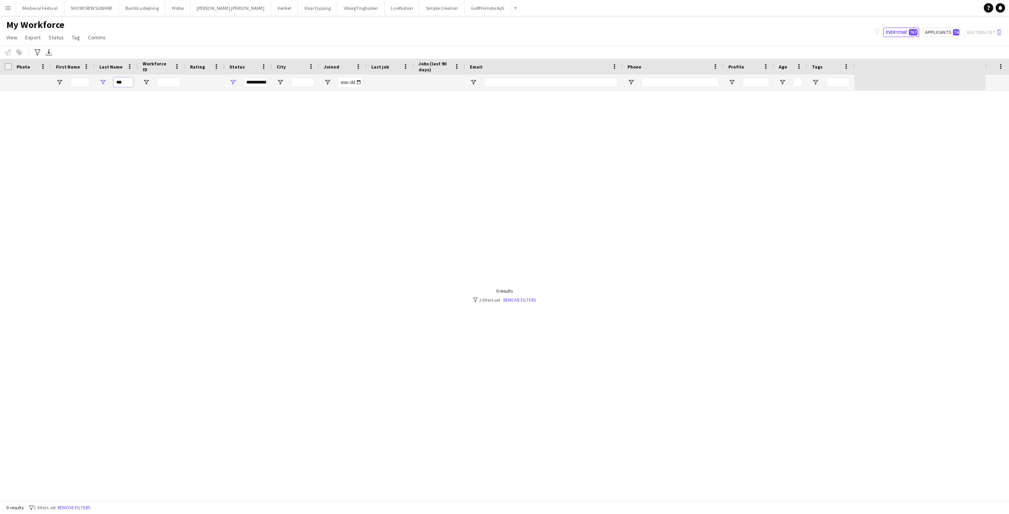
type input "***"
click at [79, 80] on input "First Name Filter Input" at bounding box center [80, 82] width 20 height 9
type input "***"
drag, startPoint x: 130, startPoint y: 80, endPoint x: 96, endPoint y: 81, distance: 33.9
click at [96, 81] on div "***" at bounding box center [116, 82] width 43 height 16
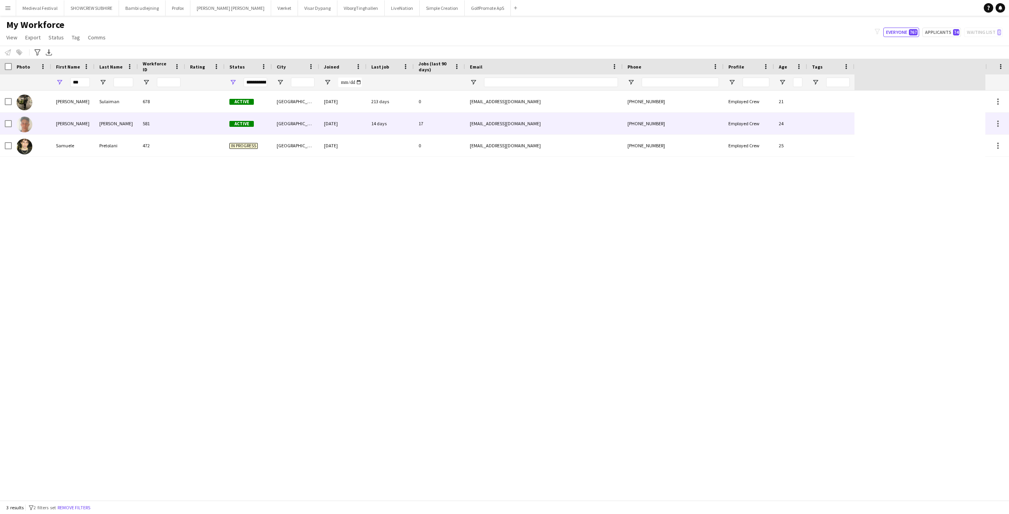
click at [113, 119] on div "Monteiro" at bounding box center [116, 124] width 43 height 22
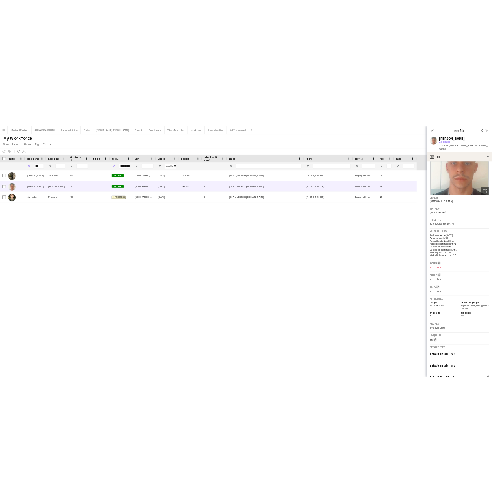
scroll to position [122, 0]
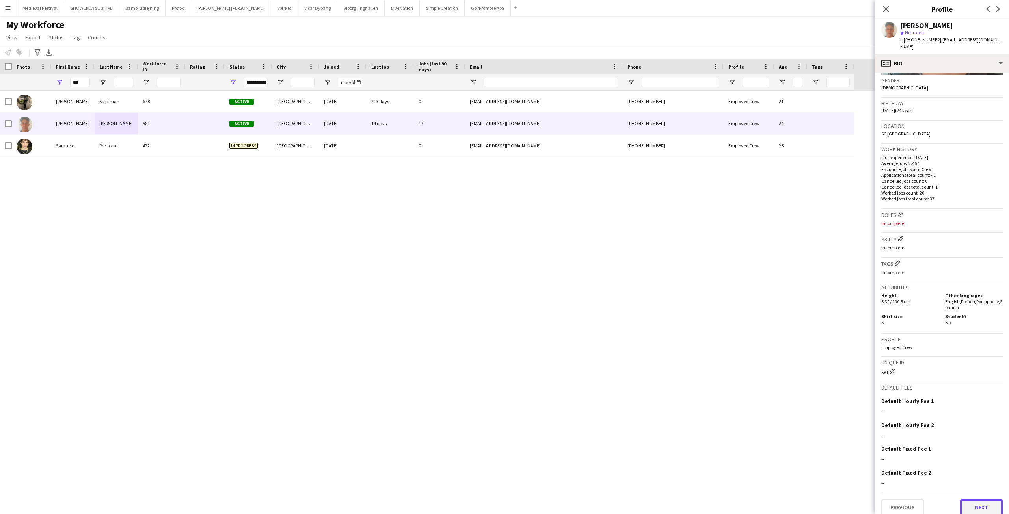
click at [969, 501] on button "Next" at bounding box center [981, 508] width 43 height 16
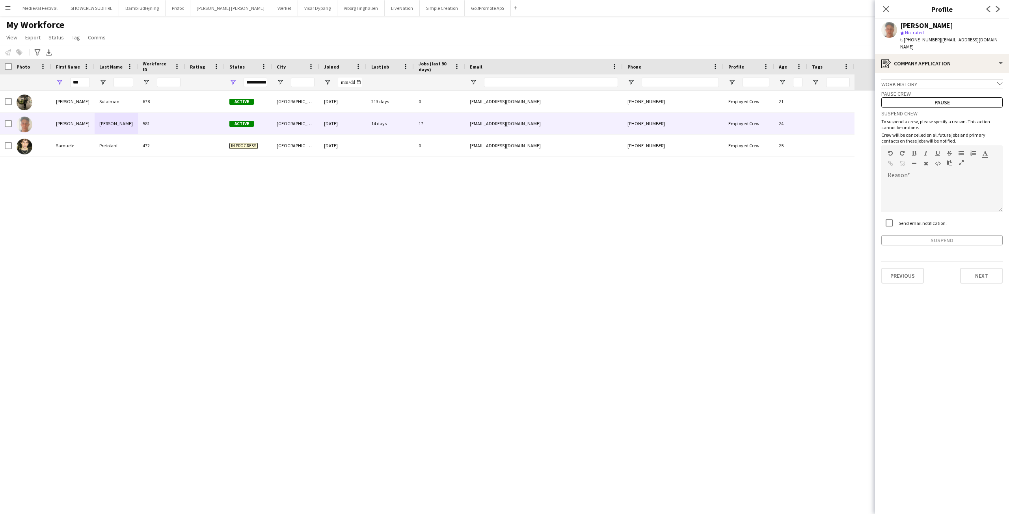
click at [941, 404] on app-crew-profile-application "Work history chevron-down Incomplete Pause crew Pause Suspend crew To suspend a…" at bounding box center [942, 293] width 134 height 441
click at [932, 480] on app-crew-profile-application "Work history chevron-down Incomplete Pause crew Pause Suspend crew To suspend a…" at bounding box center [942, 293] width 134 height 441
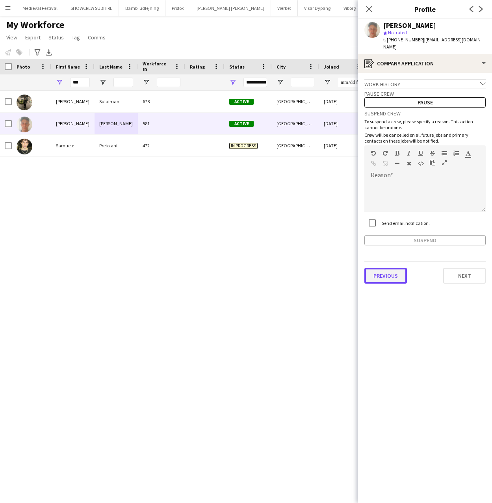
click at [381, 269] on button "Previous" at bounding box center [385, 276] width 43 height 16
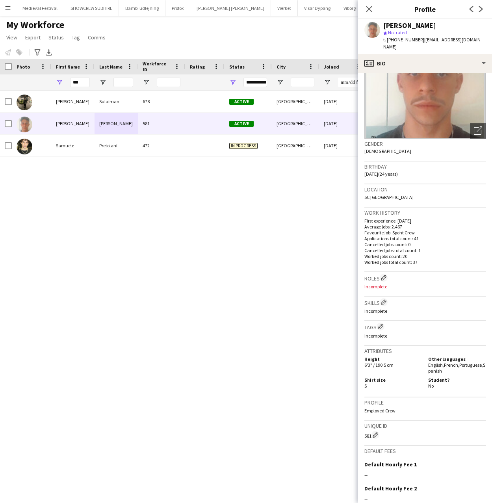
scroll to position [133, 0]
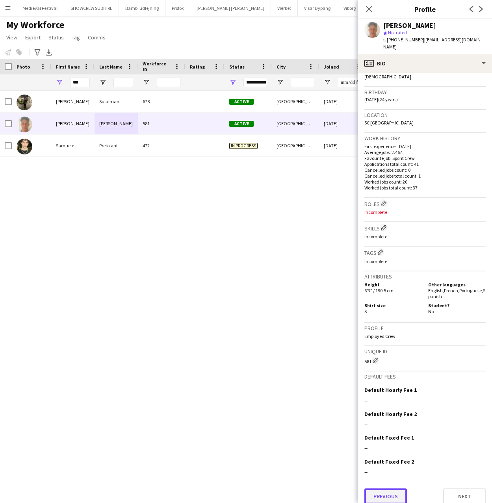
click at [394, 494] on button "Previous" at bounding box center [385, 497] width 43 height 16
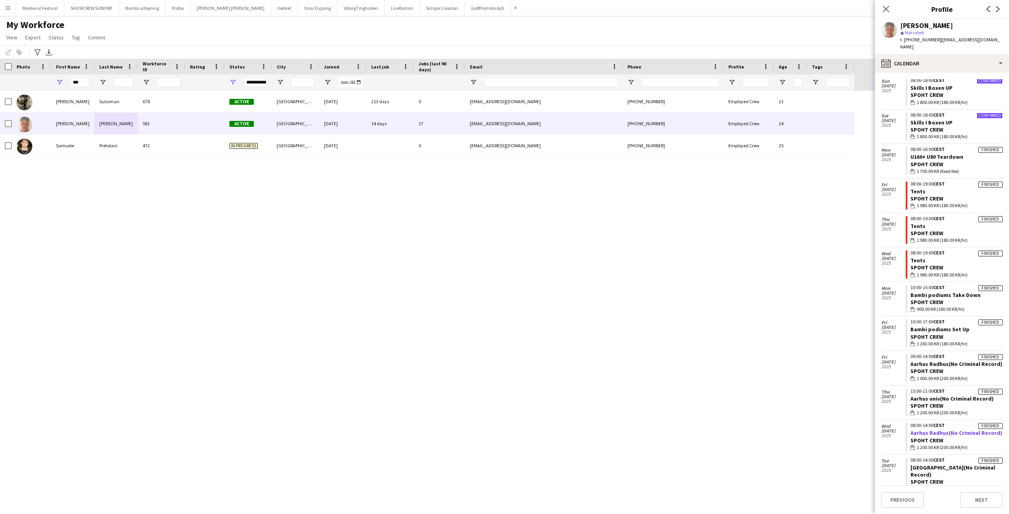
scroll to position [218, 0]
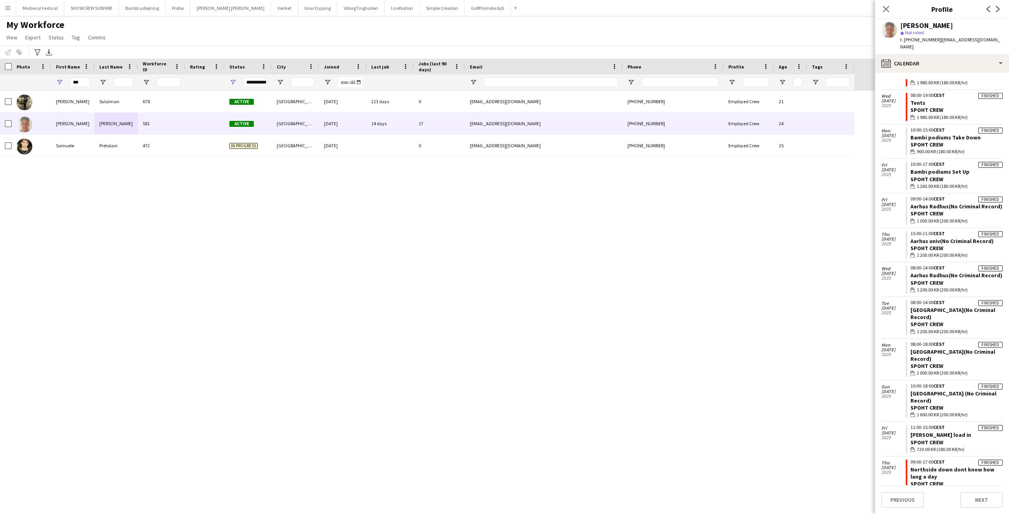
drag, startPoint x: 1002, startPoint y: 283, endPoint x: 1002, endPoint y: 262, distance: 20.9
click at [1002, 262] on app-calendar-tab "calendar-full Select date Sun 14 Sep 2025 Confirmed 08:00-18:00 CEST Skills I B…" at bounding box center [942, 293] width 134 height 441
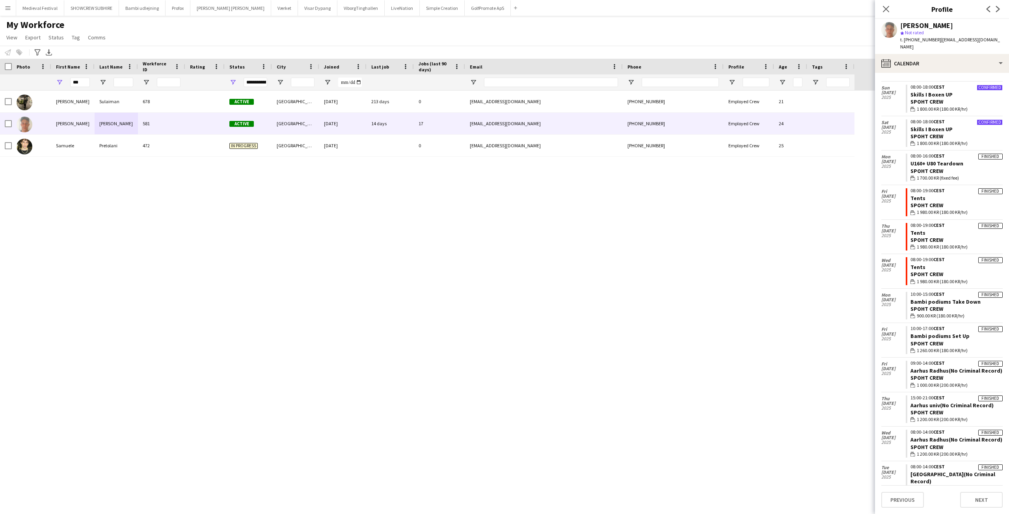
scroll to position [47, 0]
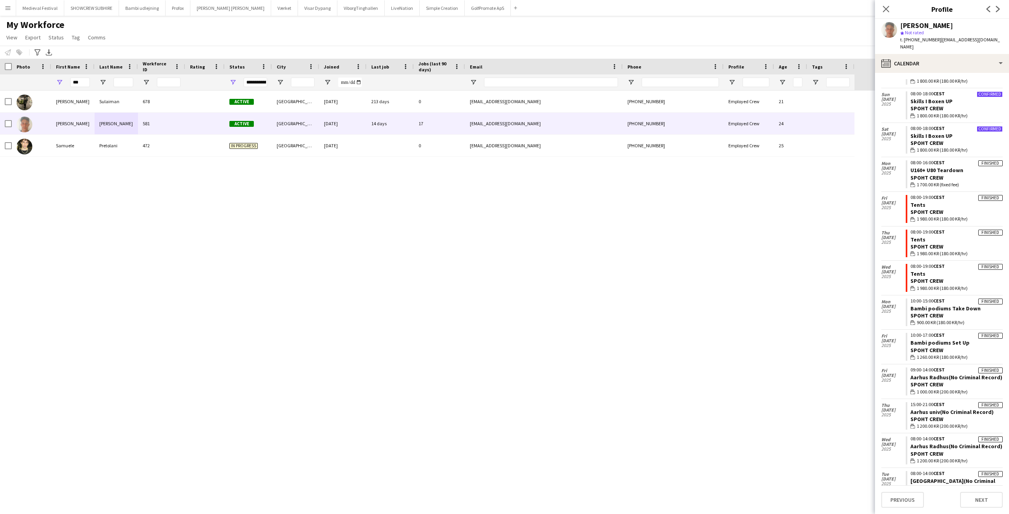
click at [6, 9] on app-icon "Menu" at bounding box center [8, 8] width 6 height 6
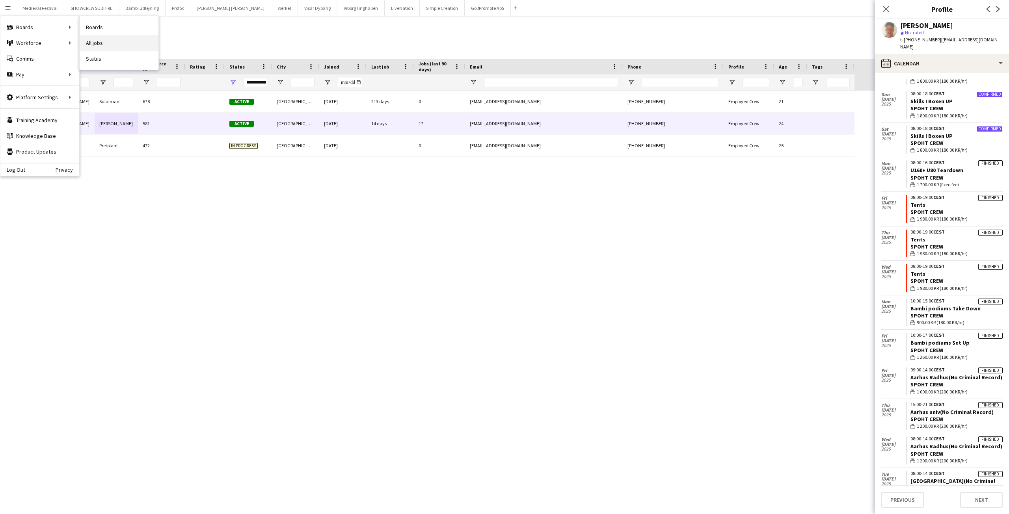
click at [135, 42] on link "All jobs" at bounding box center [119, 43] width 79 height 16
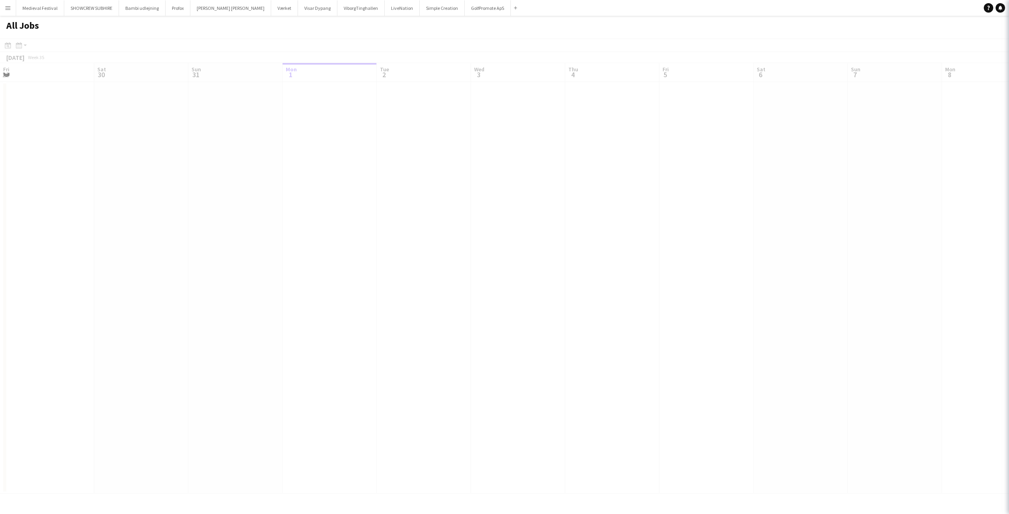
scroll to position [0, 188]
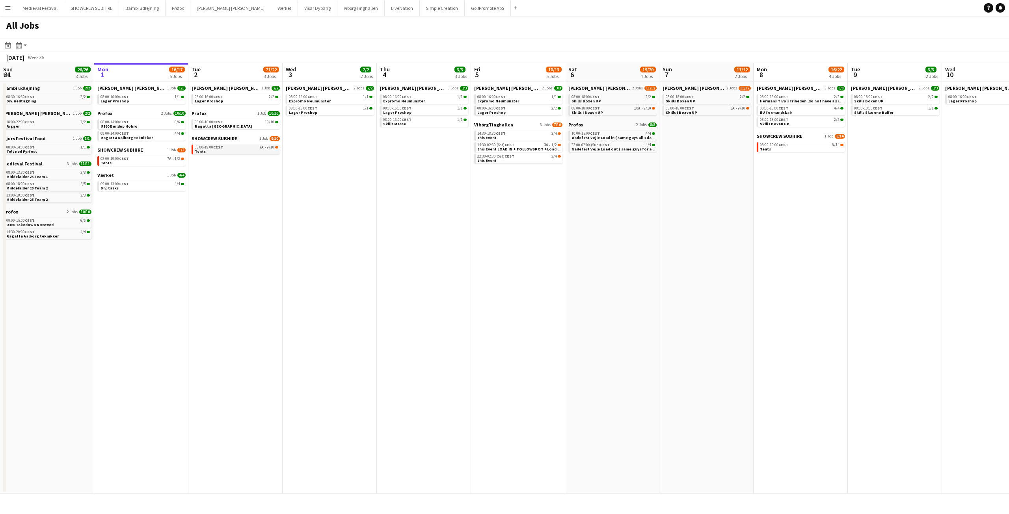
click at [244, 147] on div "08:00-19:00 CEST 7A • 9/10" at bounding box center [237, 147] width 84 height 4
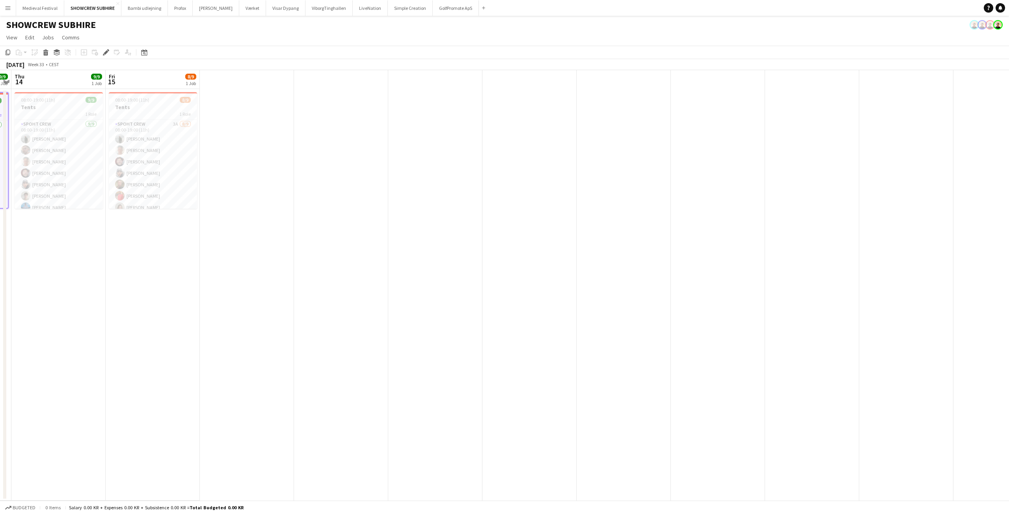
scroll to position [0, 161]
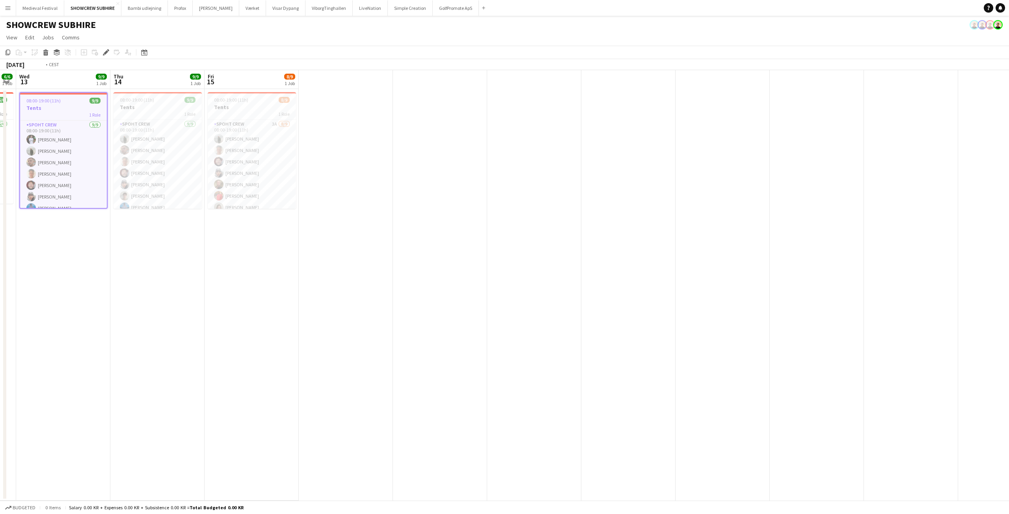
drag, startPoint x: 290, startPoint y: 245, endPoint x: 571, endPoint y: 266, distance: 282.5
click at [566, 265] on app-calendar-viewport "Mon 11 Tue 12 6/6 1 Job Wed 13 9/9 1 Job Thu 14 9/9 1 Job Fri 15 8/9 1 Job 10:0…" at bounding box center [504, 285] width 1009 height 431
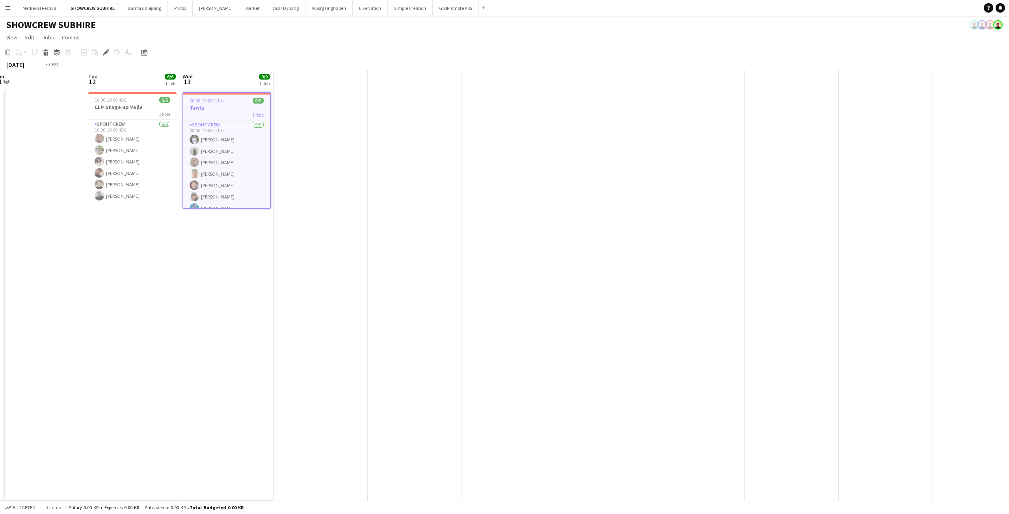
drag, startPoint x: 533, startPoint y: 258, endPoint x: 470, endPoint y: 261, distance: 63.5
click at [470, 261] on app-calendar-viewport "Sat 9 Sun 10 Mon 11 Tue 12 6/6 1 Job Wed 13 9/9 1 Job 10:00-18:00 (8h) 6/6 CLP …" at bounding box center [504, 285] width 1009 height 431
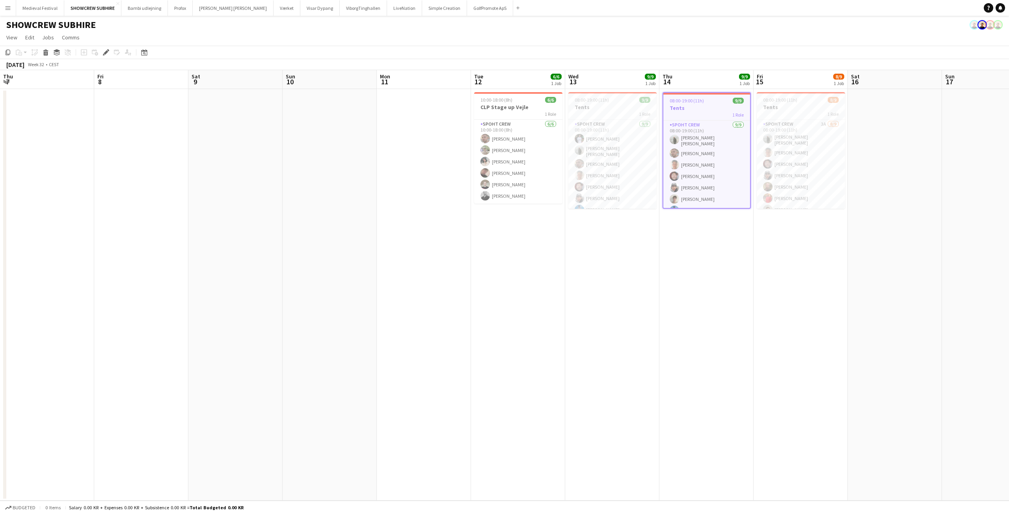
scroll to position [0, 271]
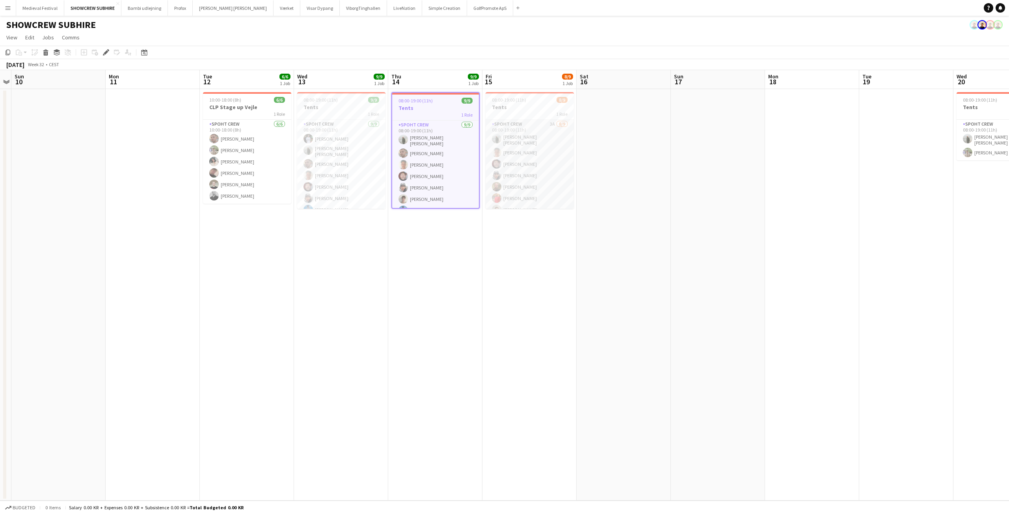
click at [512, 153] on app-card-role "Spoht Crew 3A [DATE] 08:00-19:00 (11h) [PERSON_NAME] [PERSON_NAME] [PERSON_NAME…" at bounding box center [529, 180] width 88 height 121
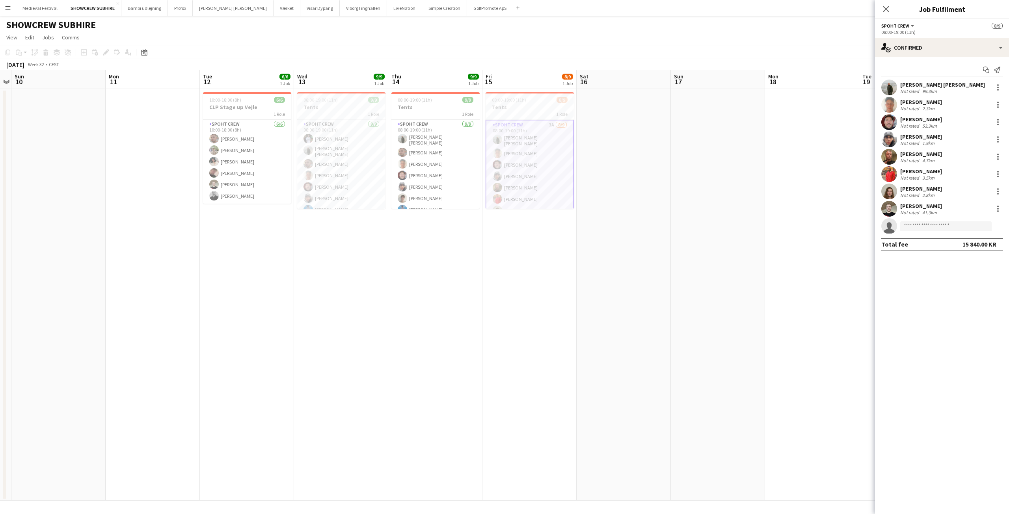
click at [6, 6] on app-icon "Menu" at bounding box center [8, 8] width 6 height 6
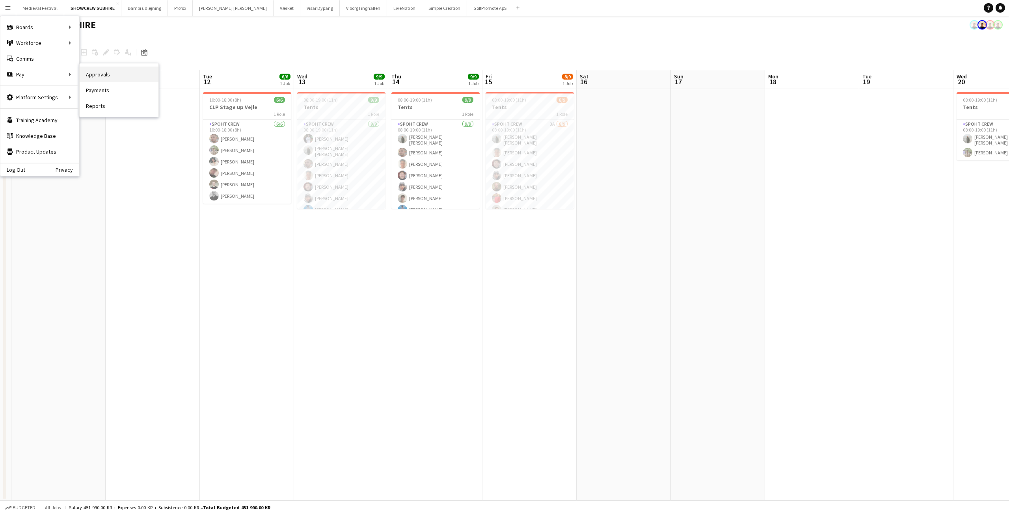
click at [87, 70] on link "Approvals" at bounding box center [119, 75] width 79 height 16
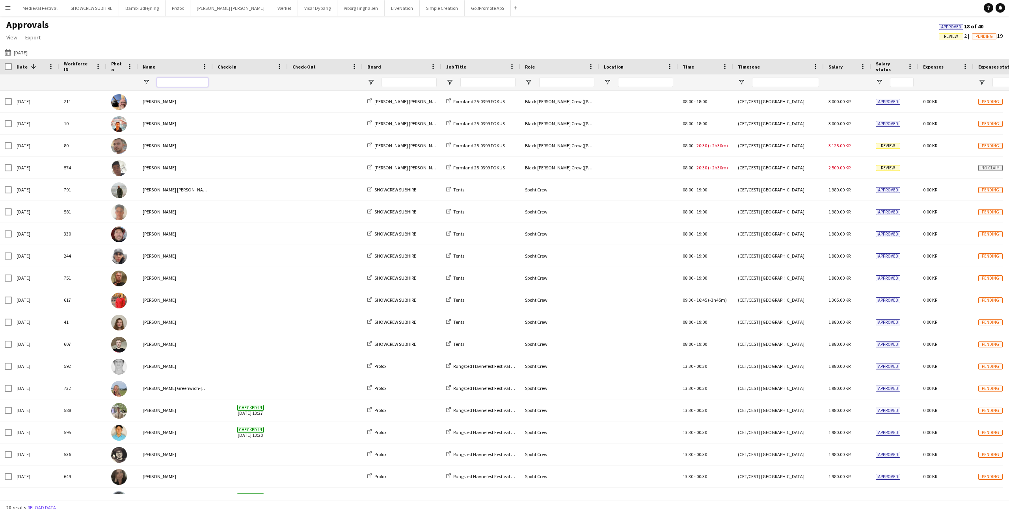
click at [169, 83] on input "Name Filter Input" at bounding box center [182, 82] width 51 height 9
click at [9, 52] on app-icon "15-08-2025" at bounding box center [9, 52] width 9 height 6
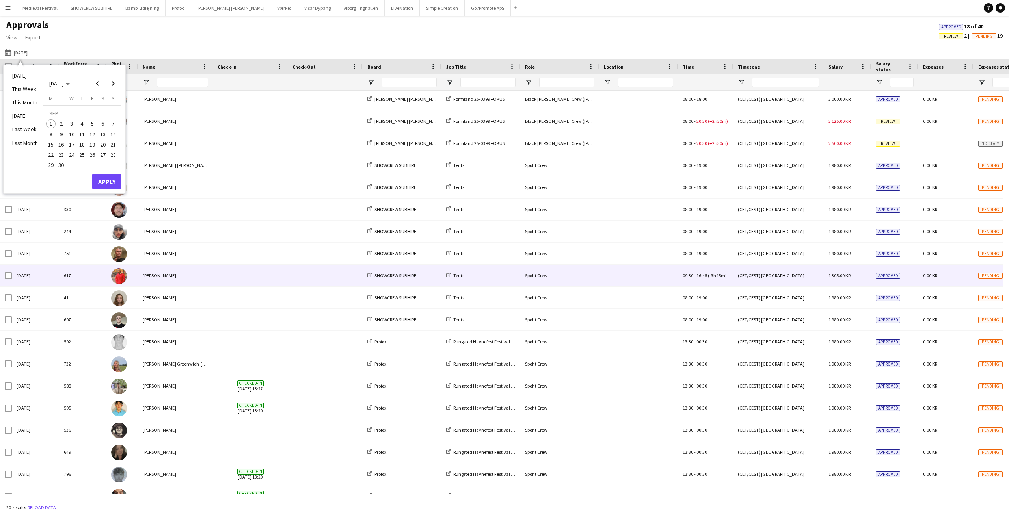
scroll to position [37, 0]
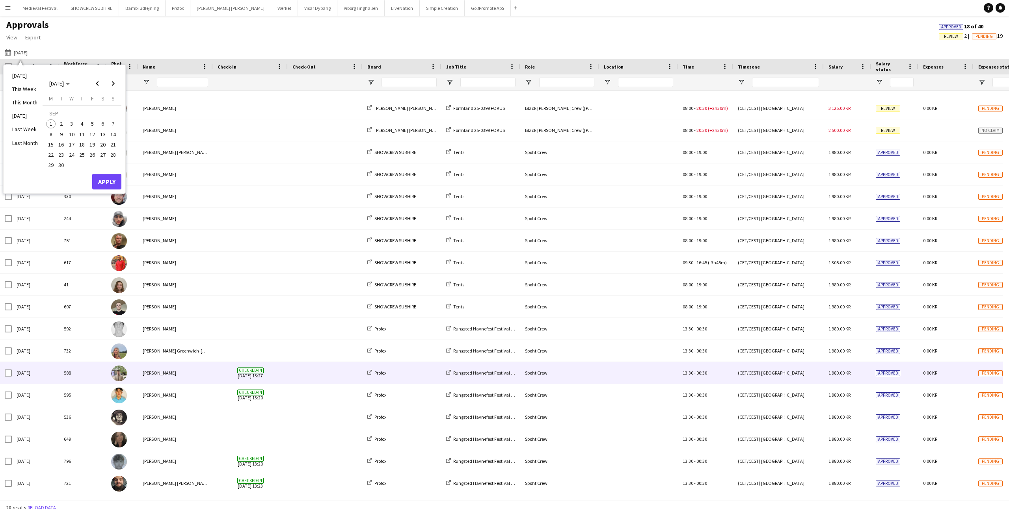
click at [297, 367] on span at bounding box center [324, 373] width 65 height 22
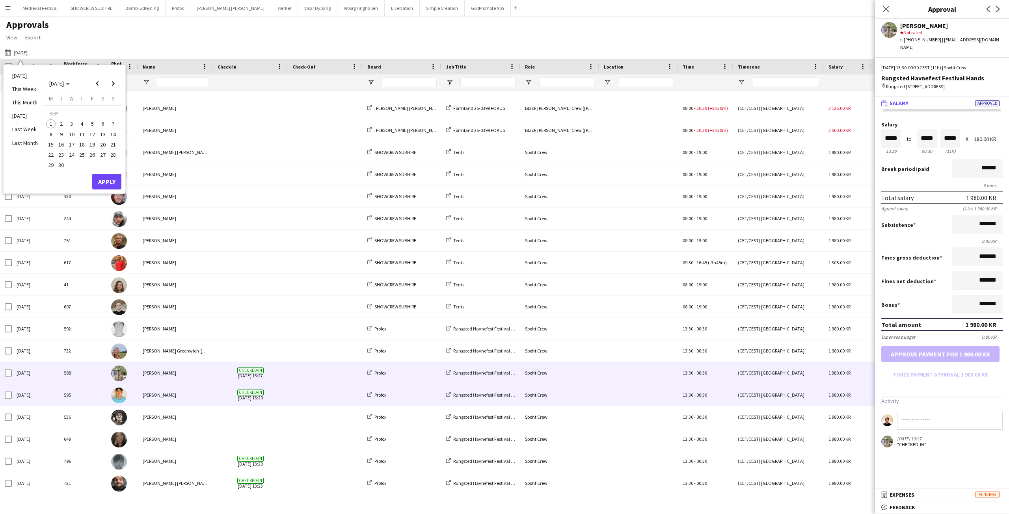
click at [294, 388] on span at bounding box center [324, 395] width 65 height 22
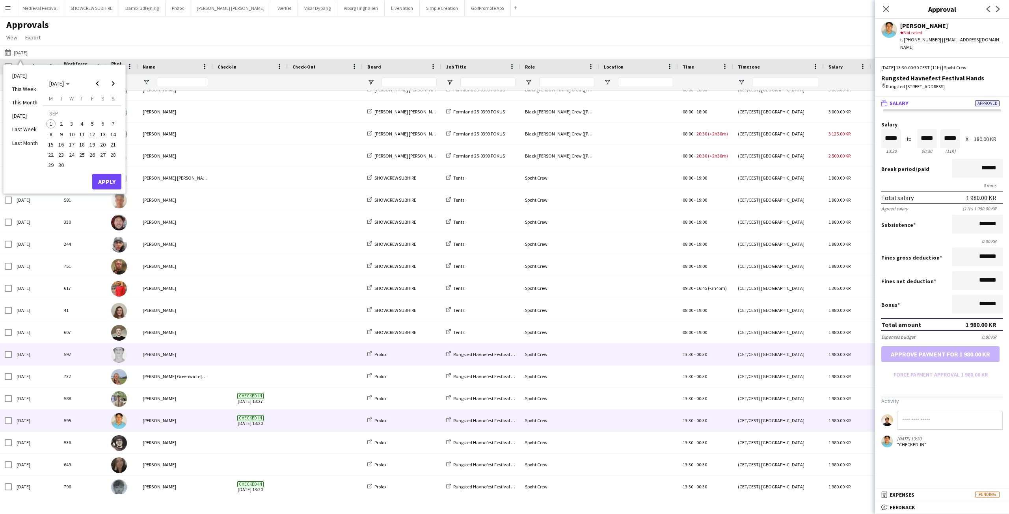
scroll to position [0, 0]
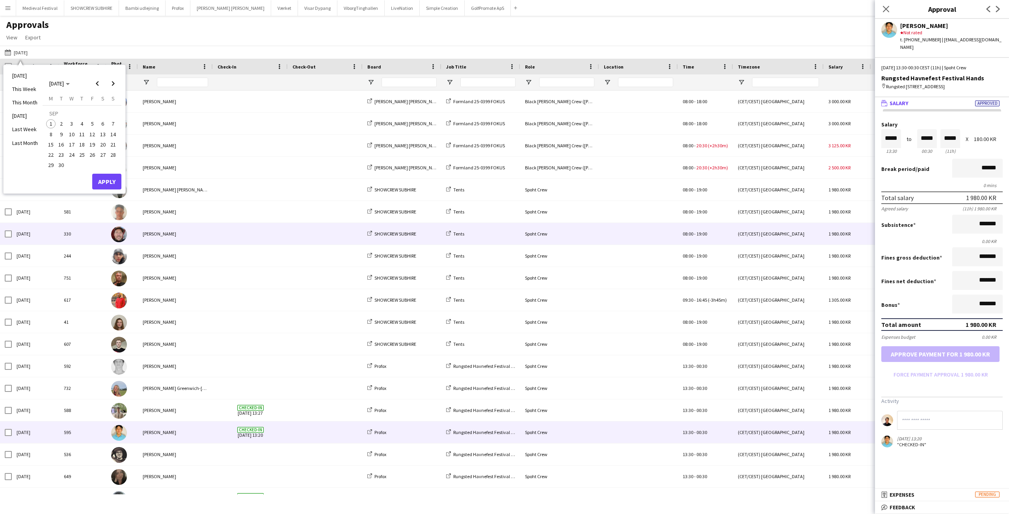
click at [284, 236] on div at bounding box center [250, 234] width 75 height 22
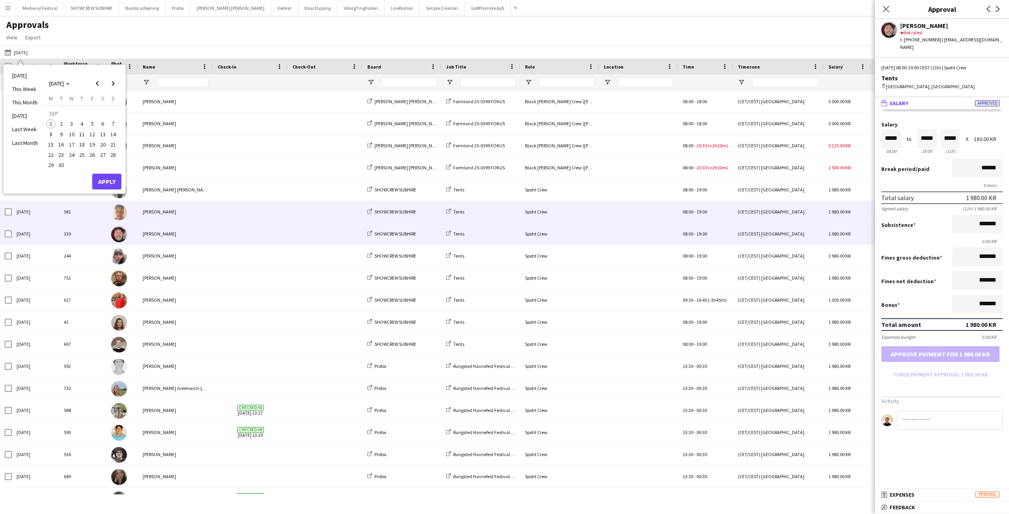
click at [307, 210] on span at bounding box center [324, 212] width 65 height 22
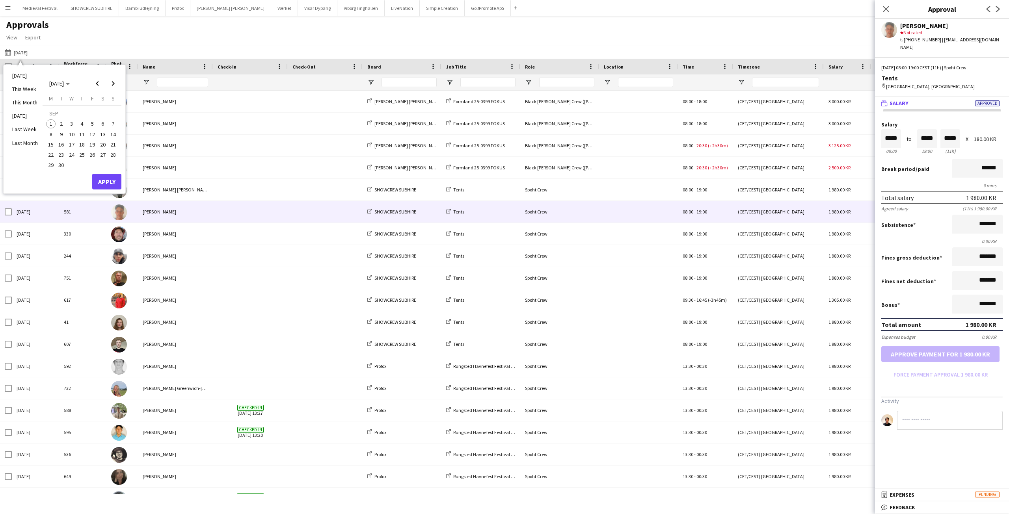
click at [125, 36] on div "Approvals View Customise view Customise filters Reset Filters Reset View Reset …" at bounding box center [504, 32] width 1009 height 27
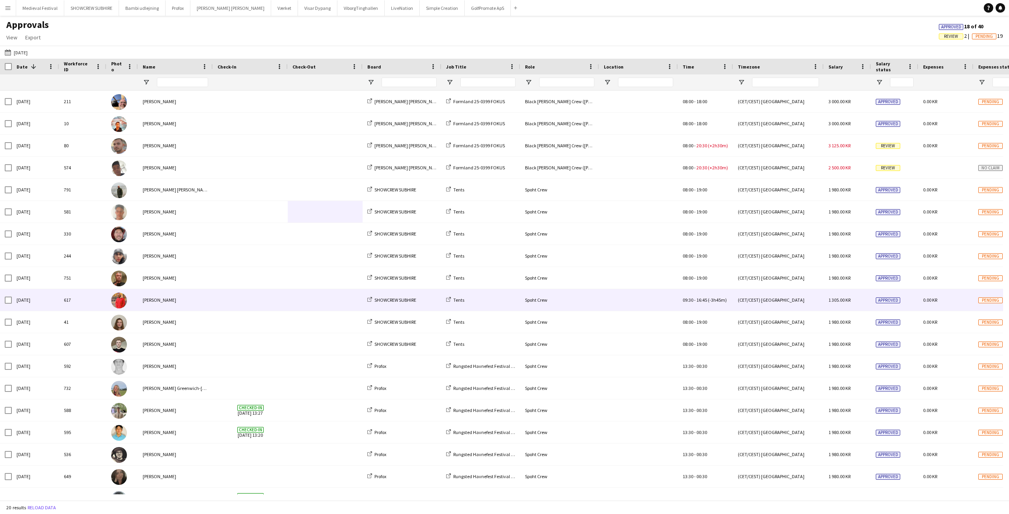
click at [178, 305] on div "Reza heidari" at bounding box center [175, 300] width 75 height 22
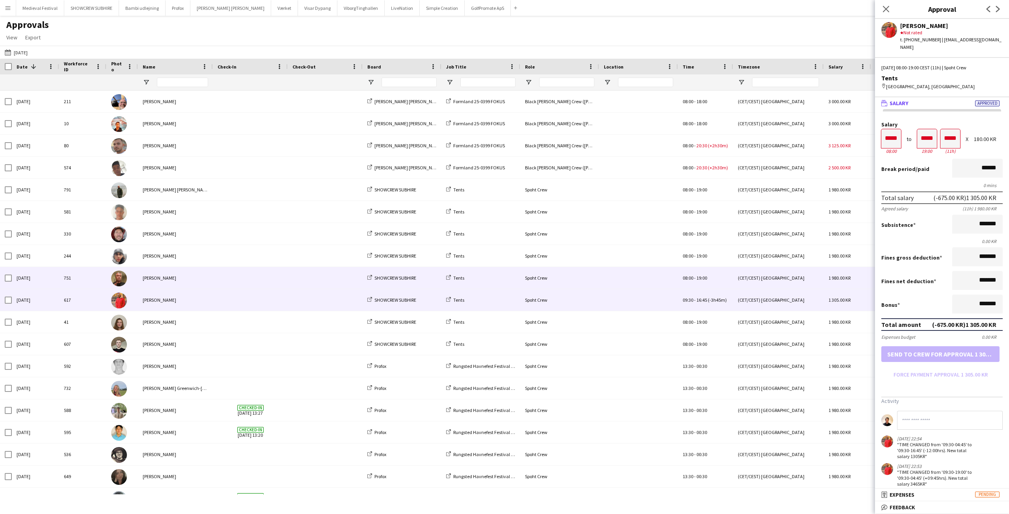
click at [237, 283] on span at bounding box center [249, 278] width 65 height 22
click at [217, 299] on div at bounding box center [250, 300] width 75 height 22
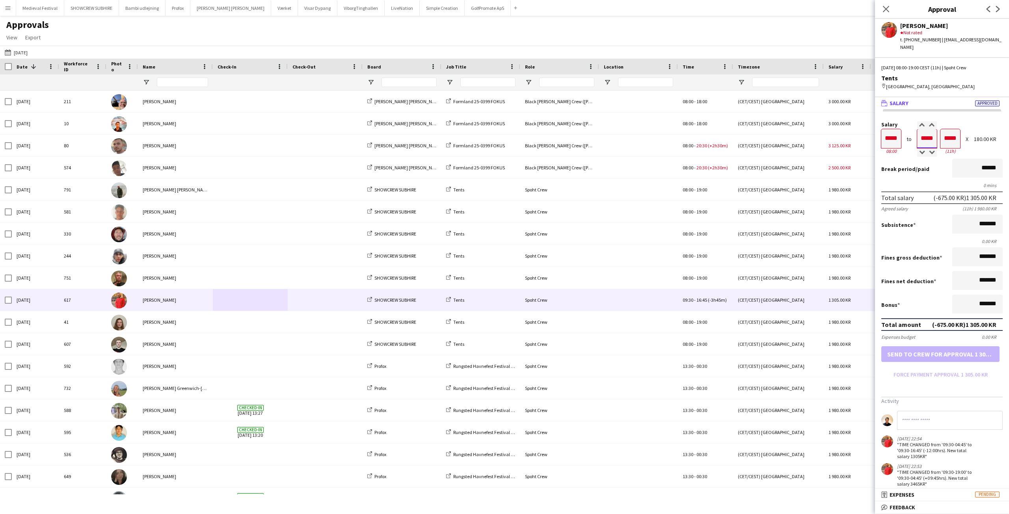
drag, startPoint x: 933, startPoint y: 130, endPoint x: 918, endPoint y: 128, distance: 15.8
click at [918, 129] on input "*****" at bounding box center [927, 138] width 20 height 19
drag, startPoint x: 897, startPoint y: 129, endPoint x: 882, endPoint y: 130, distance: 14.6
click at [882, 130] on input "*****" at bounding box center [891, 138] width 20 height 19
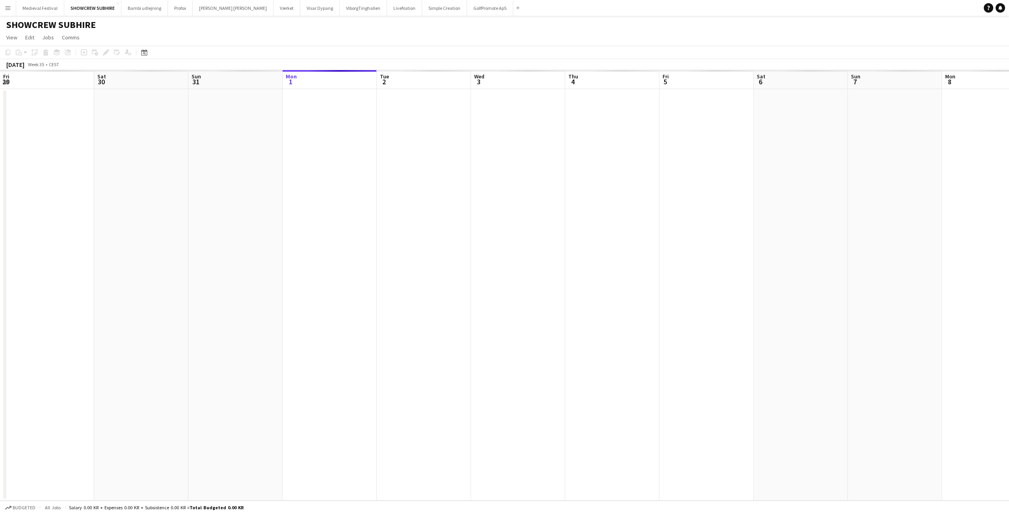
scroll to position [0, 271]
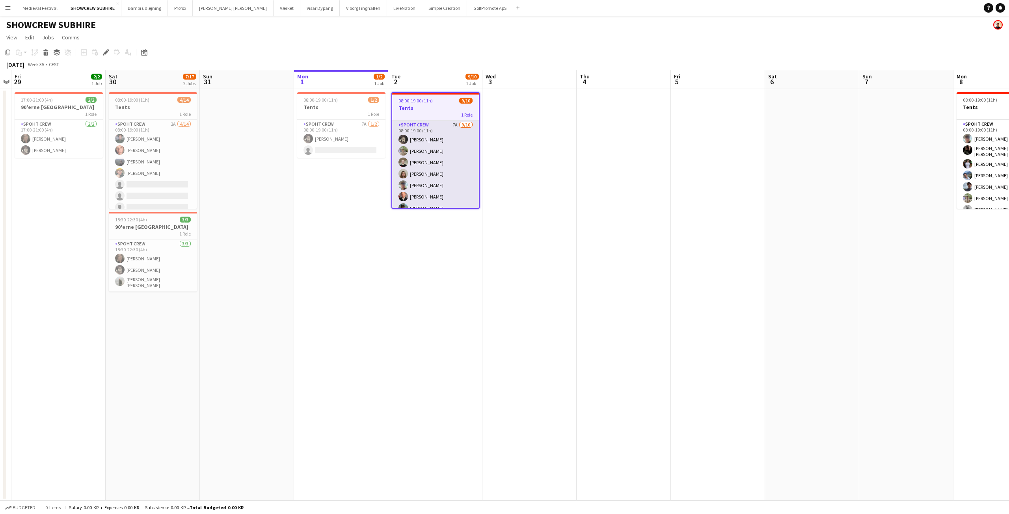
click at [461, 178] on app-card-role "Spoht Crew 7A [DATE] 08:00-19:00 (11h) [PERSON_NAME] [PERSON_NAME] [PERSON_NAME…" at bounding box center [435, 186] width 87 height 130
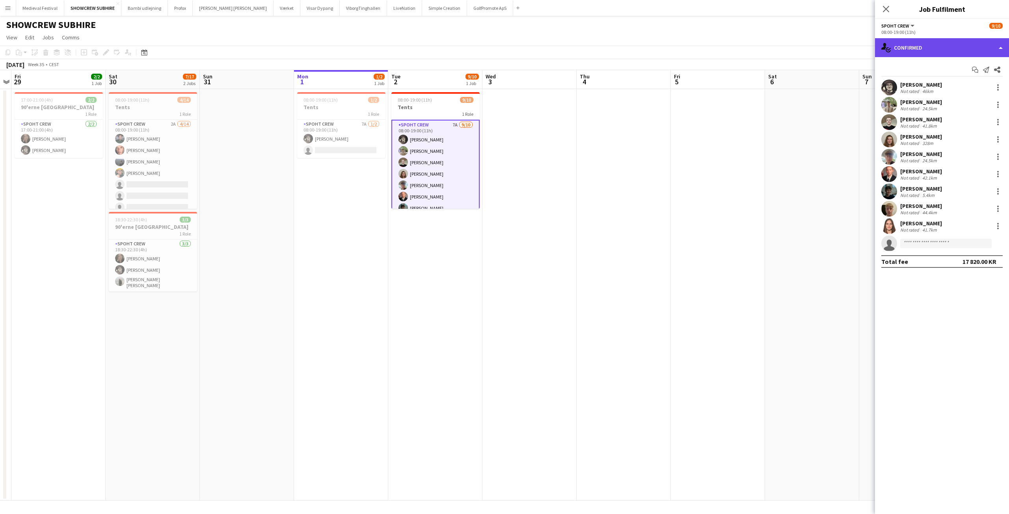
click at [972, 53] on div "single-neutral-actions-check-2 Confirmed" at bounding box center [942, 47] width 134 height 19
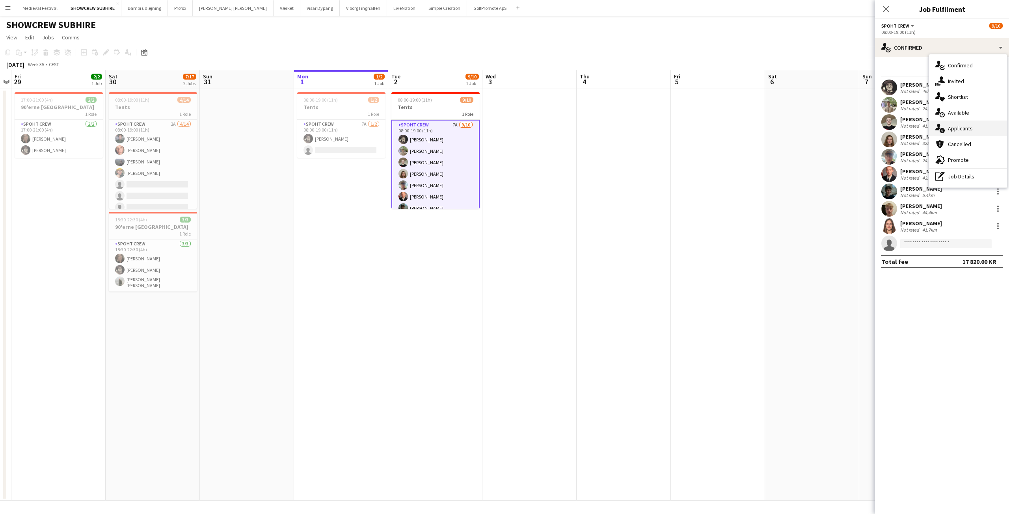
click at [960, 129] on div "single-neutral-actions-information Applicants" at bounding box center [968, 129] width 78 height 16
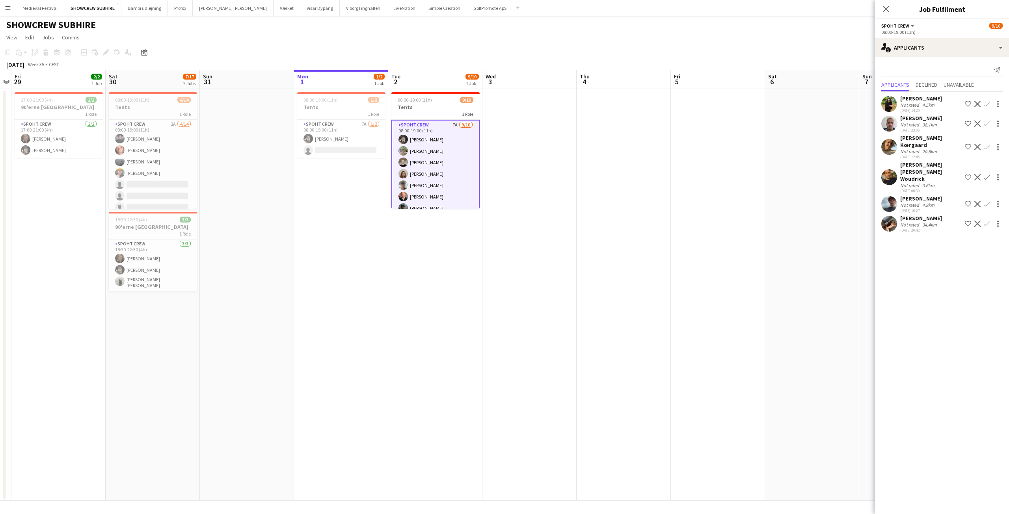
click at [884, 216] on app-user-avatar at bounding box center [889, 224] width 16 height 16
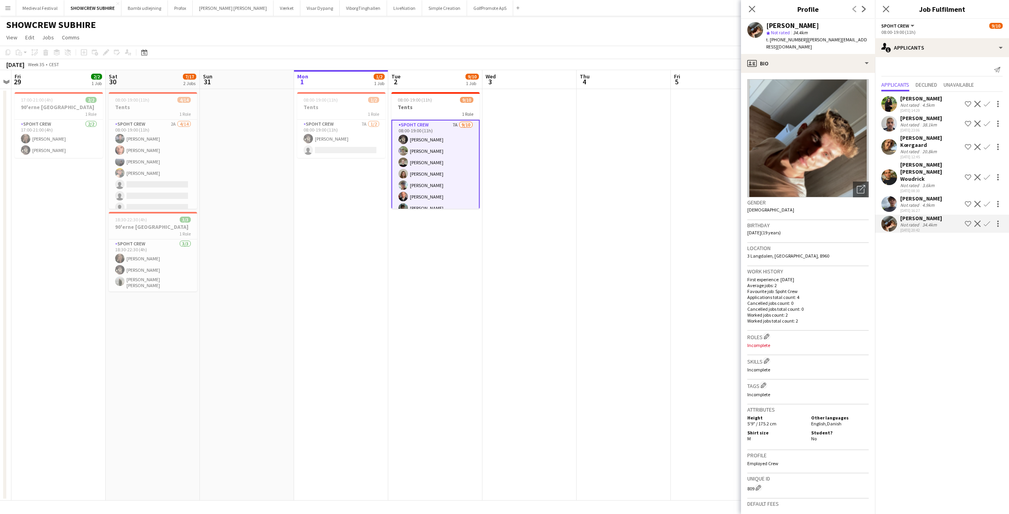
click at [893, 196] on app-user-avatar at bounding box center [889, 204] width 16 height 16
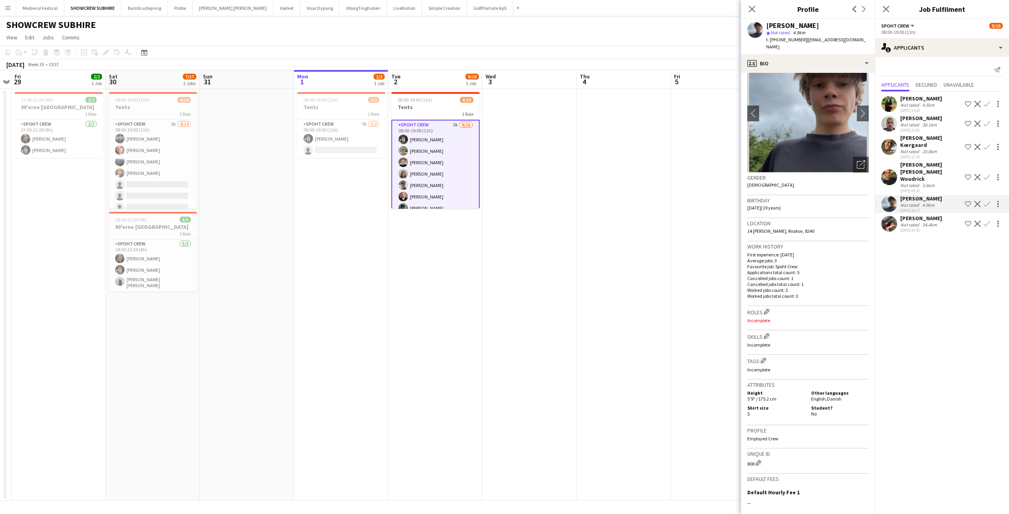
scroll to position [116, 0]
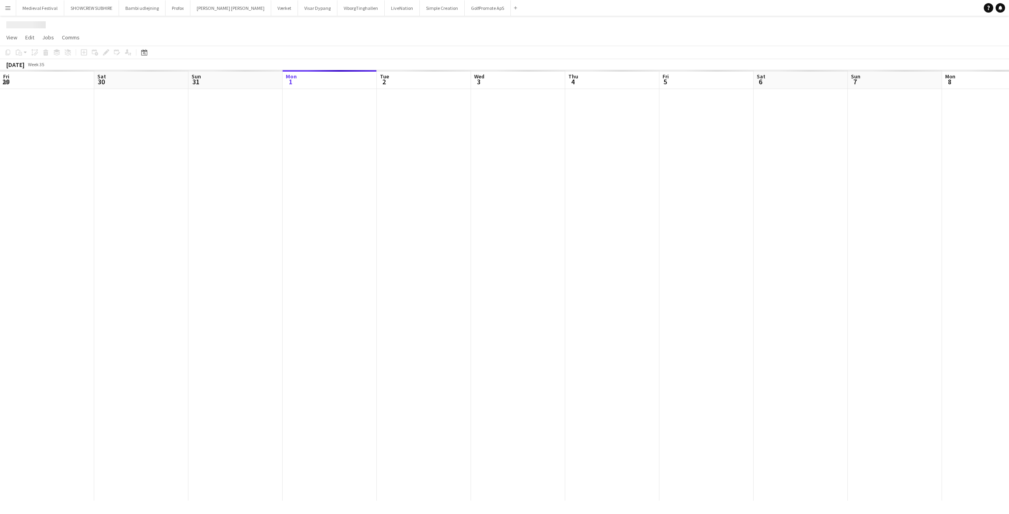
scroll to position [0, 188]
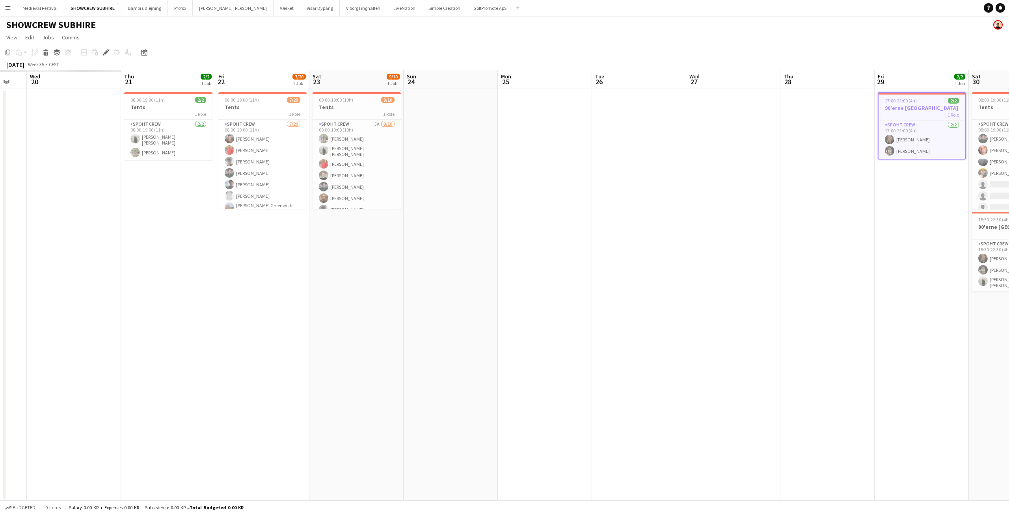
drag, startPoint x: 108, startPoint y: 285, endPoint x: 486, endPoint y: 304, distance: 378.7
click at [686, 305] on app-calendar-viewport "Sun 17 Mon 18 Tue 19 Wed 20 Thu 21 2/2 1 Job Fri 22 7/20 1 Job Sat 23 9/10 1 Jo…" at bounding box center [504, 285] width 1009 height 431
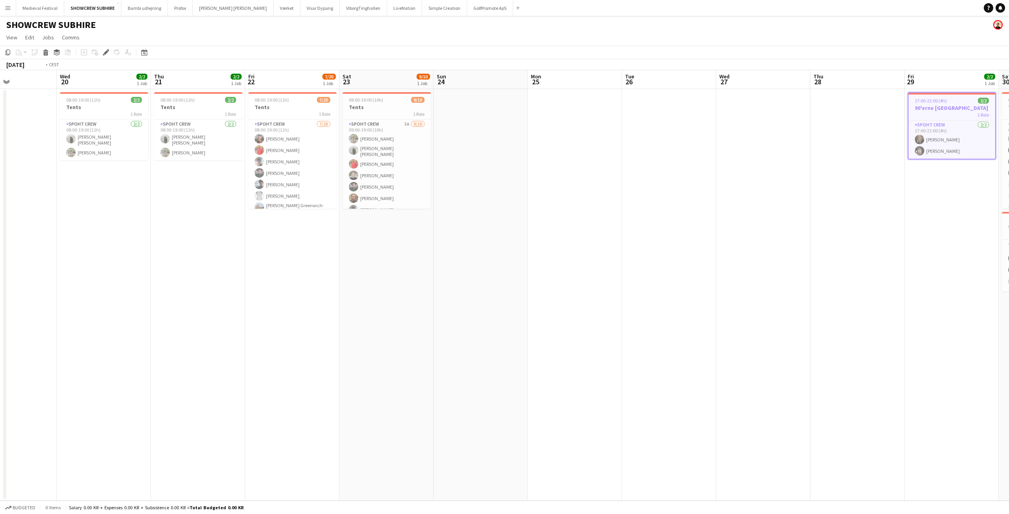
drag, startPoint x: 346, startPoint y: 303, endPoint x: 632, endPoint y: 307, distance: 286.1
click at [677, 307] on app-calendar-viewport "Sun 17 Mon 18 Tue 19 Wed 20 2/2 1 Job Thu 21 2/2 1 Job Fri 22 7/20 1 Job Sat 23…" at bounding box center [504, 285] width 1009 height 431
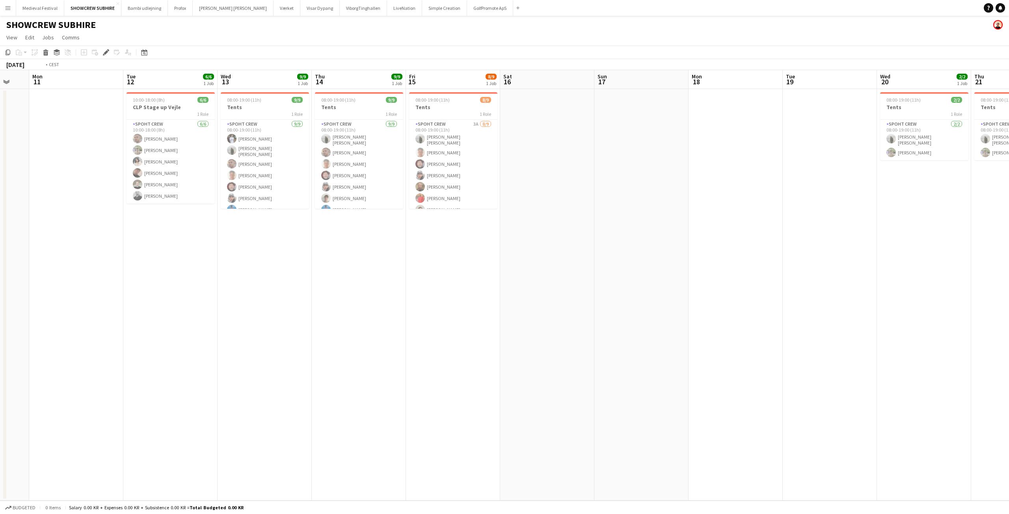
drag, startPoint x: 526, startPoint y: 302, endPoint x: 700, endPoint y: 301, distance: 174.5
click at [726, 302] on app-calendar-viewport "Sat 9 Sun 10 Mon 11 Tue 12 6/6 1 Job Wed 13 9/9 1 Job Thu 14 9/9 1 Job Fri 15 8…" at bounding box center [504, 285] width 1009 height 431
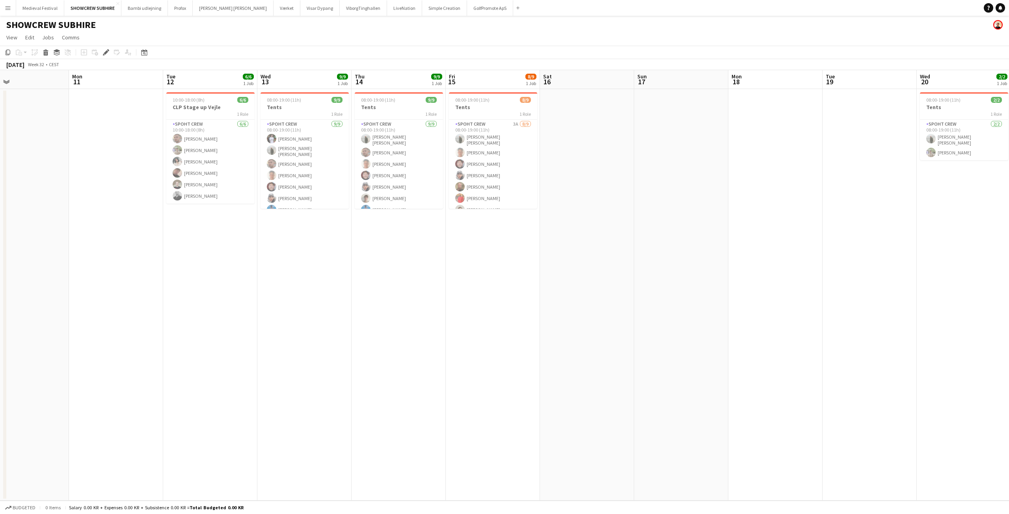
scroll to position [0, 192]
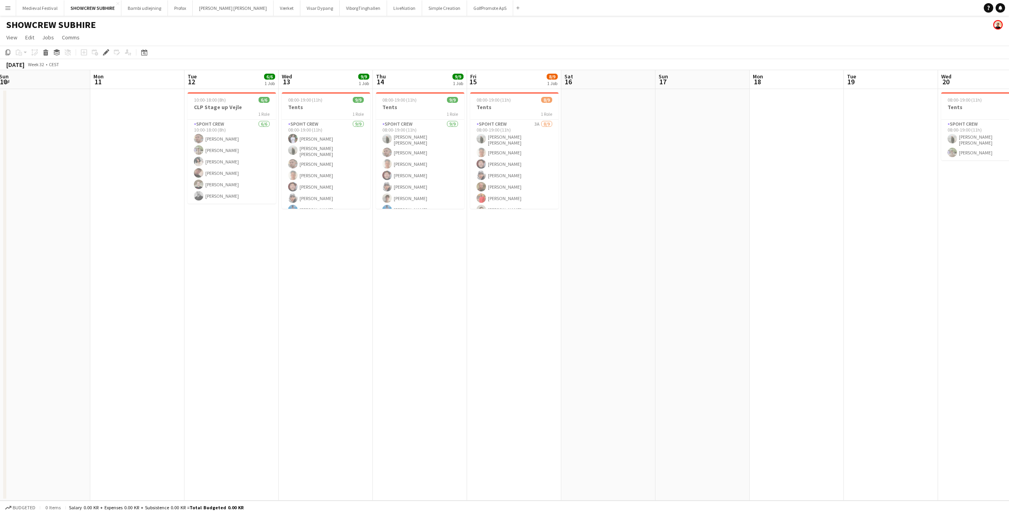
drag, startPoint x: 407, startPoint y: 300, endPoint x: 433, endPoint y: 300, distance: 26.8
click at [433, 300] on app-calendar-viewport "Fri 8 Sat 9 Sun 10 Mon 11 Tue 12 6/6 1 Job Wed 13 9/9 1 Job Thu 14 9/9 1 Job Fr…" at bounding box center [504, 285] width 1009 height 431
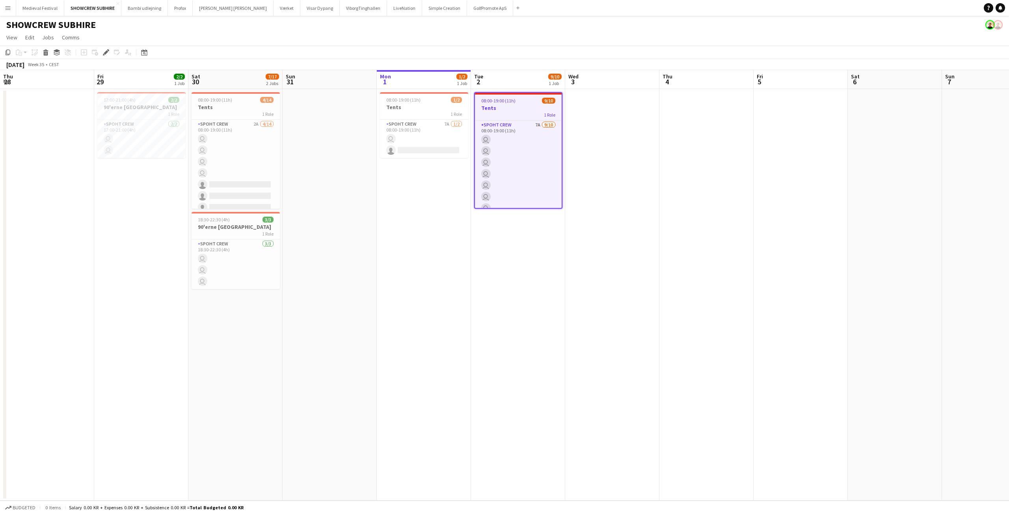
scroll to position [0, 271]
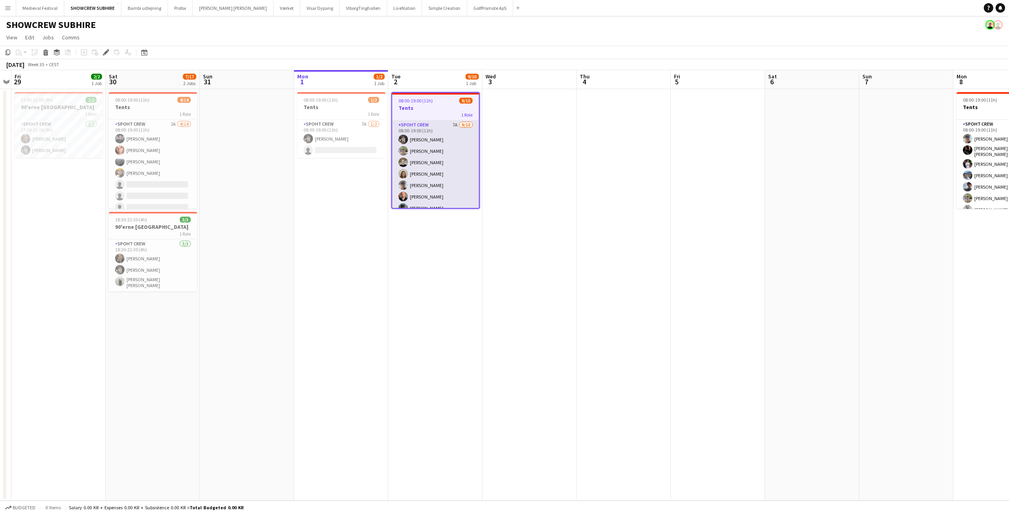
click at [435, 185] on app-card-role "Spoht Crew 7A [DATE] 08:00-19:00 (11h) [PERSON_NAME] [PERSON_NAME] [PERSON_NAME…" at bounding box center [435, 186] width 87 height 130
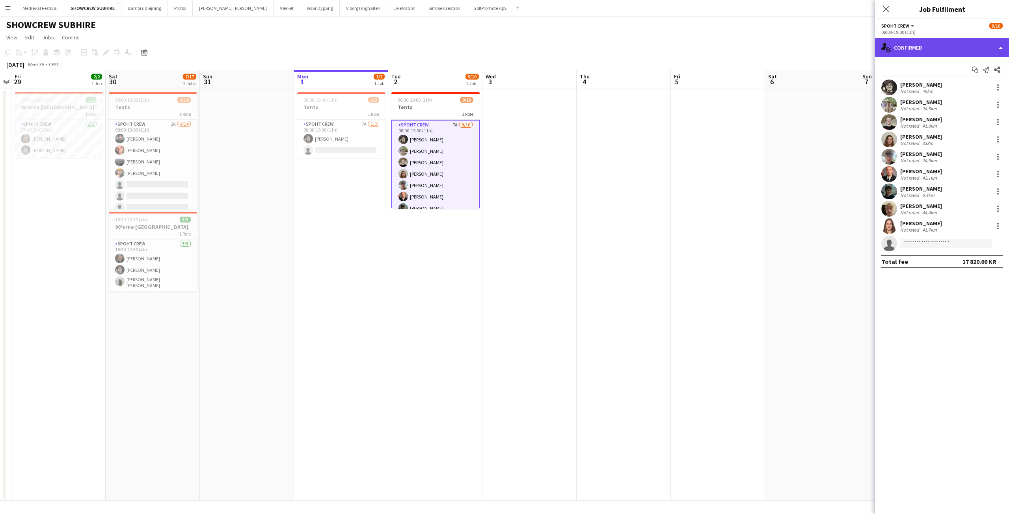
click at [925, 55] on div "single-neutral-actions-check-2 Confirmed" at bounding box center [942, 47] width 134 height 19
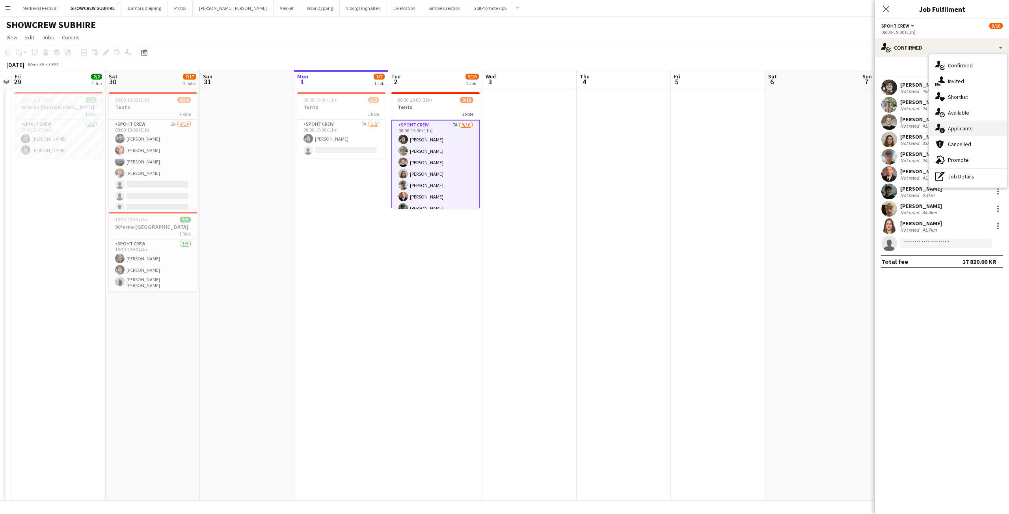
click at [968, 129] on div "single-neutral-actions-information Applicants" at bounding box center [968, 129] width 78 height 16
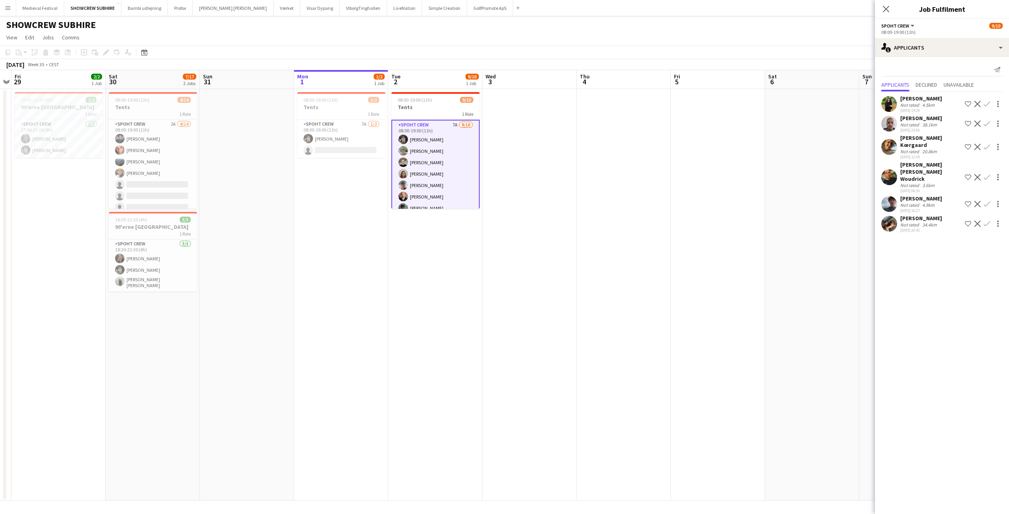
click at [987, 201] on app-icon "Confirm" at bounding box center [986, 204] width 6 height 6
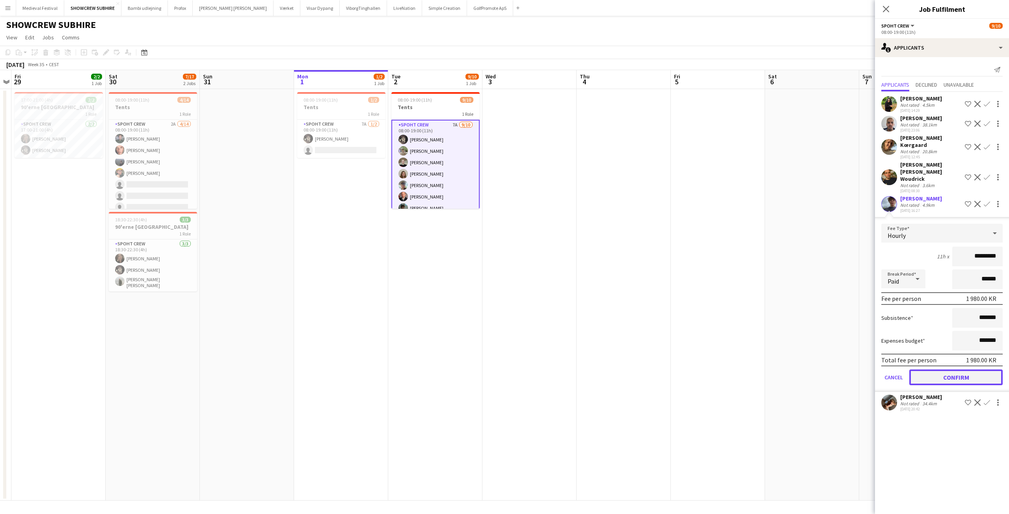
click at [946, 370] on button "Confirm" at bounding box center [955, 378] width 93 height 16
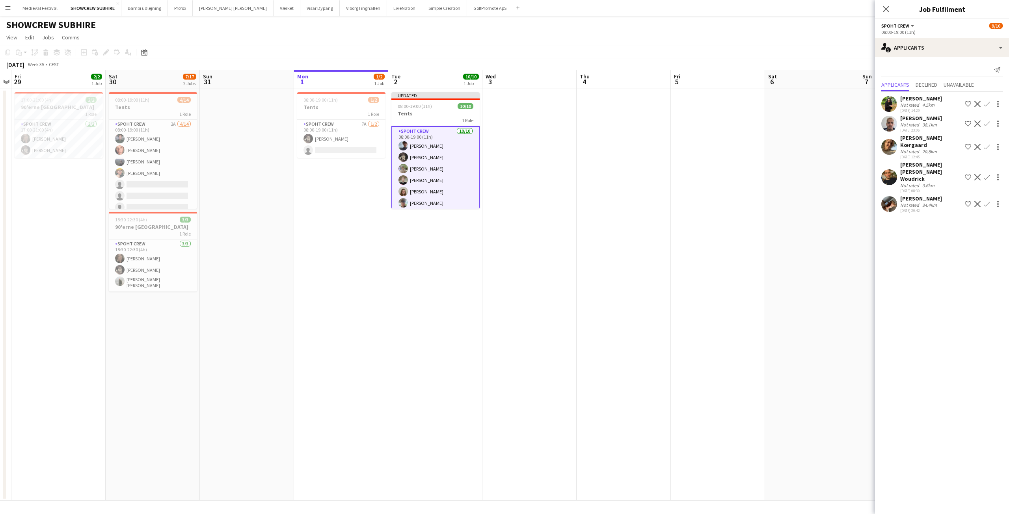
click at [718, 195] on app-date-cell at bounding box center [718, 295] width 94 height 412
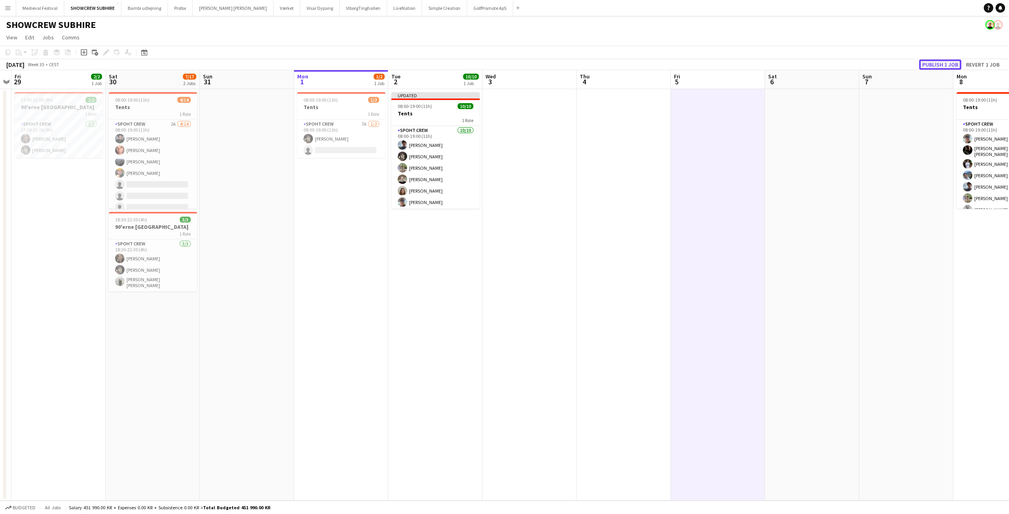
click at [930, 64] on button "Publish 1 job" at bounding box center [940, 64] width 42 height 10
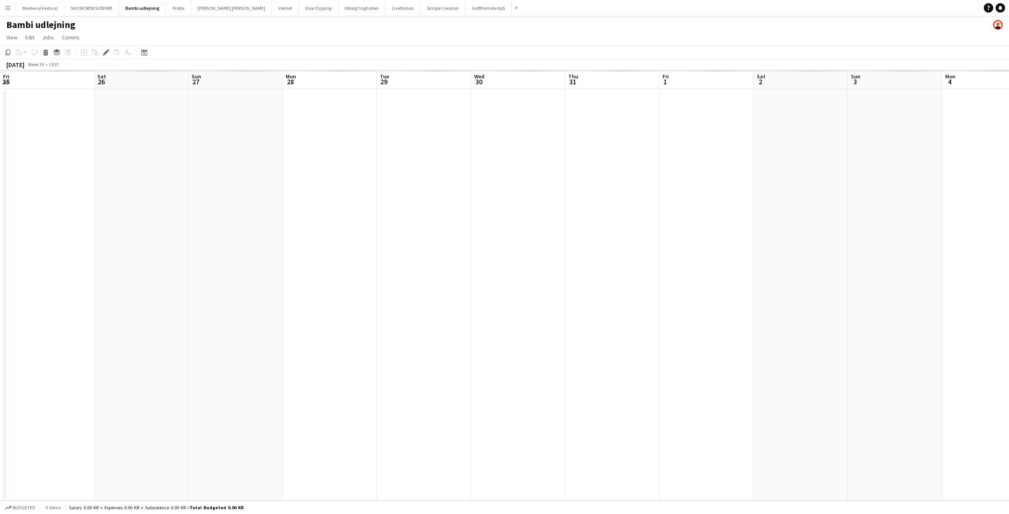
scroll to position [0, 271]
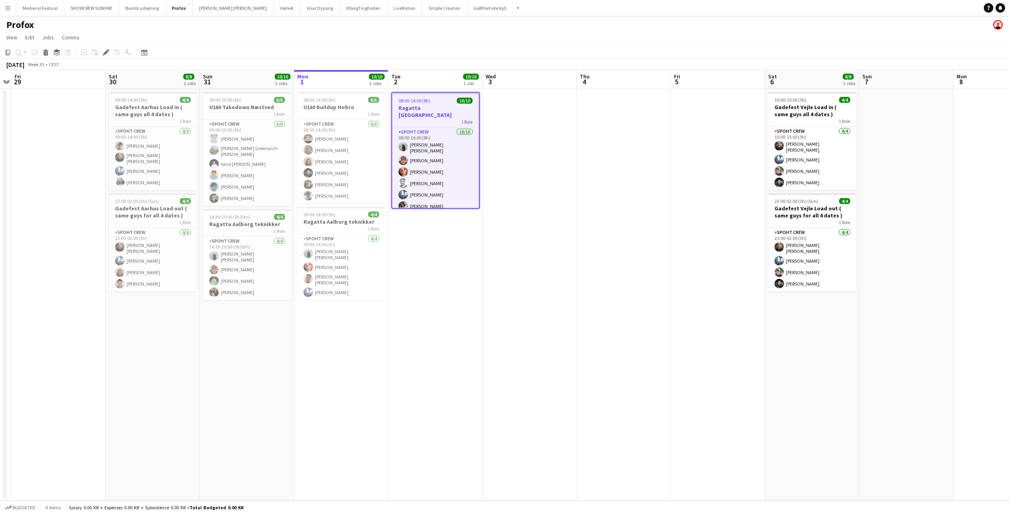
click at [437, 104] on h3 "Ragatta [GEOGRAPHIC_DATA]" at bounding box center [435, 111] width 87 height 14
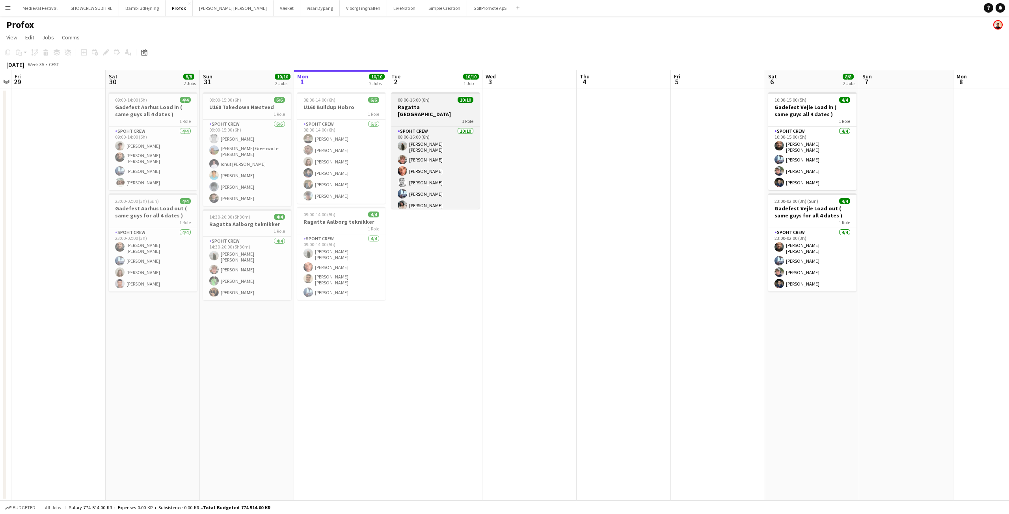
click at [437, 104] on h3 "Ragatta [GEOGRAPHIC_DATA]" at bounding box center [435, 111] width 88 height 14
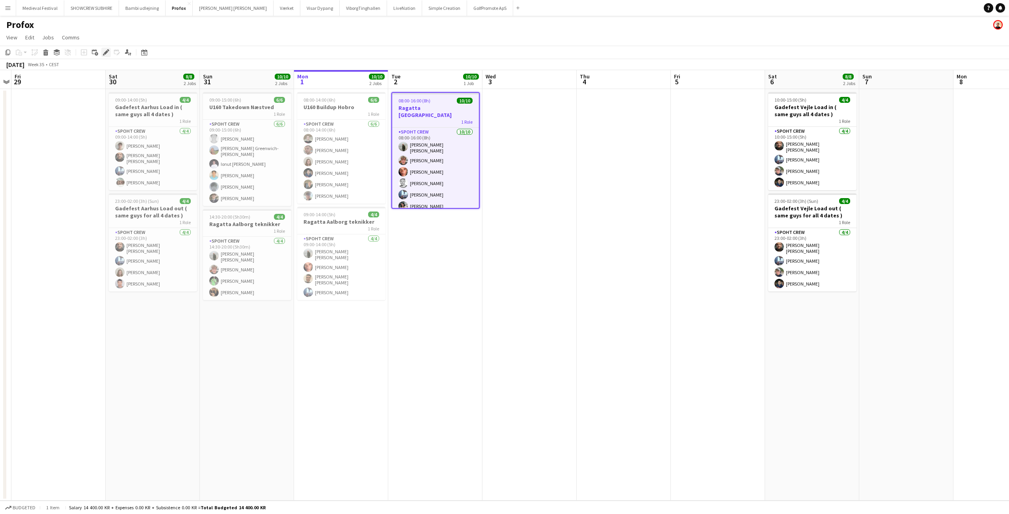
click at [103, 49] on div "Edit" at bounding box center [105, 52] width 9 height 9
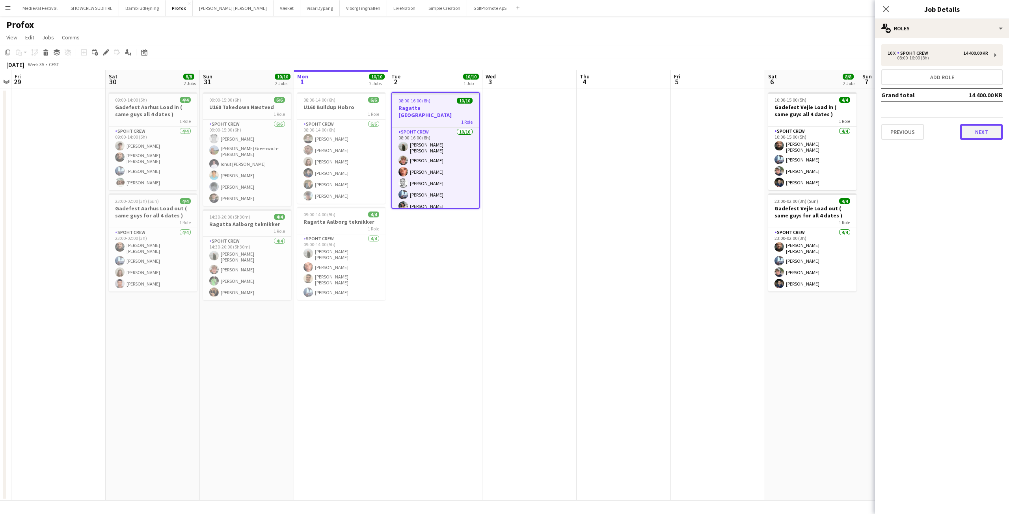
click at [991, 136] on button "Next" at bounding box center [981, 132] width 43 height 16
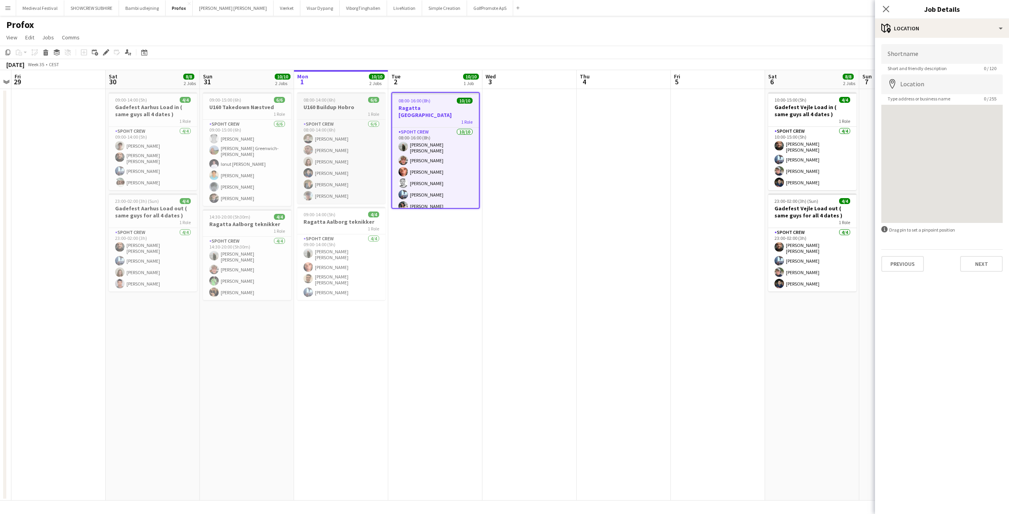
click at [331, 100] on span "08:00-14:00 (6h)" at bounding box center [319, 100] width 32 height 6
type input "**********"
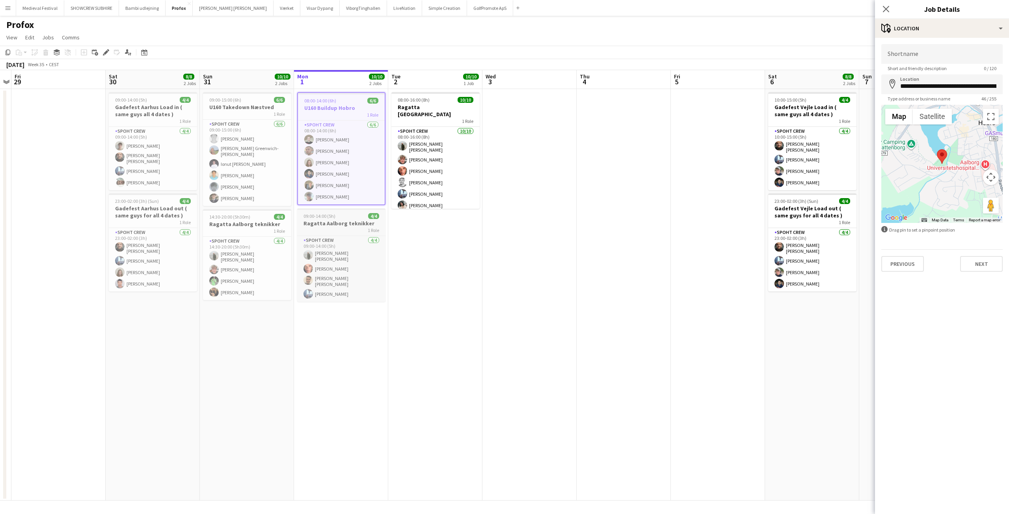
click at [335, 224] on h3 "Ragatta Aalborg teknikker" at bounding box center [341, 223] width 88 height 7
type input "**********"
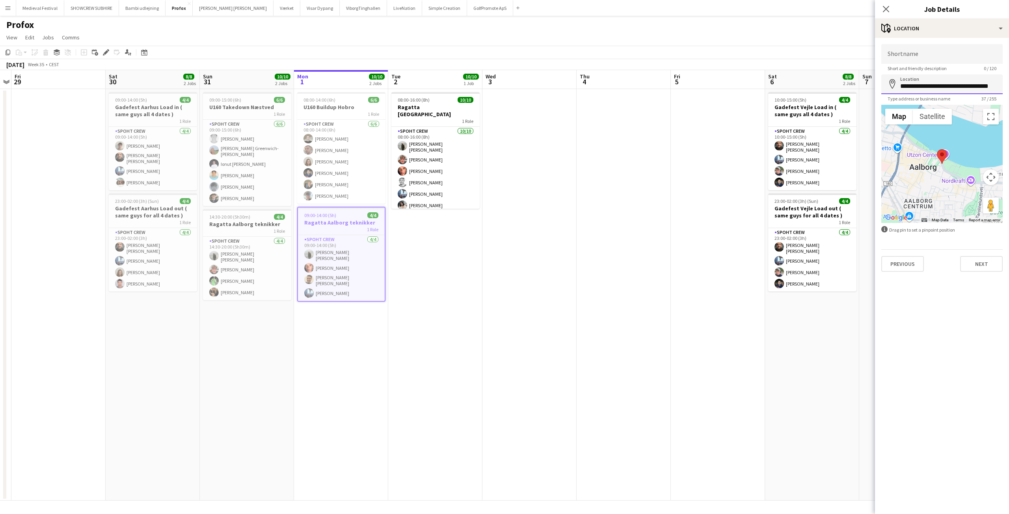
click at [908, 87] on input "**********" at bounding box center [941, 84] width 121 height 20
drag, startPoint x: 898, startPoint y: 86, endPoint x: 1008, endPoint y: 99, distance: 111.0
click at [1008, 99] on form "**********" at bounding box center [942, 158] width 134 height 228
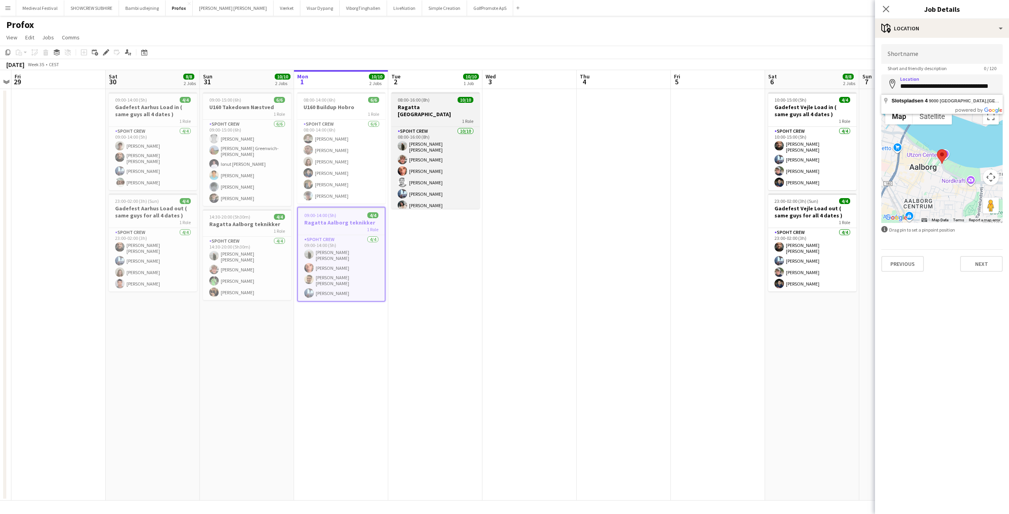
click at [421, 100] on span "08:00-16:00 (8h)" at bounding box center [414, 100] width 32 height 6
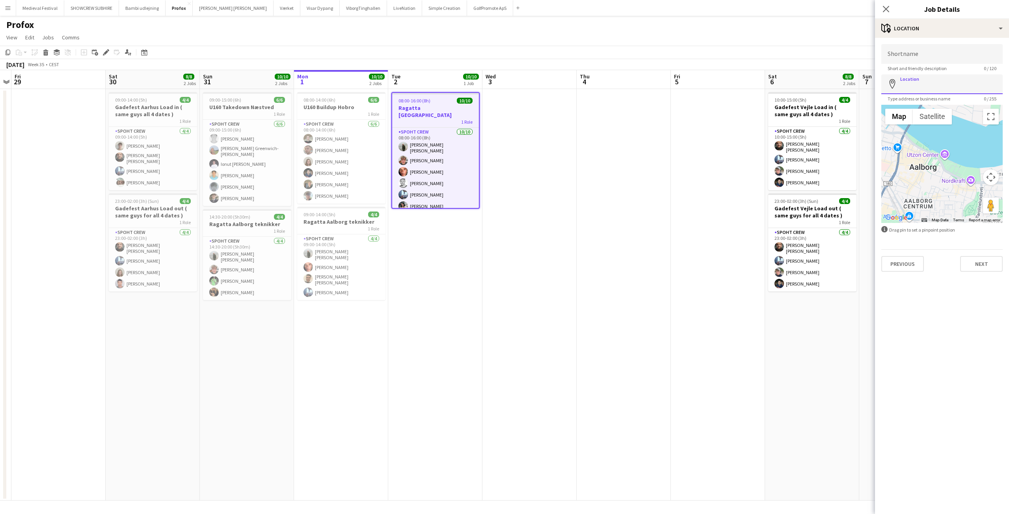
click at [911, 81] on input "Location" at bounding box center [941, 84] width 121 height 20
paste input "**********"
type input "**********"
click at [925, 94] on body "Menu Boards Boards Boards All jobs Status Workforce Workforce My Workforce Recr…" at bounding box center [504, 257] width 1009 height 514
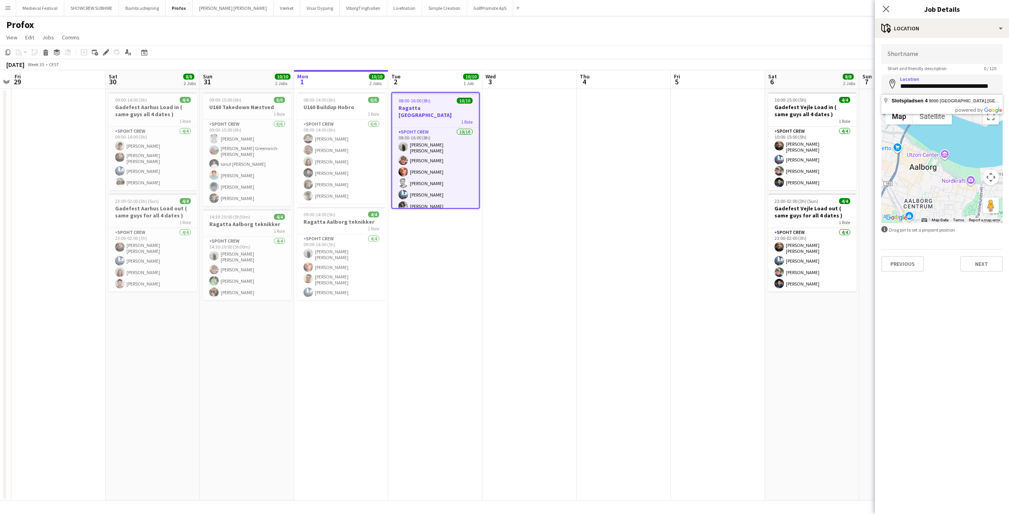
scroll to position [0, 0]
click at [646, 159] on app-date-cell at bounding box center [623, 295] width 94 height 412
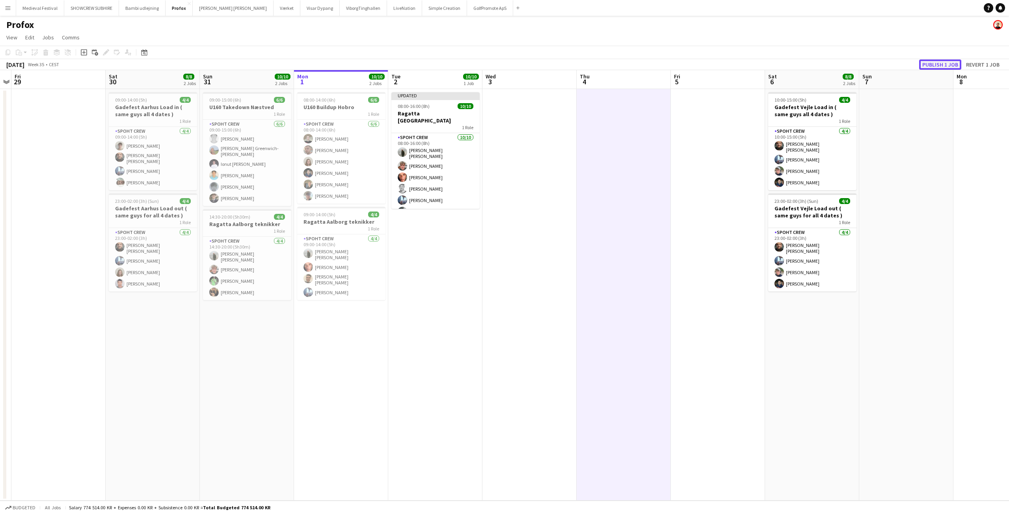
click at [932, 64] on button "Publish 1 job" at bounding box center [940, 64] width 42 height 10
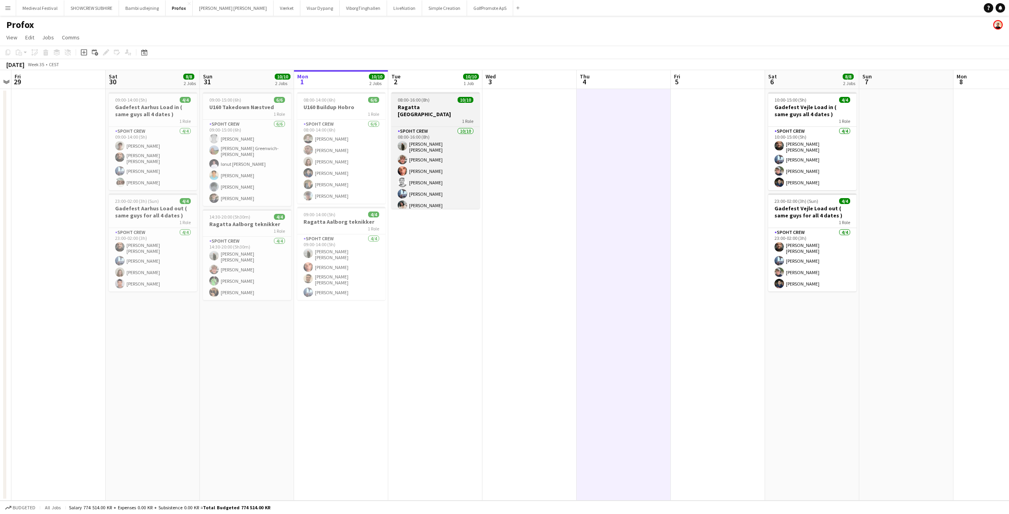
click at [424, 100] on span "08:00-16:00 (8h)" at bounding box center [414, 100] width 32 height 6
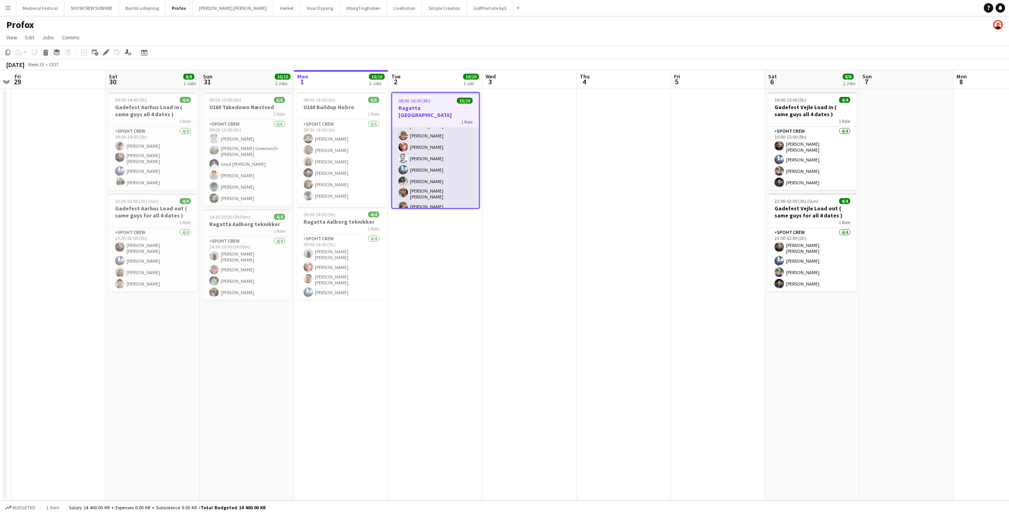
scroll to position [47, 0]
